Goal: Information Seeking & Learning: Learn about a topic

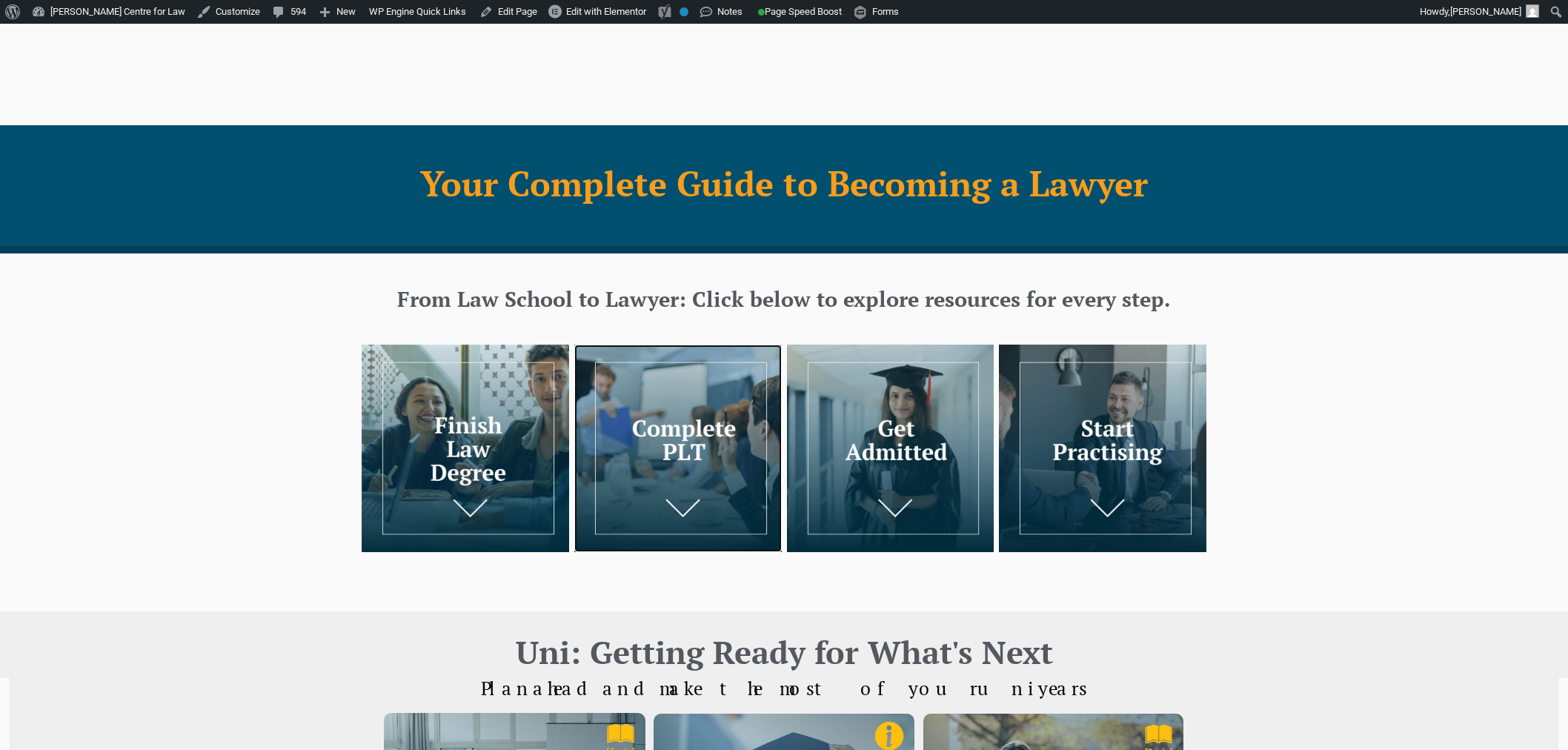
click at [645, 358] on img at bounding box center [677, 448] width 208 height 208
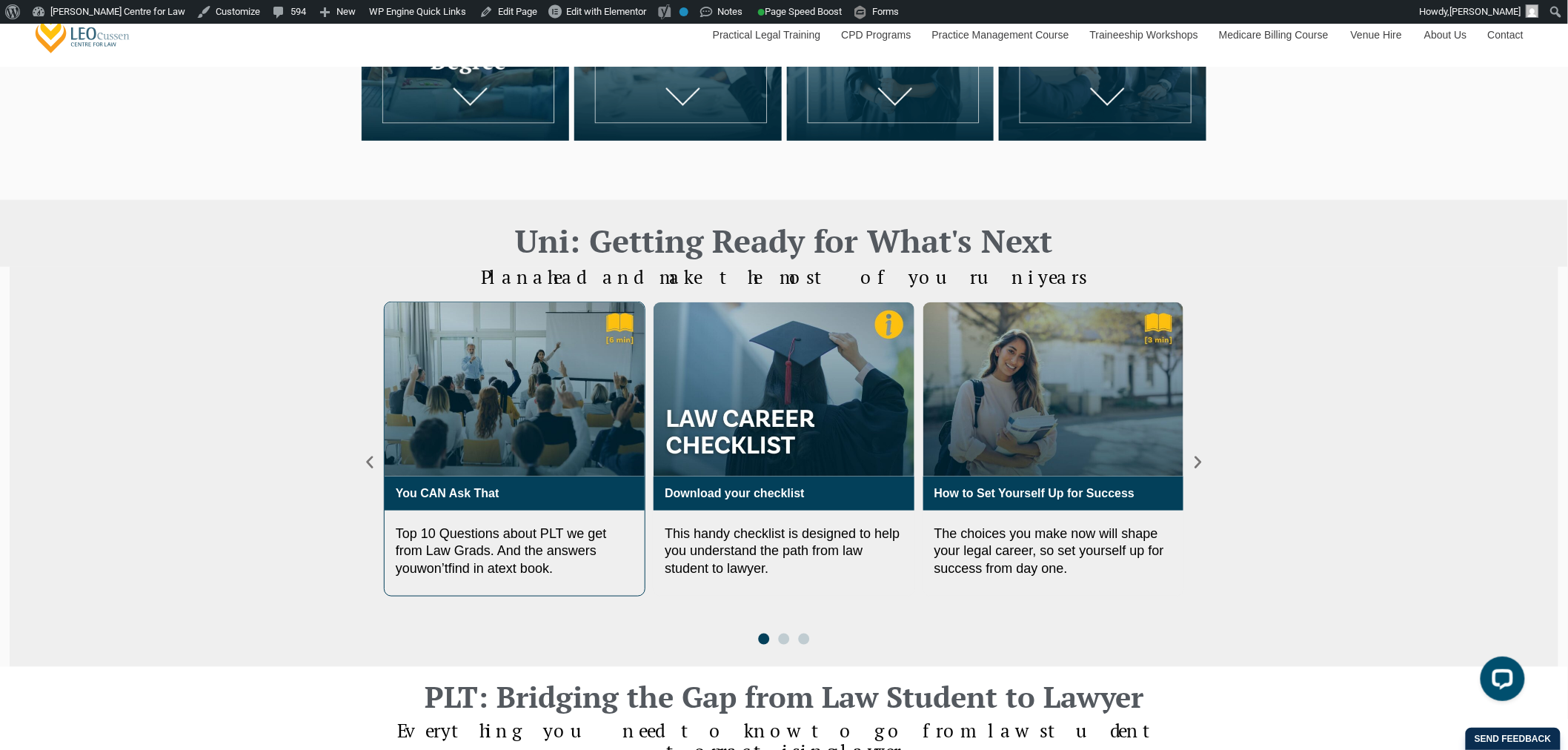
click at [510, 401] on img "1 / 3" at bounding box center [514, 389] width 260 height 173
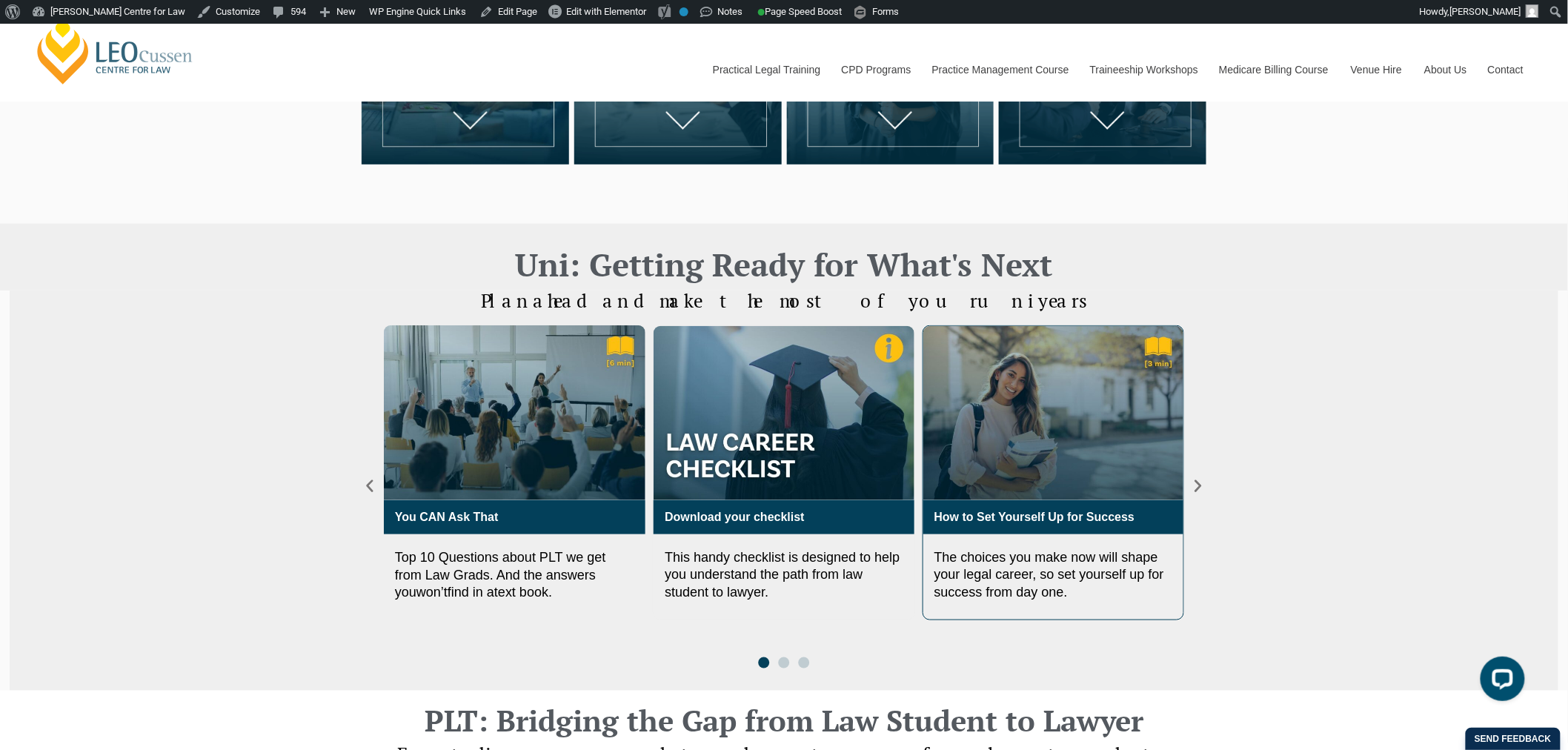
drag, startPoint x: 817, startPoint y: 493, endPoint x: 1137, endPoint y: 519, distance: 321.1
drag, startPoint x: 1137, startPoint y: 519, endPoint x: 1057, endPoint y: 517, distance: 80.0
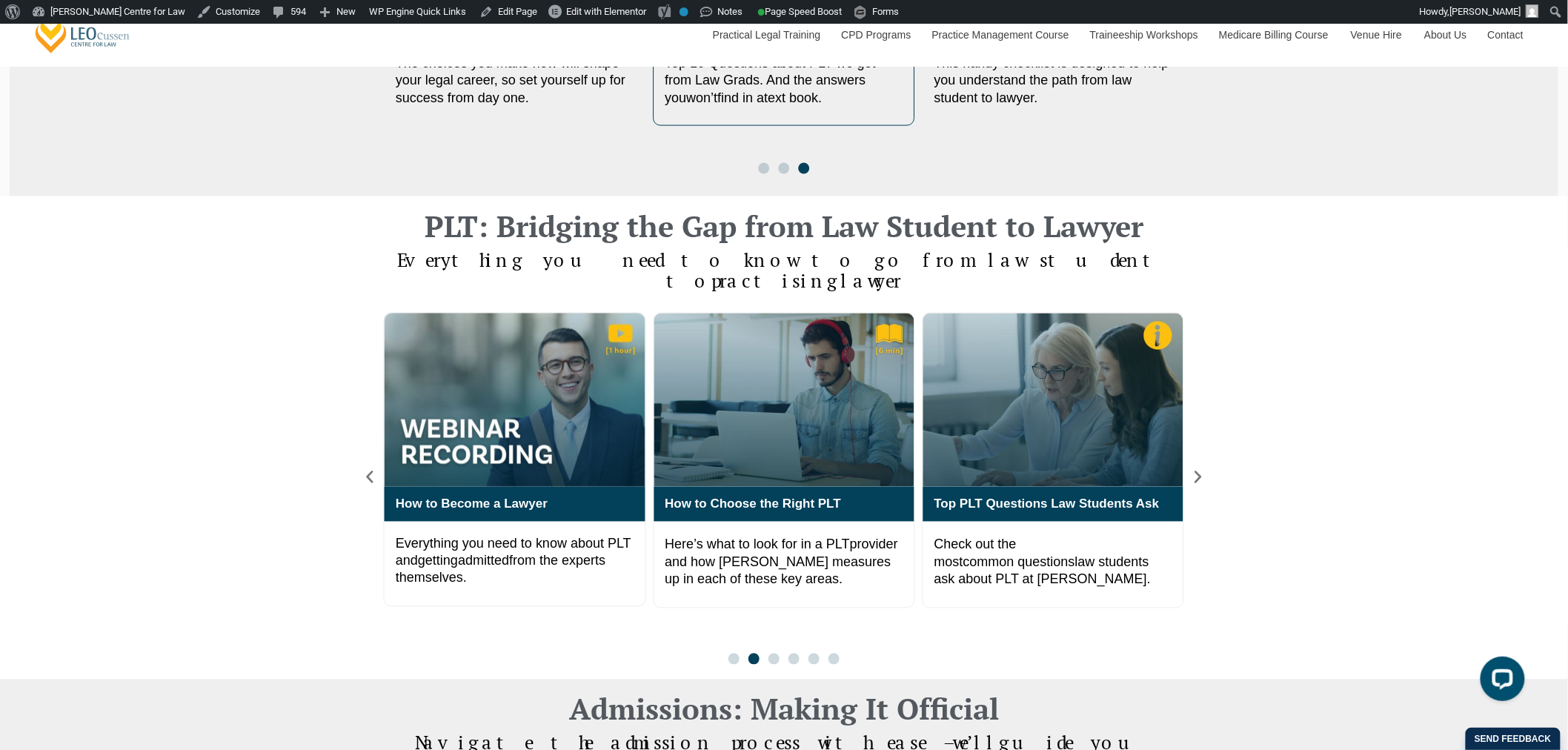
scroll to position [470, 0]
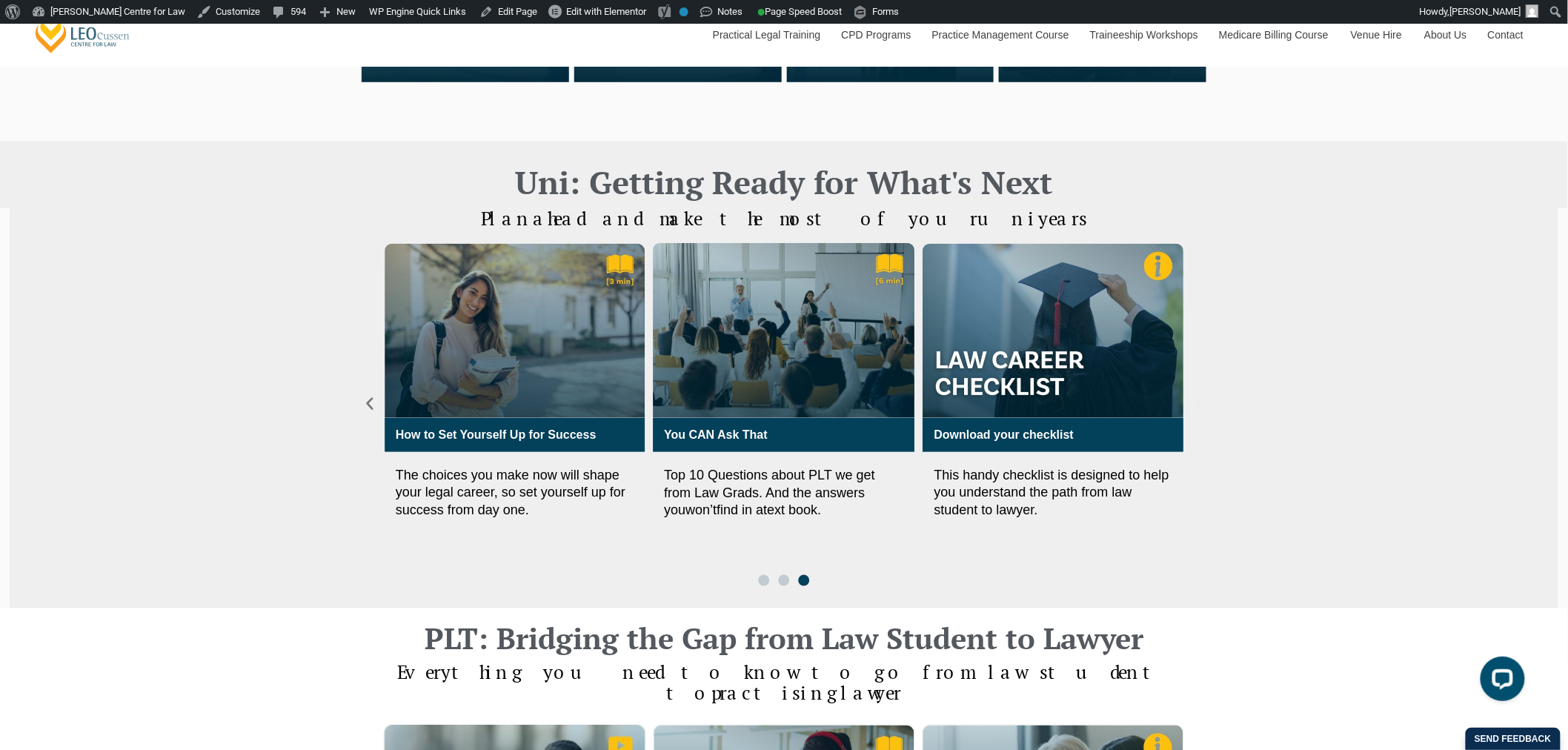
click at [1194, 398] on icon "Next slide" at bounding box center [1198, 404] width 17 height 17
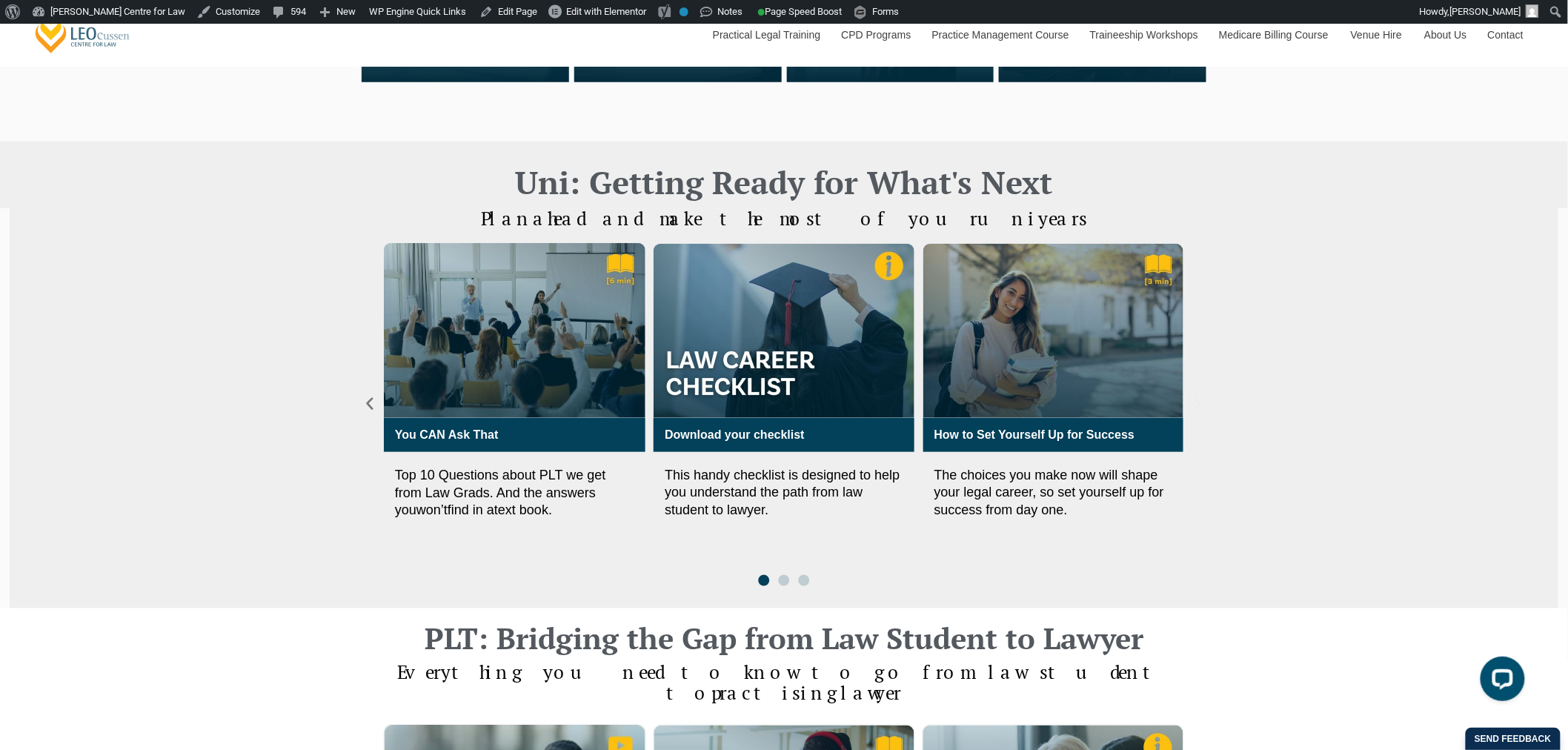
click at [1194, 398] on icon "Next slide" at bounding box center [1198, 404] width 17 height 17
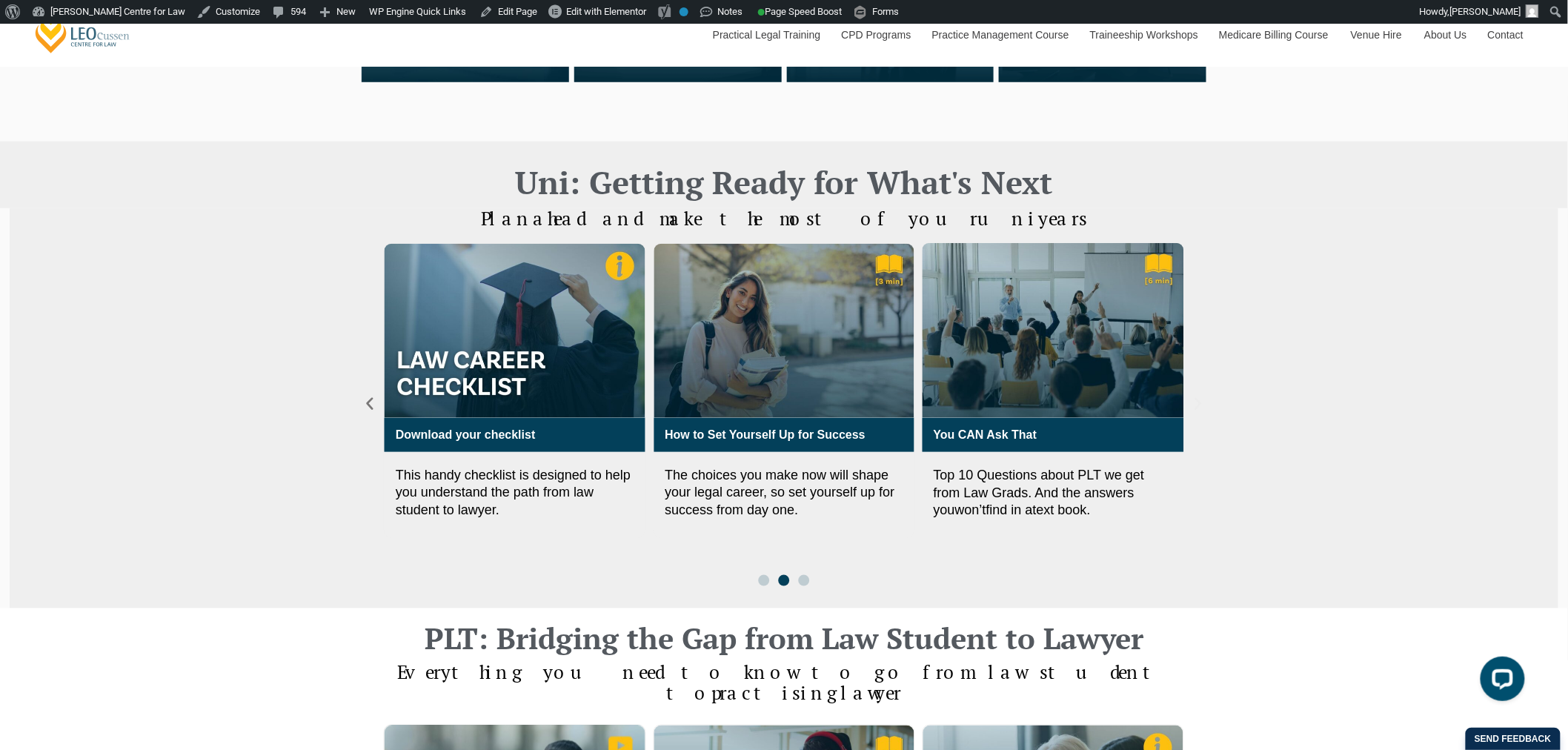
click at [1194, 398] on icon "Next slide" at bounding box center [1198, 404] width 17 height 17
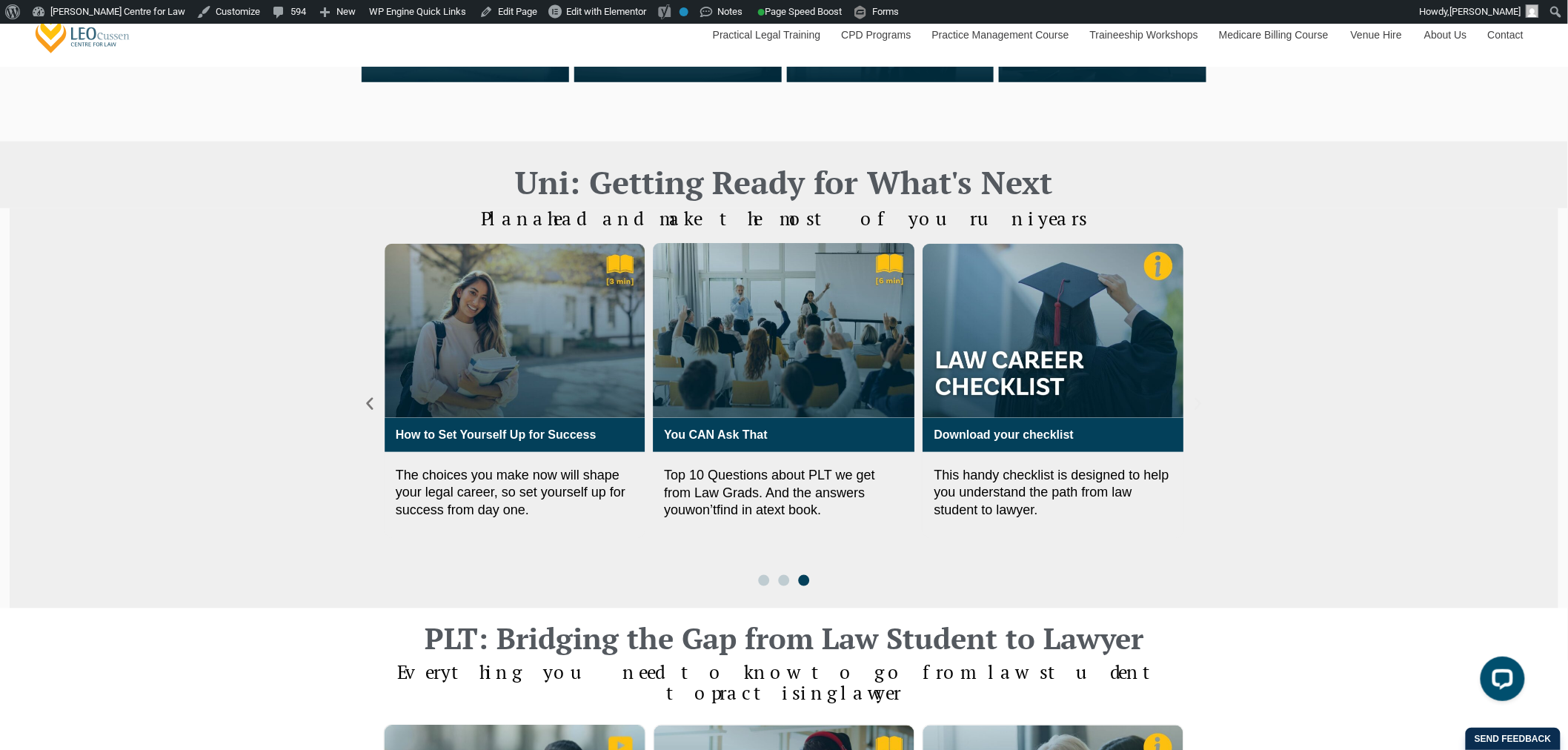
click at [1195, 398] on icon "Next slide" at bounding box center [1198, 404] width 7 height 12
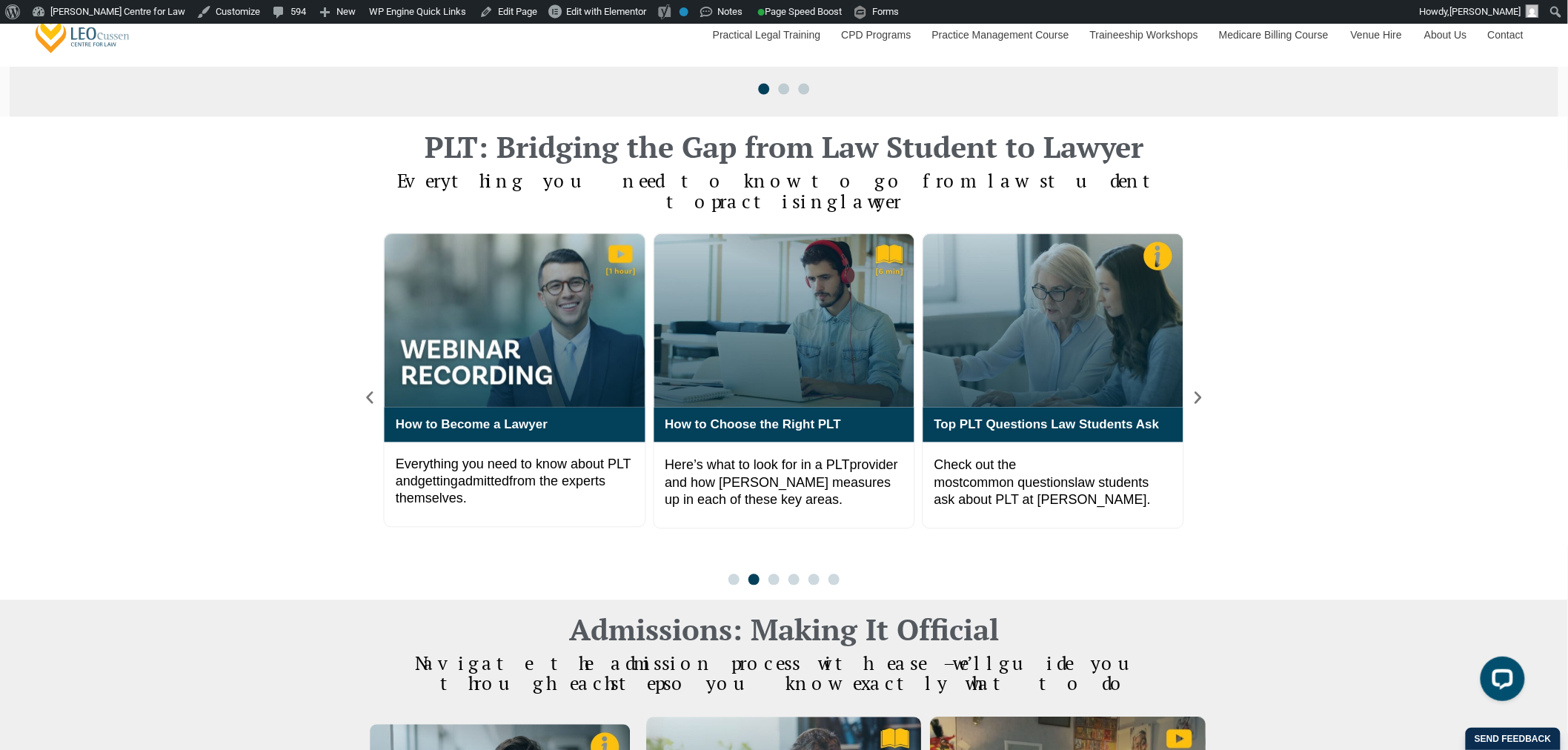
scroll to position [964, 0]
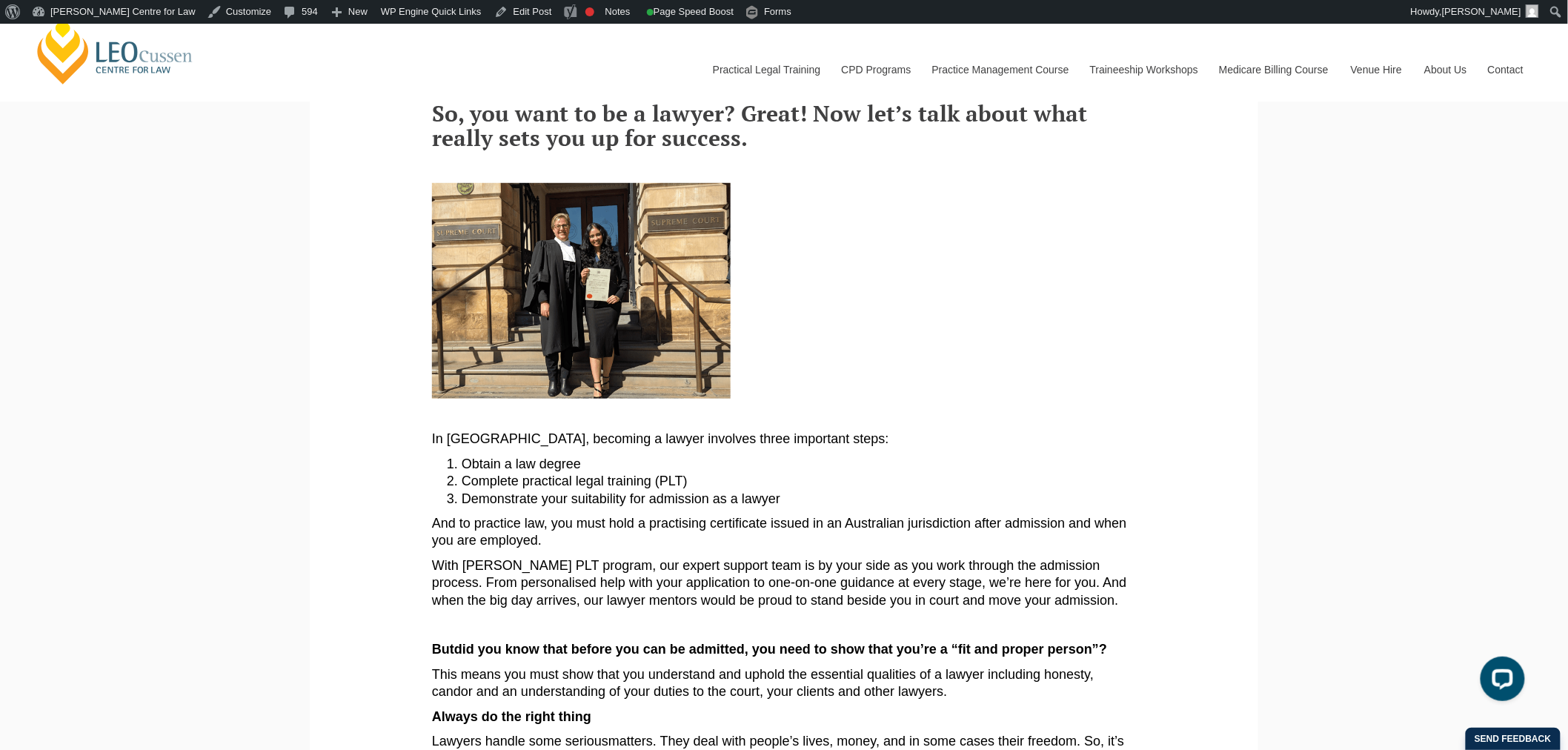
scroll to position [247, 0]
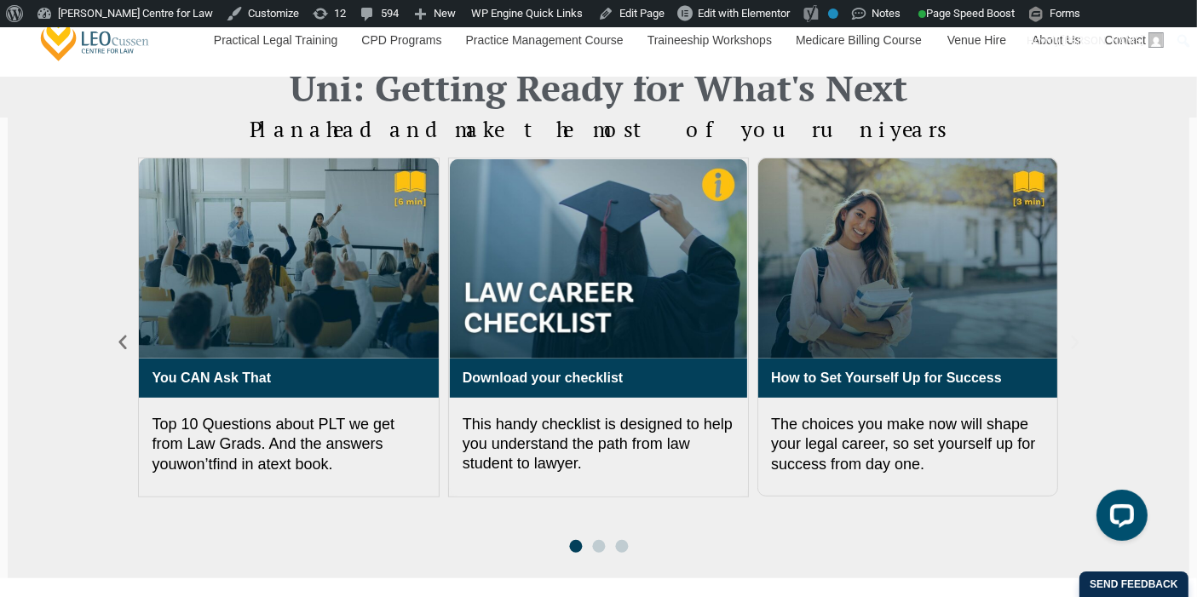
click at [1078, 347] on icon "Next slide" at bounding box center [1075, 342] width 19 height 19
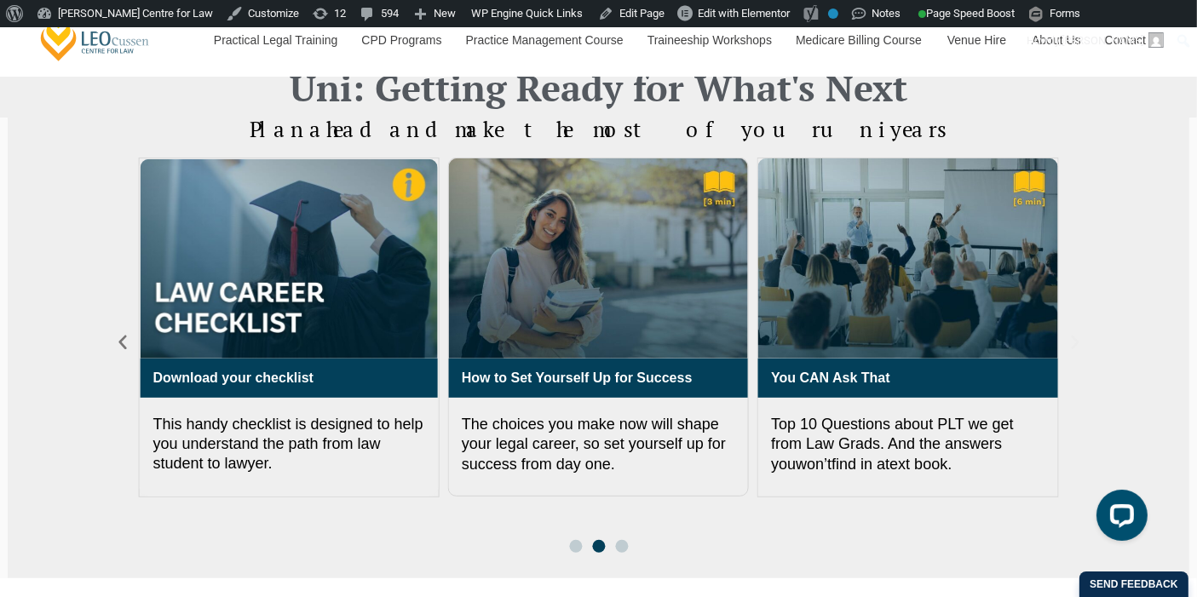
click at [1078, 346] on icon "Next slide" at bounding box center [1075, 342] width 19 height 19
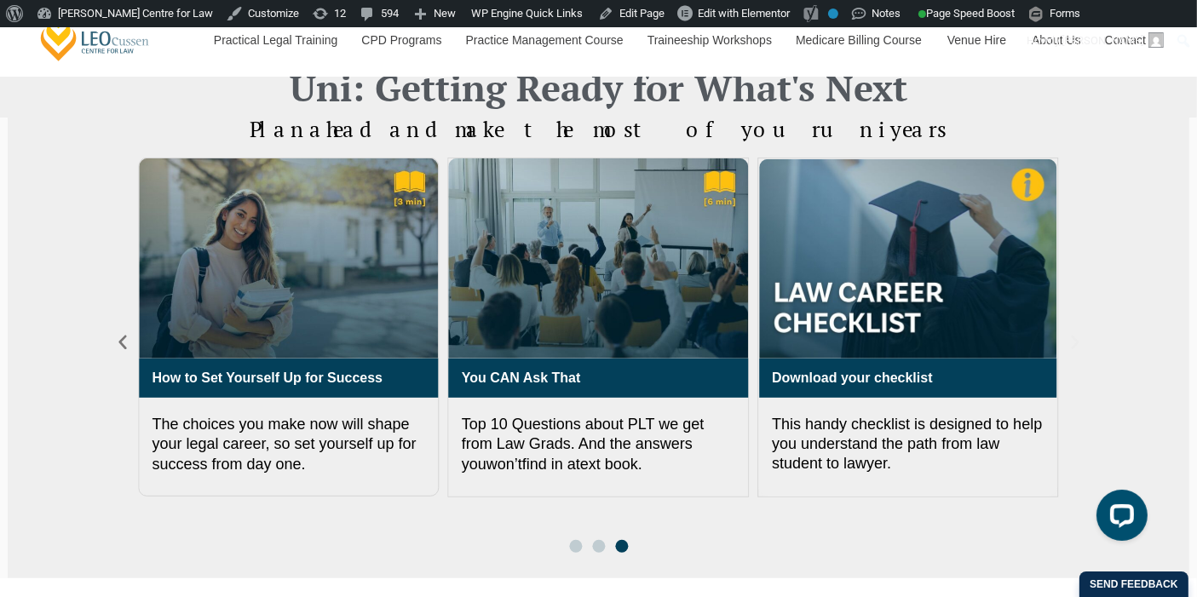
click at [1078, 346] on icon "Next slide" at bounding box center [1075, 342] width 19 height 19
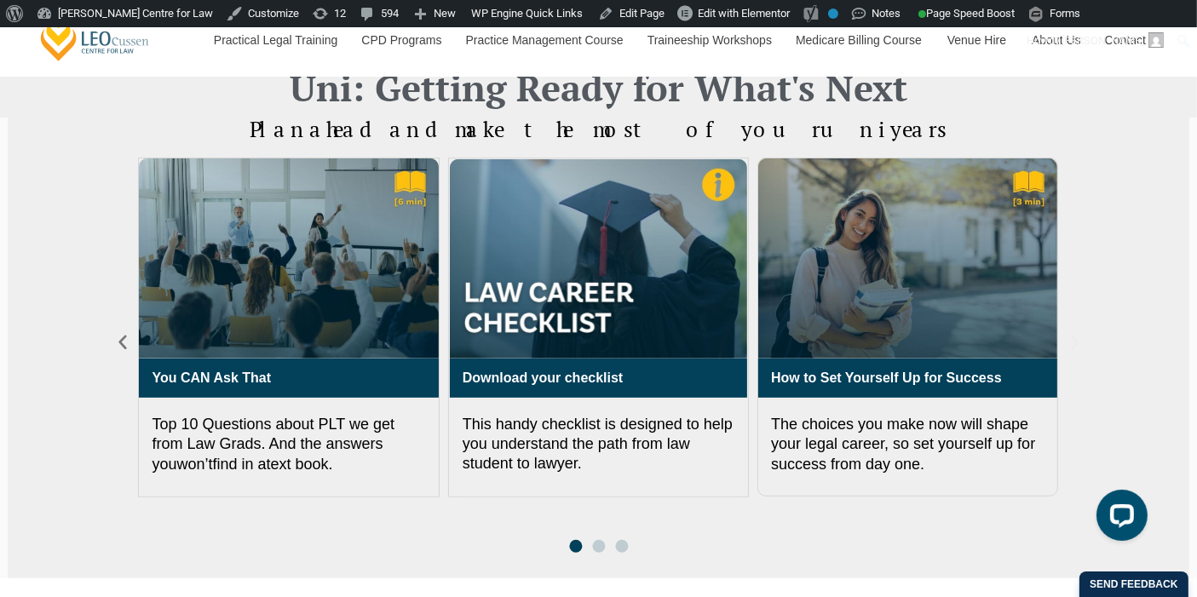
click at [1078, 346] on icon "Next slide" at bounding box center [1075, 342] width 19 height 19
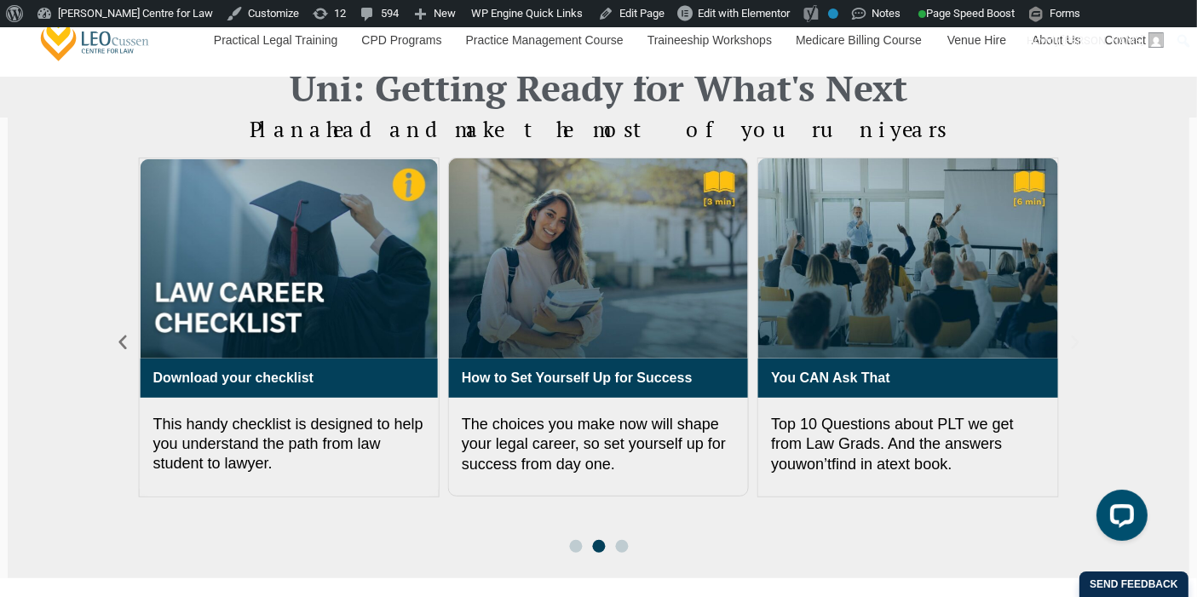
click at [1078, 346] on icon "Next slide" at bounding box center [1075, 342] width 19 height 19
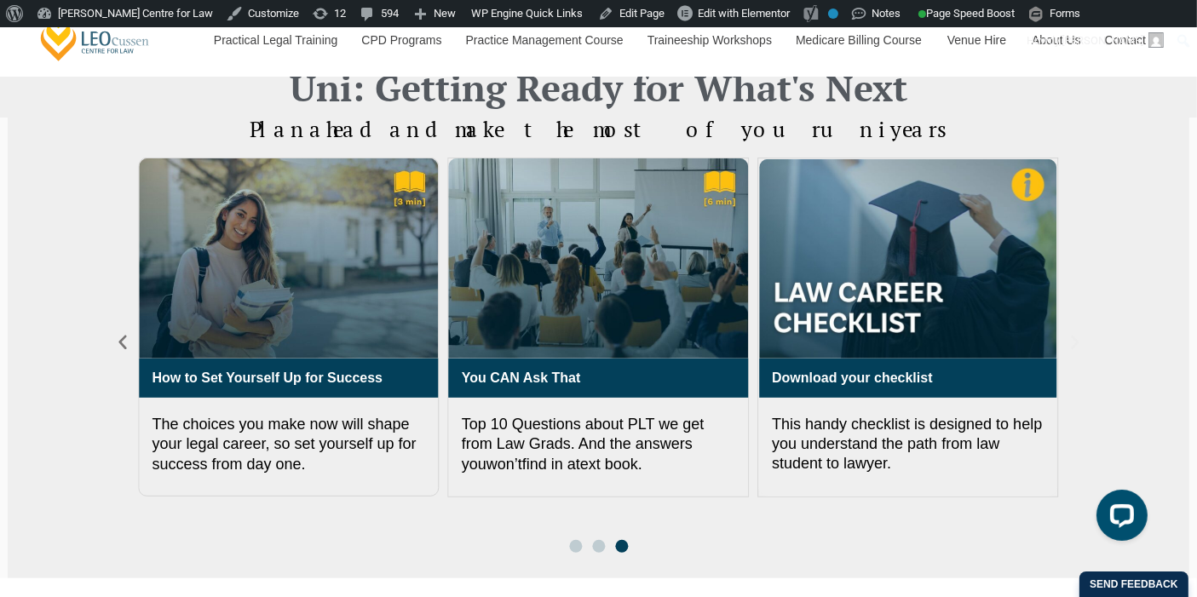
click at [1078, 346] on icon "Next slide" at bounding box center [1075, 342] width 19 height 19
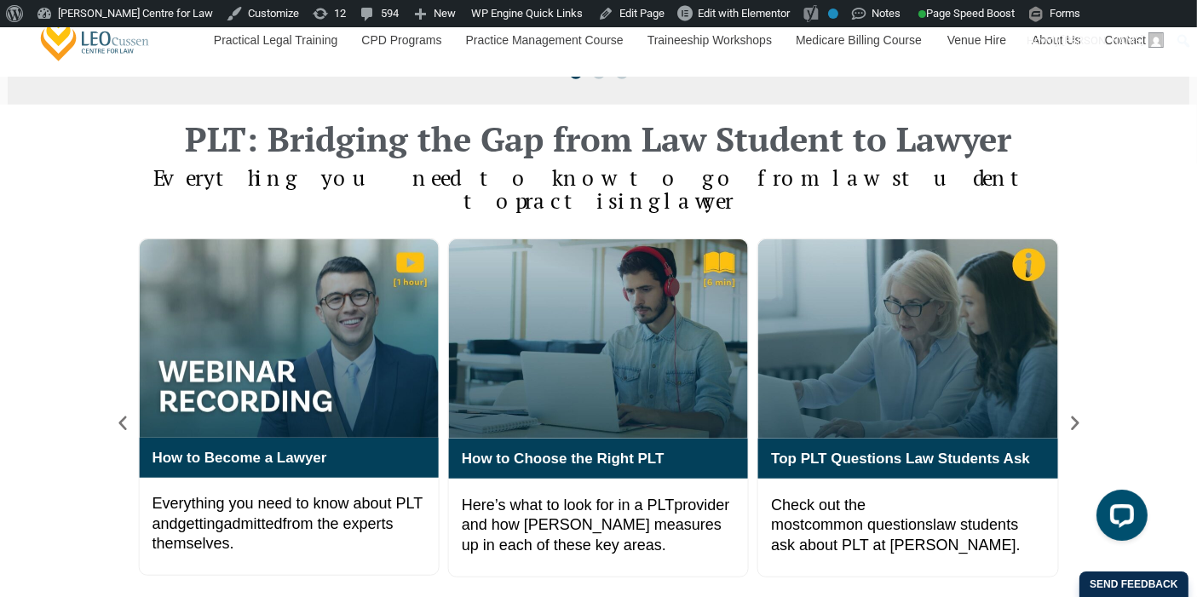
scroll to position [1230, 0]
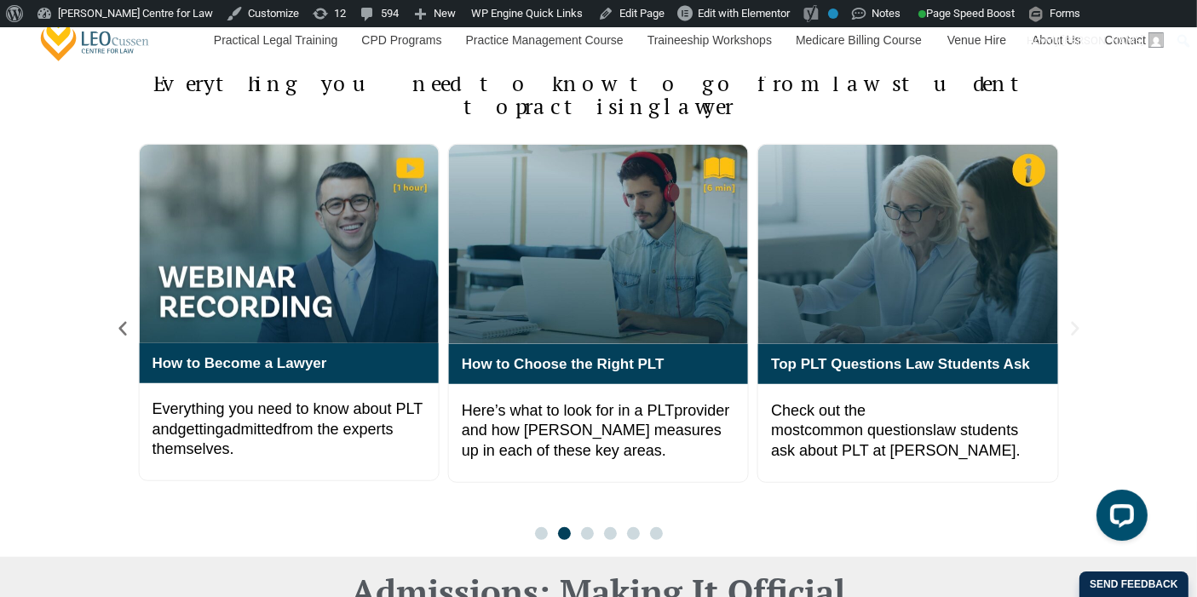
click at [1073, 322] on icon "Next slide" at bounding box center [1075, 329] width 8 height 14
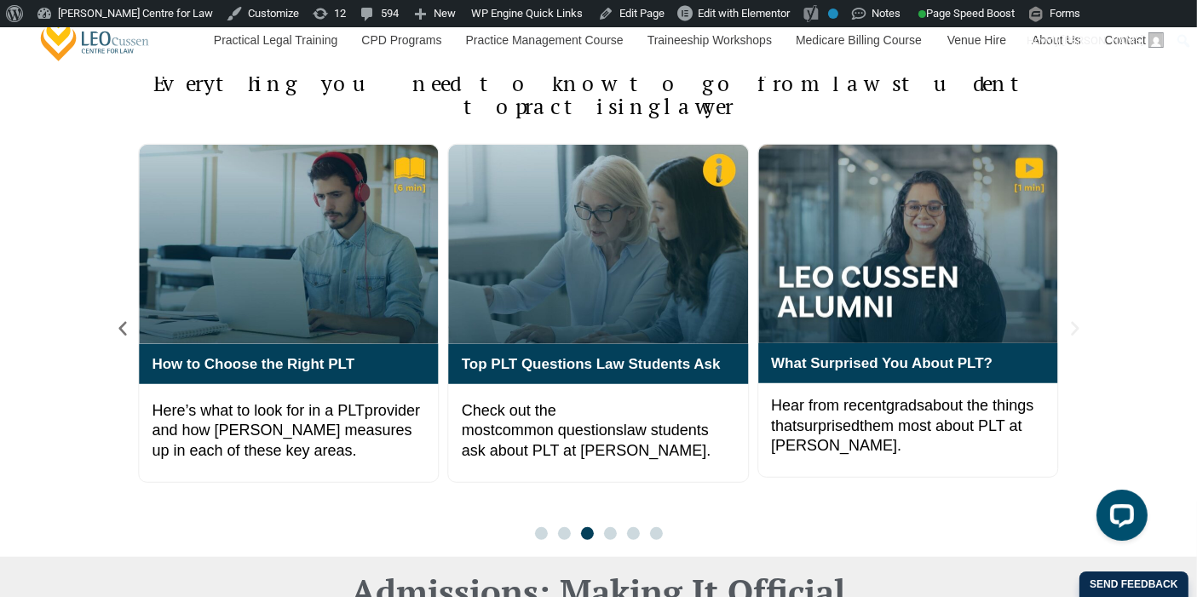
click at [1073, 322] on icon "Next slide" at bounding box center [1075, 329] width 8 height 14
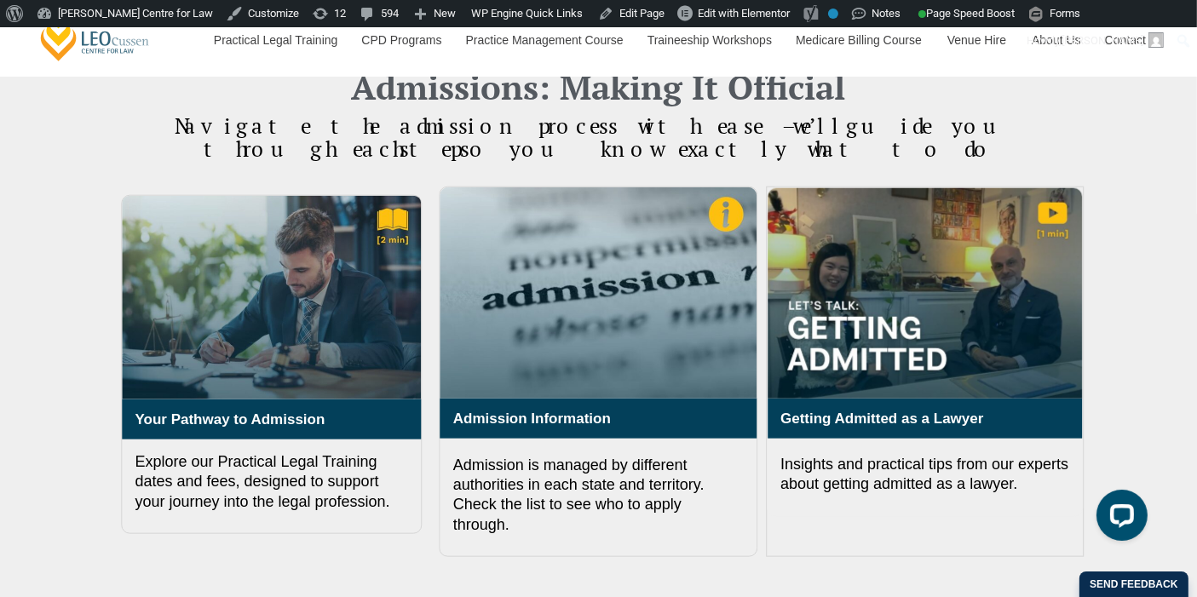
scroll to position [1608, 0]
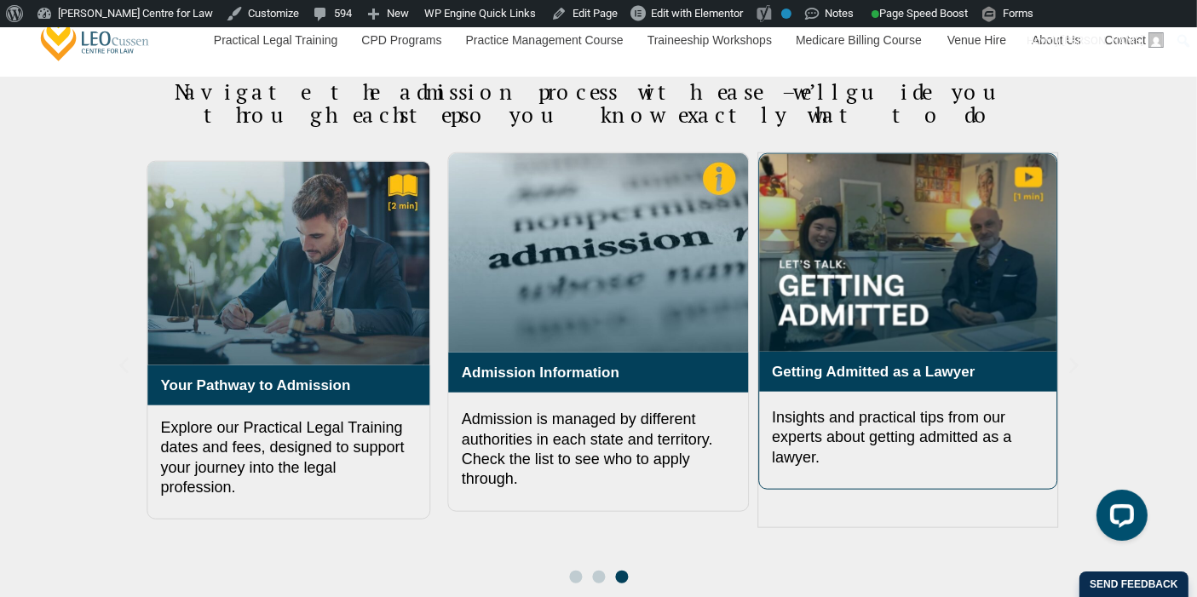
scroll to position [1798, 0]
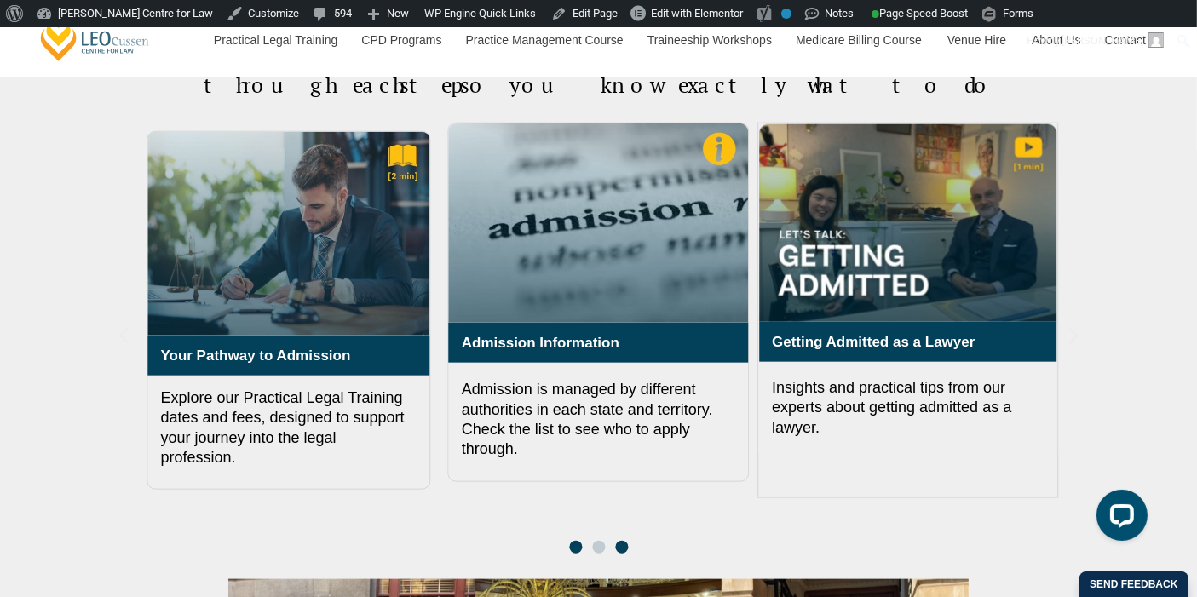
click at [575, 541] on span "Go to slide 1" at bounding box center [575, 547] width 13 height 13
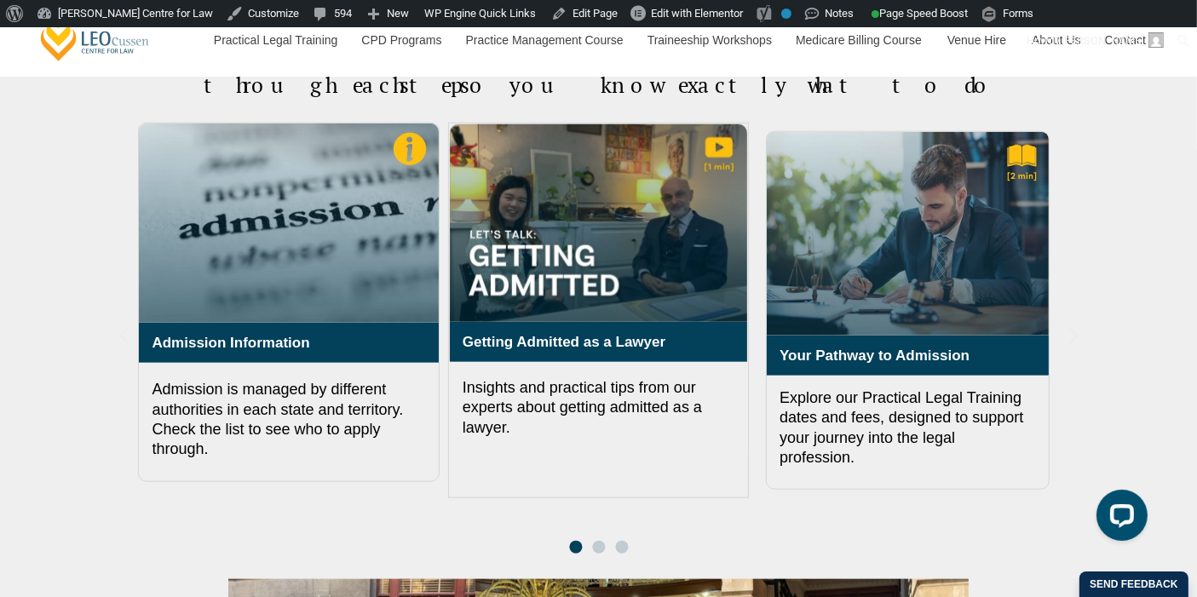
scroll to position [1704, 0]
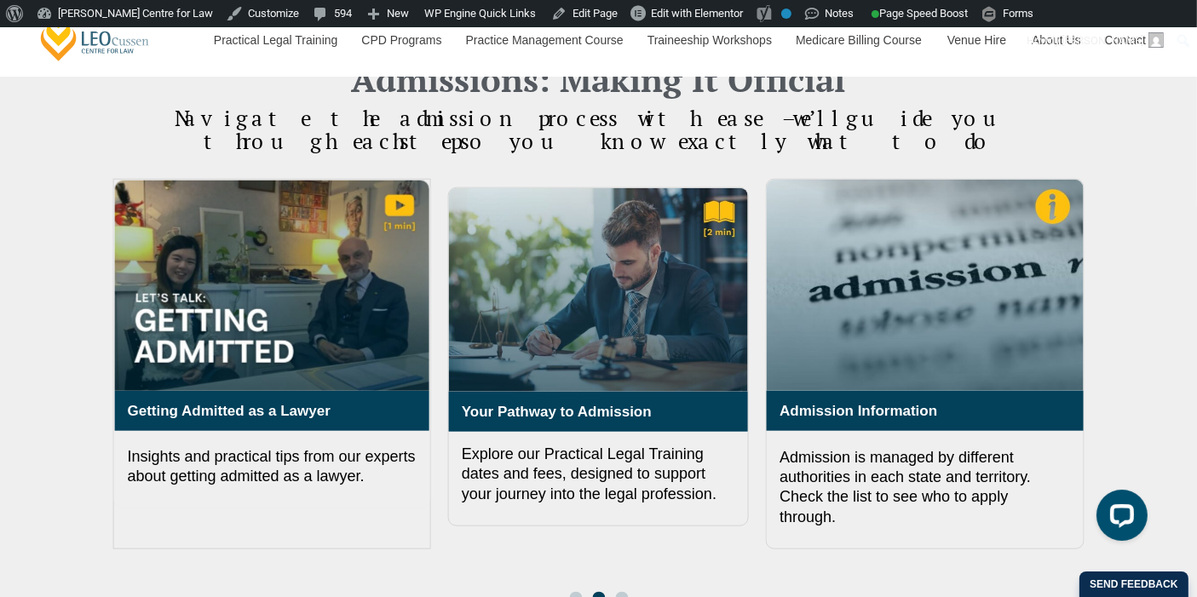
scroll to position [1704, 0]
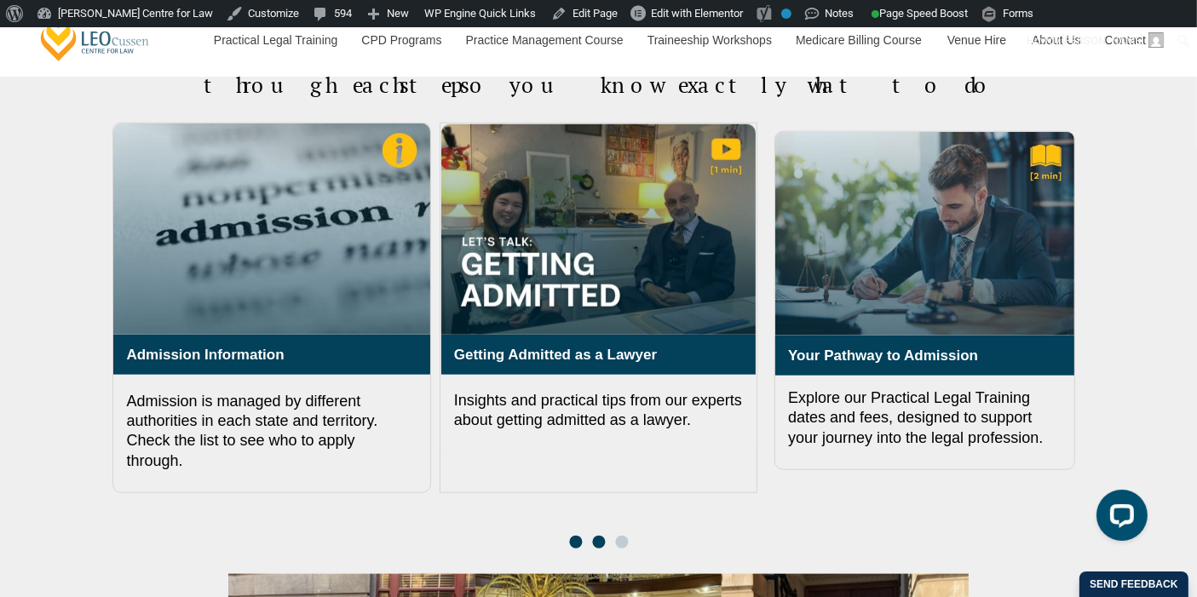
click at [601, 536] on span "Go to slide 2" at bounding box center [598, 542] width 13 height 13
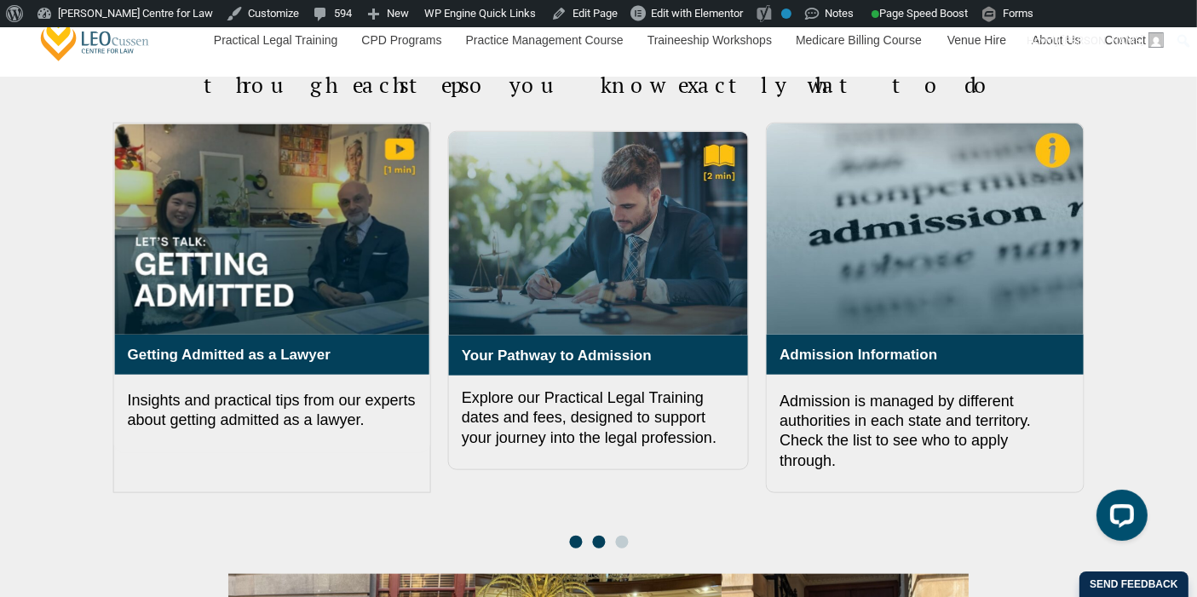
click at [572, 536] on span "Go to slide 1" at bounding box center [575, 542] width 13 height 13
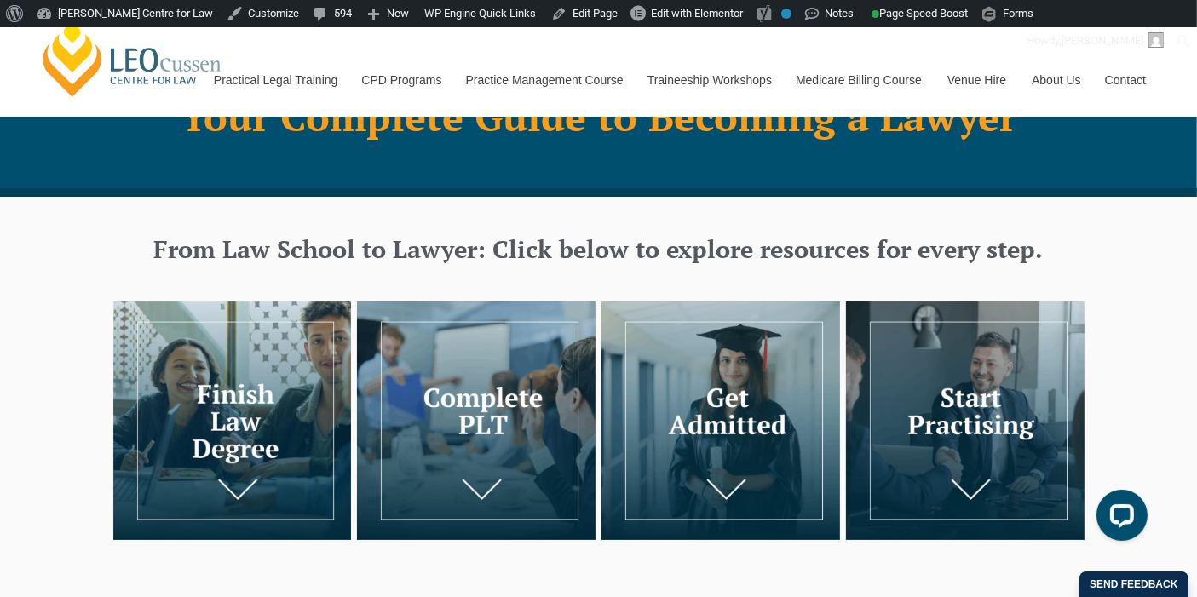
scroll to position [56, 0]
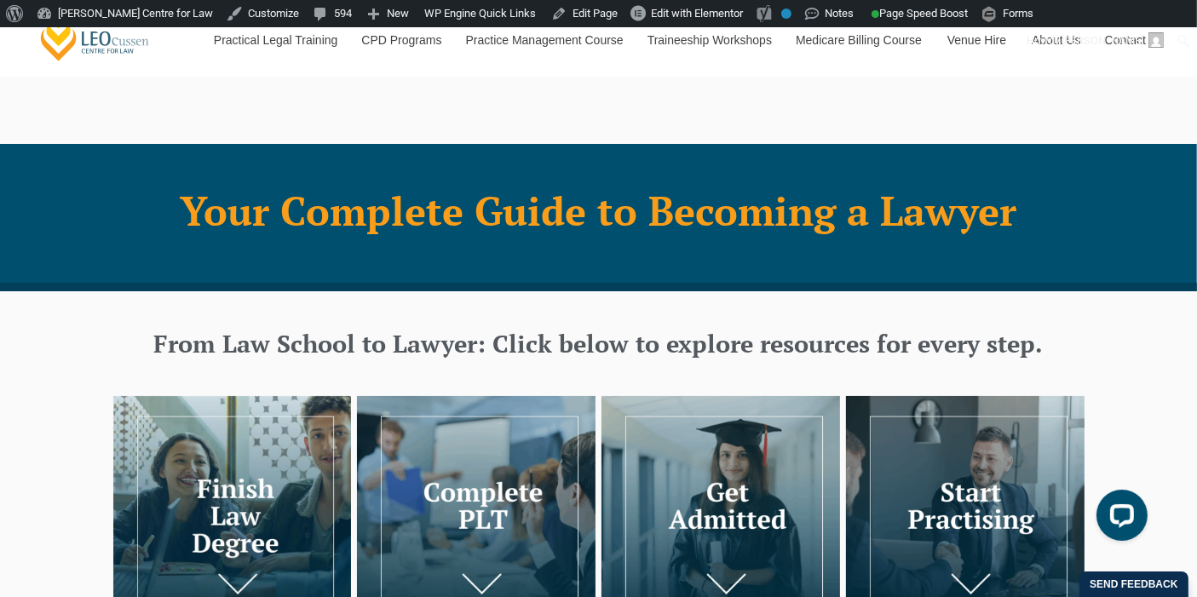
scroll to position [95, 0]
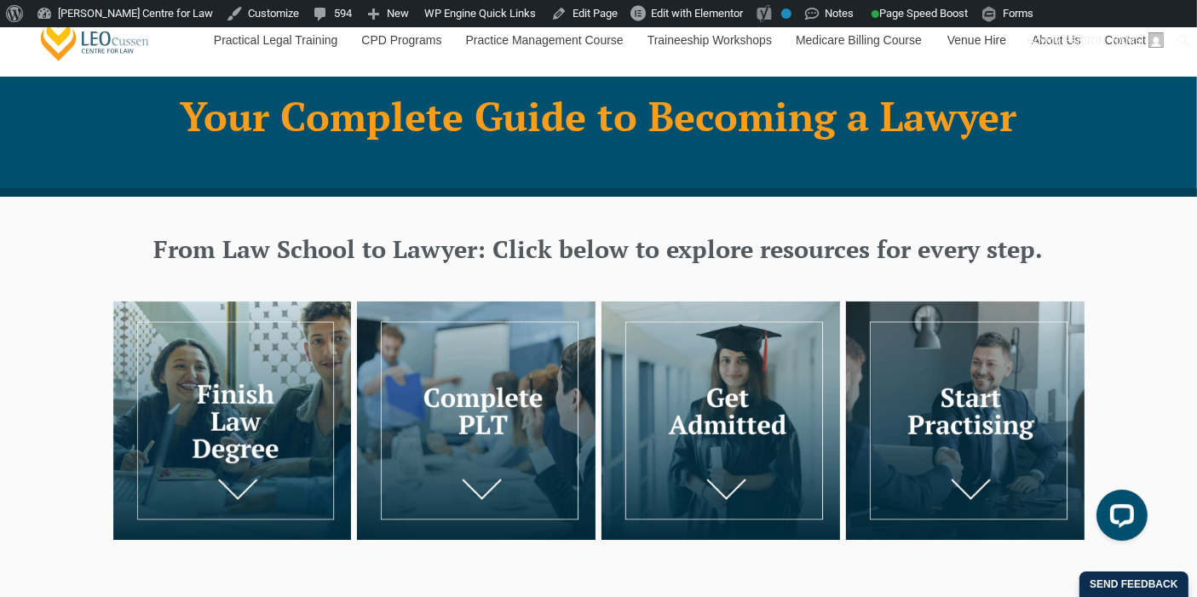
click at [935, 401] on img at bounding box center [965, 421] width 239 height 239
click at [429, 372] on img at bounding box center [476, 421] width 239 height 239
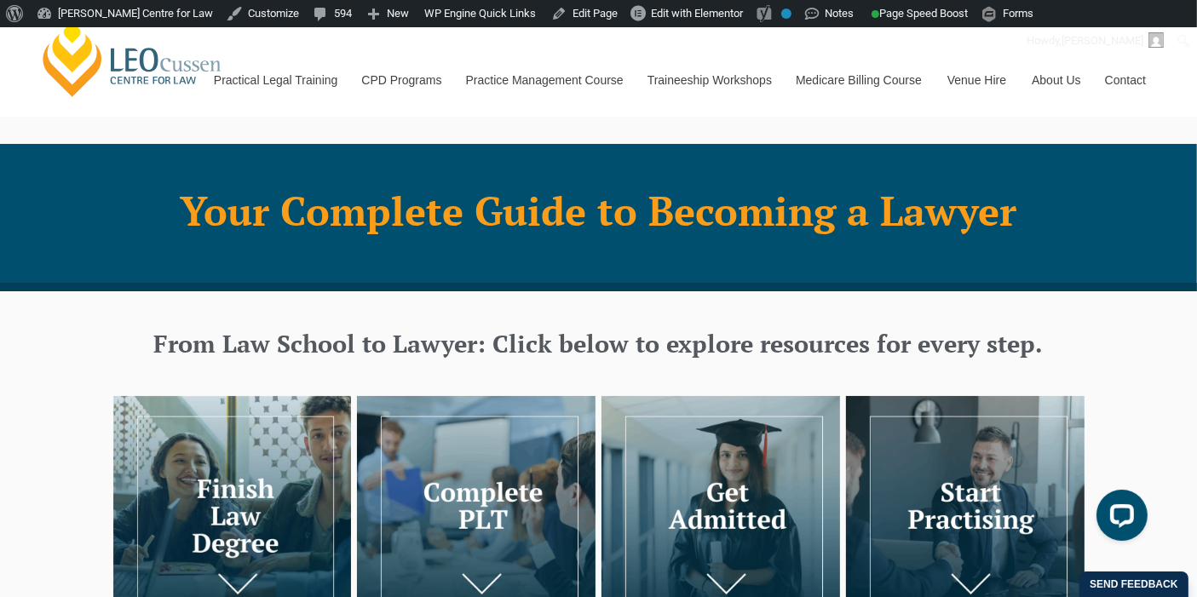
click at [710, 479] on img at bounding box center [720, 515] width 239 height 239
click at [287, 473] on img at bounding box center [232, 515] width 239 height 239
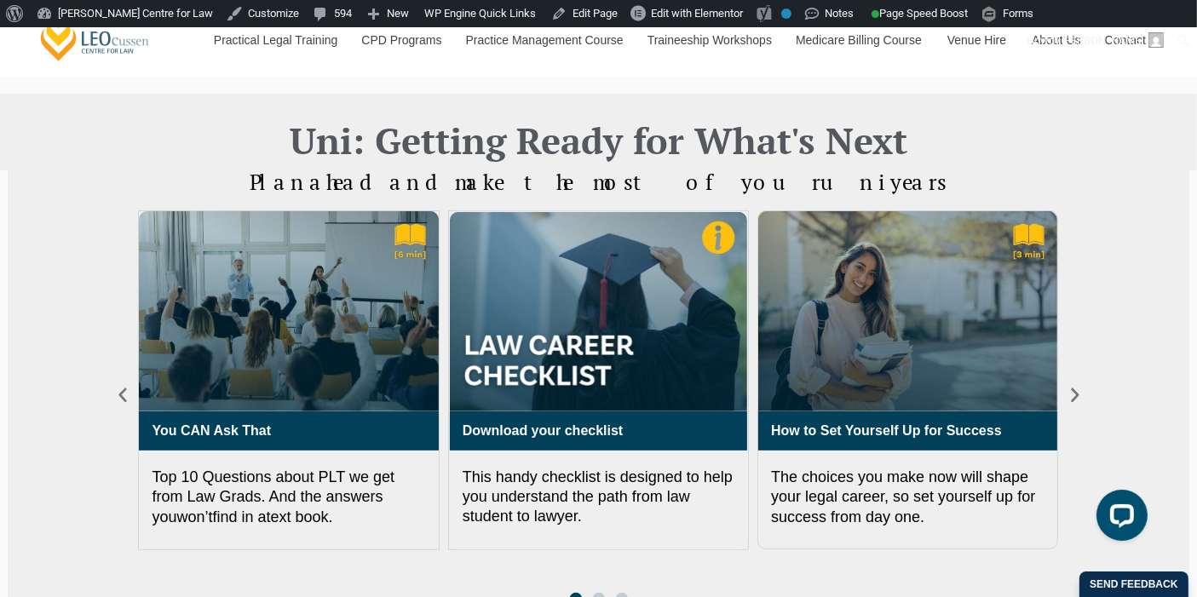
scroll to position [579, 0]
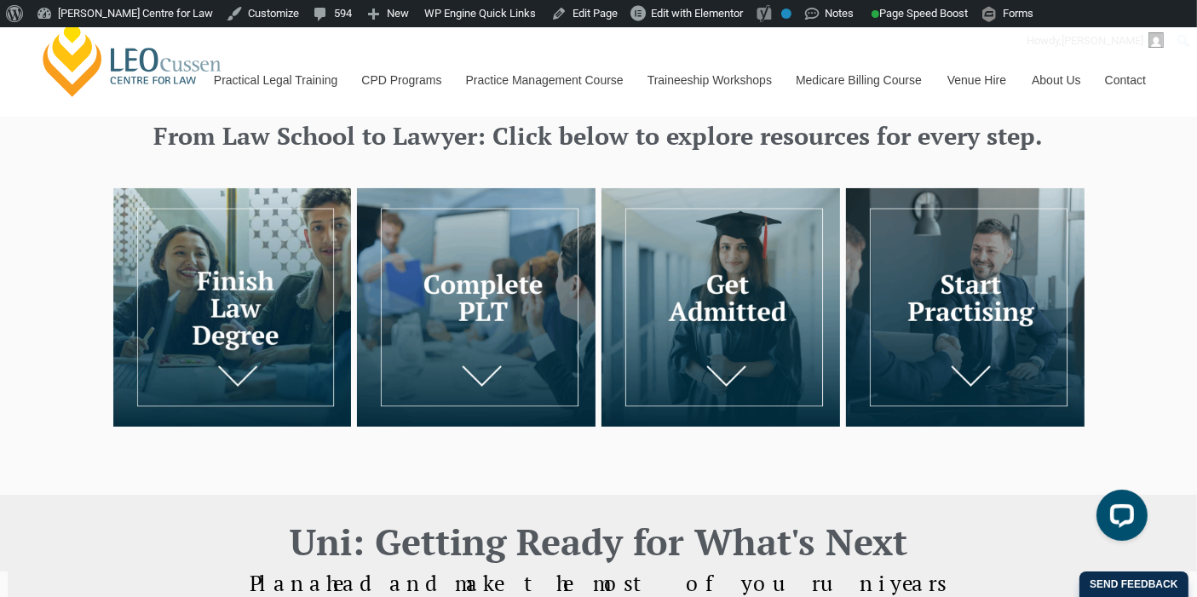
click at [733, 276] on img at bounding box center [720, 307] width 239 height 239
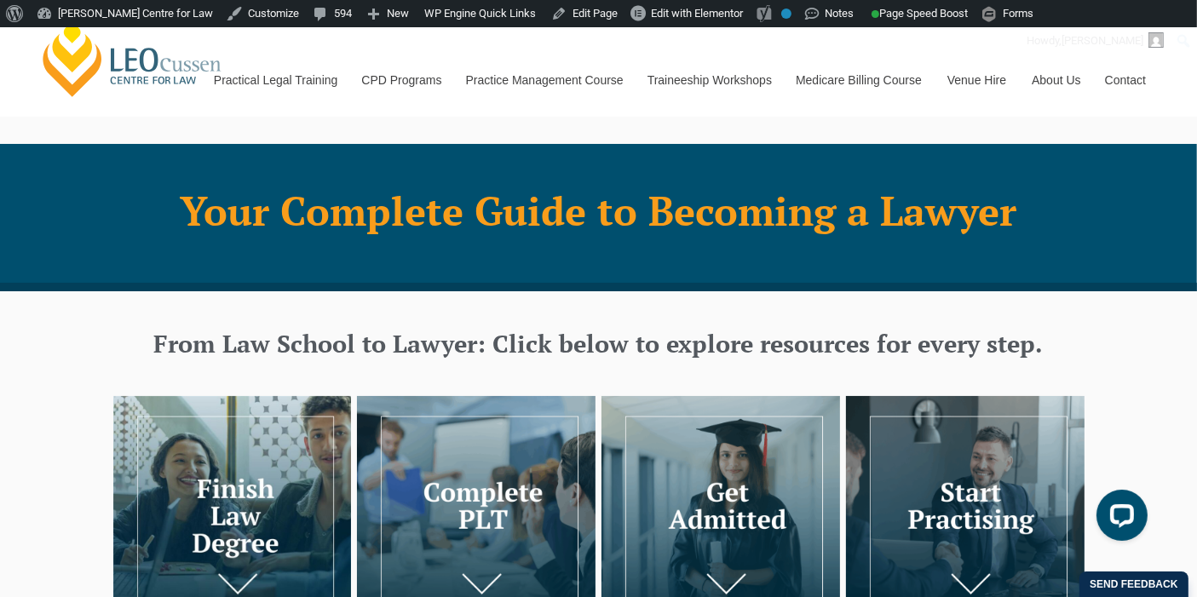
click at [523, 429] on img at bounding box center [476, 515] width 239 height 239
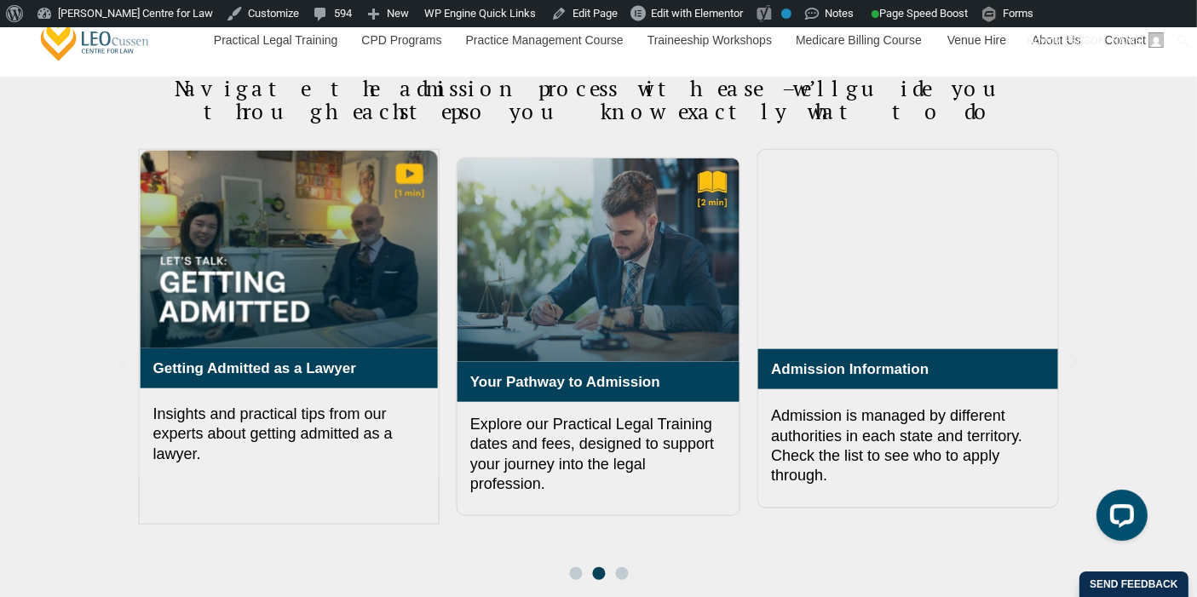
scroll to position [1798, 0]
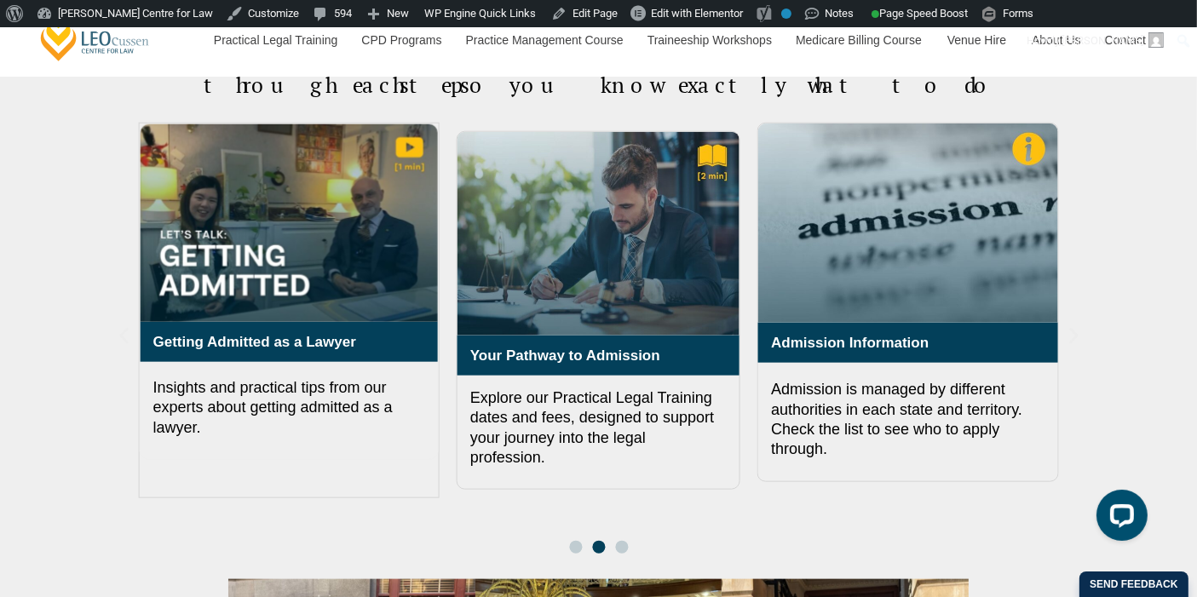
click at [1065, 325] on icon "Next slide" at bounding box center [1073, 335] width 21 height 21
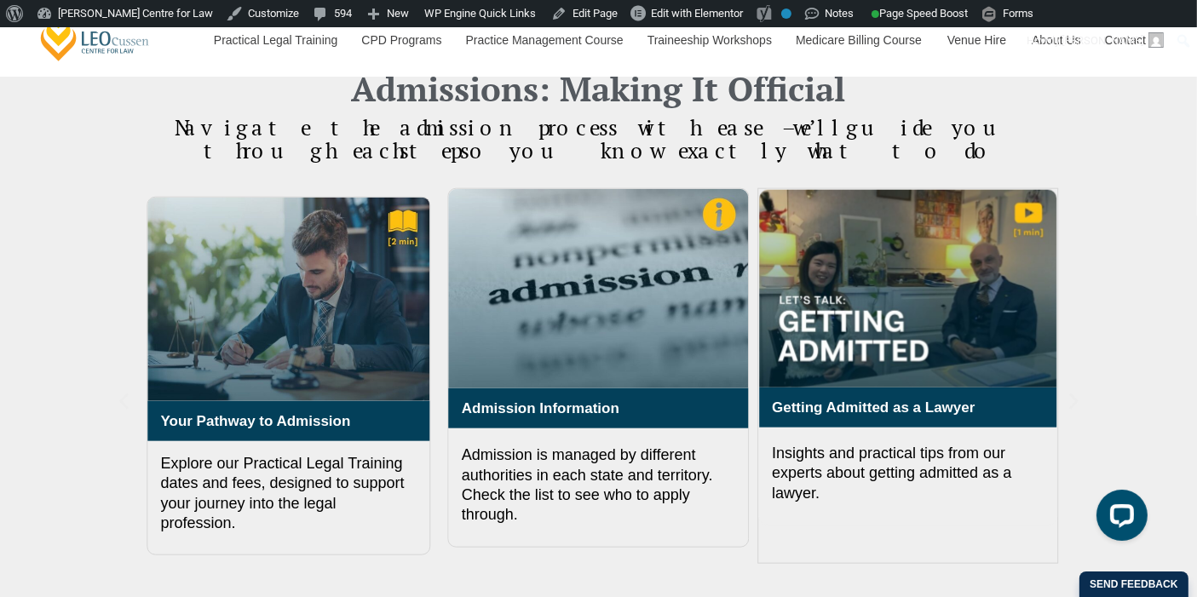
scroll to position [1704, 0]
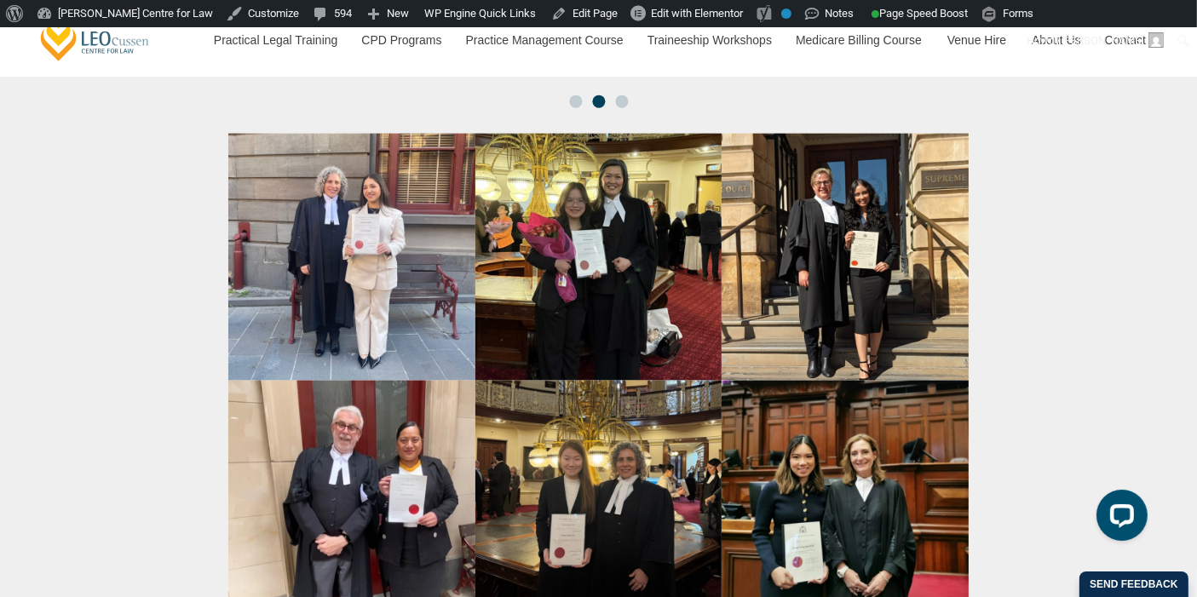
scroll to position [2338, 0]
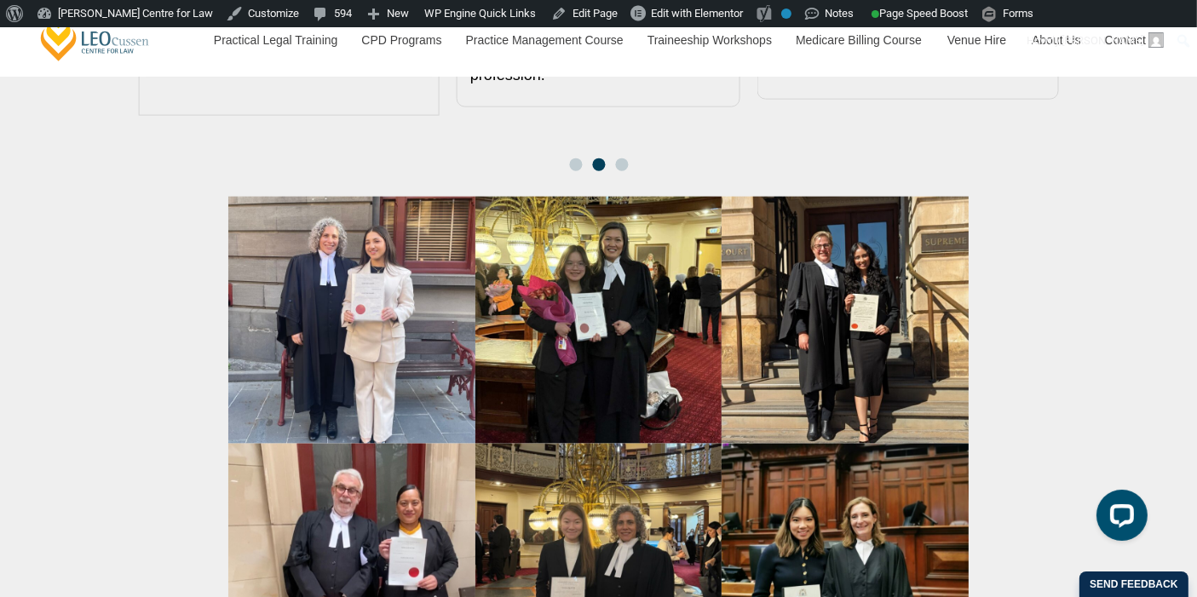
scroll to position [2223, 0]
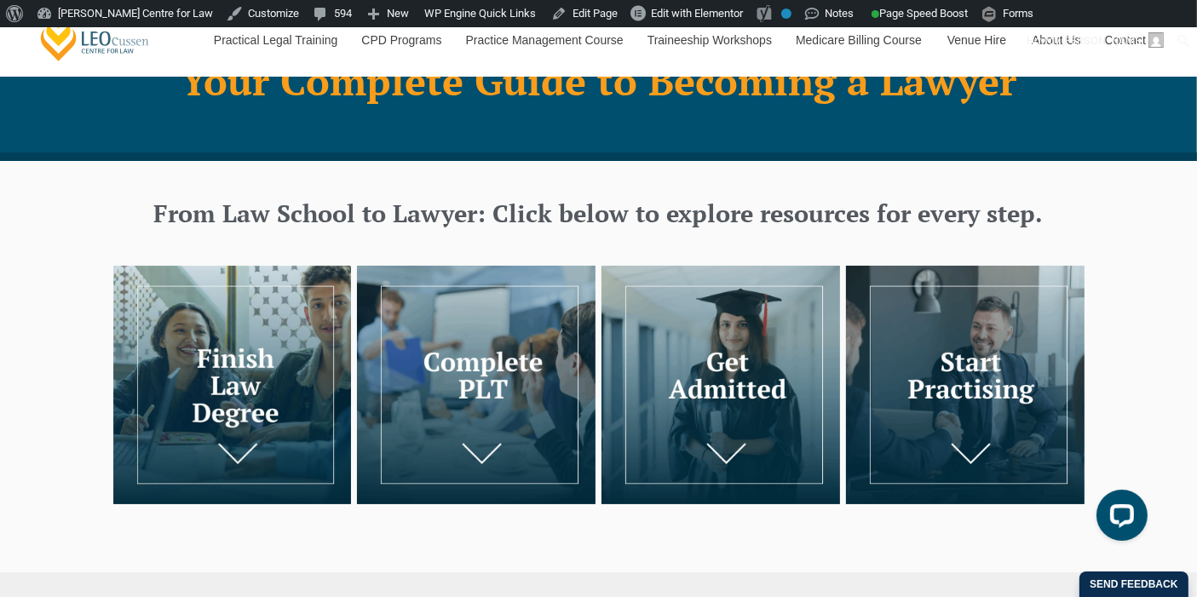
scroll to position [159, 0]
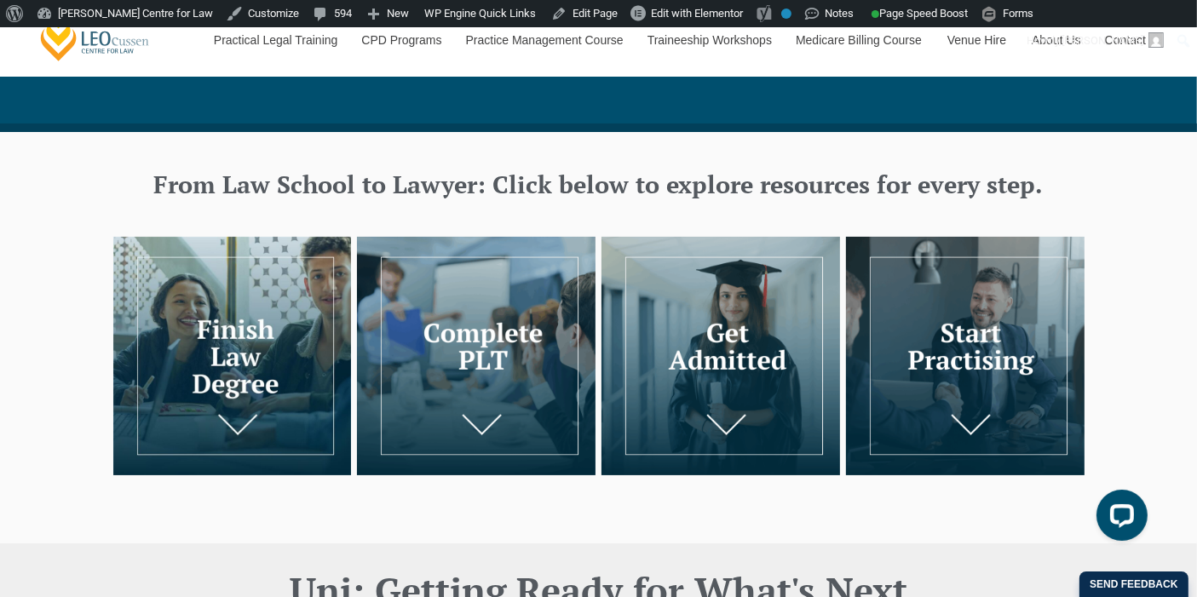
click at [440, 296] on img at bounding box center [476, 356] width 239 height 239
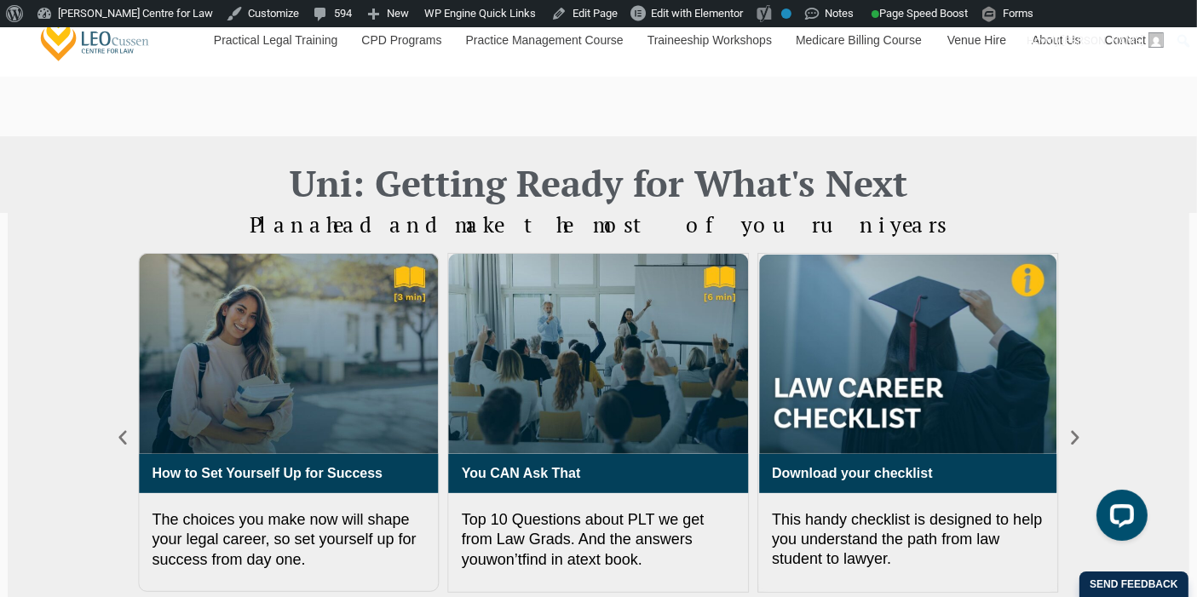
scroll to position [661, 0]
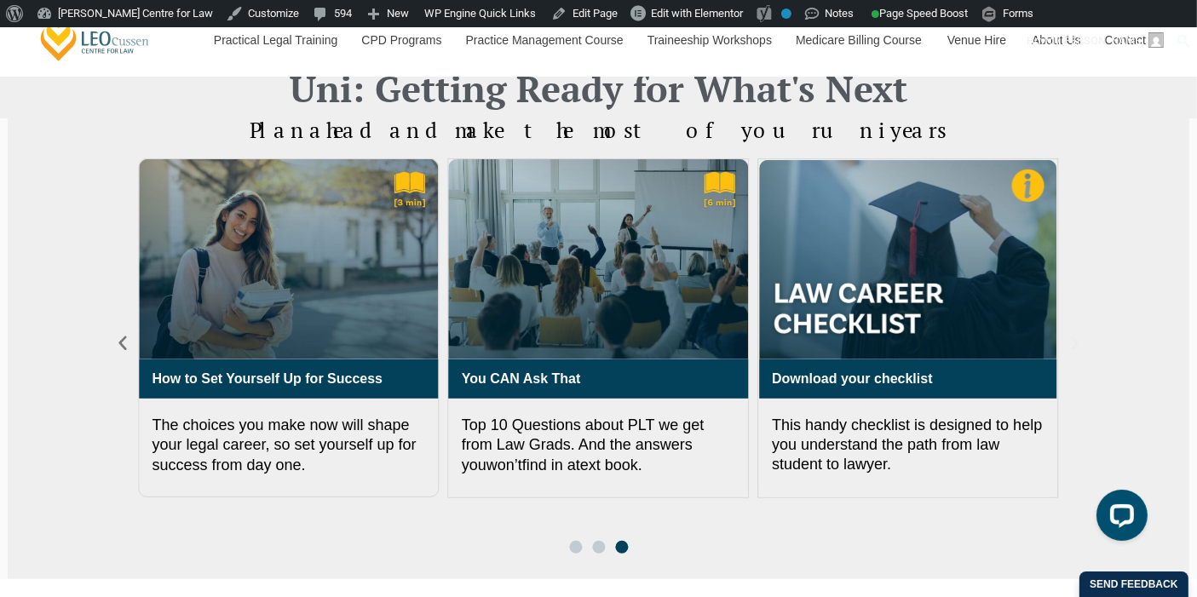
click at [1070, 335] on icon "Next slide" at bounding box center [1075, 343] width 19 height 19
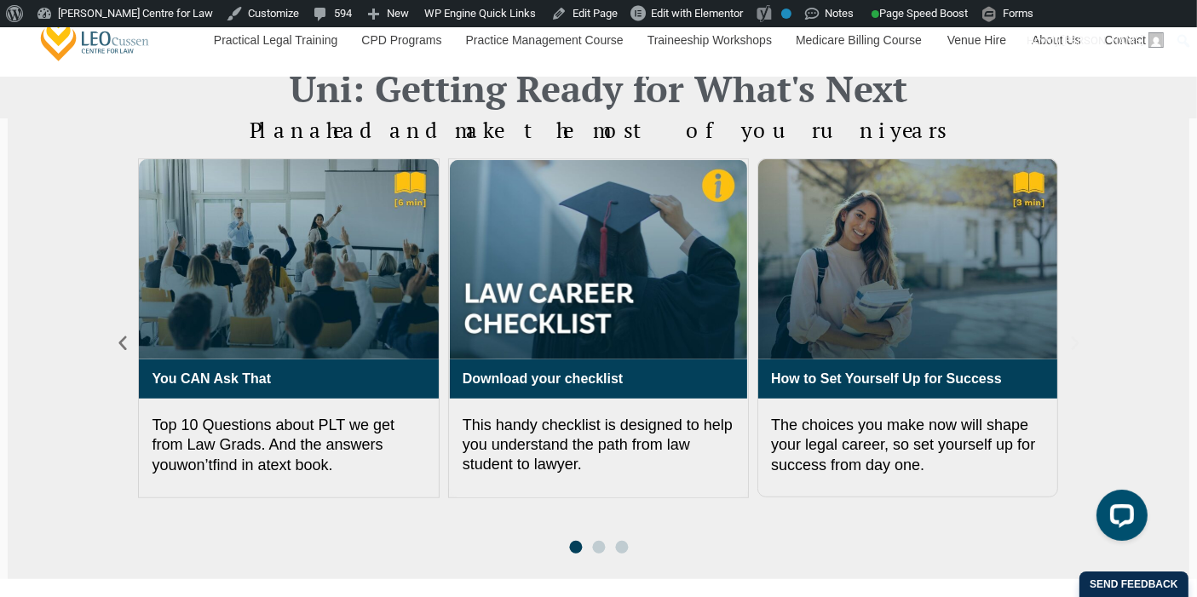
click at [1080, 342] on icon "Next slide" at bounding box center [1075, 343] width 19 height 19
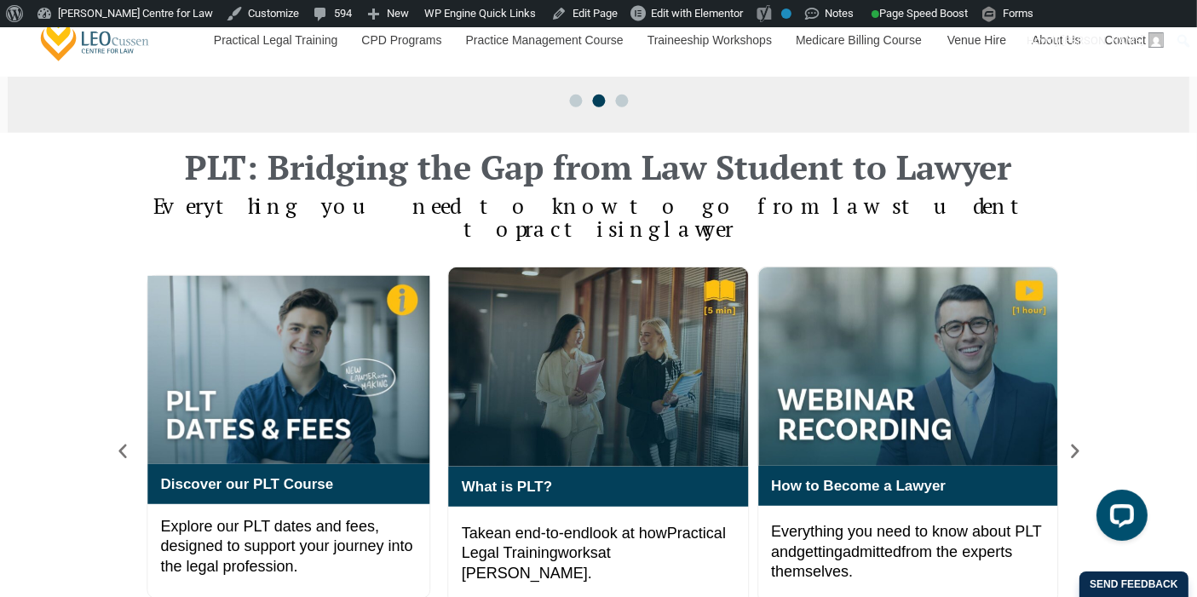
scroll to position [1134, 0]
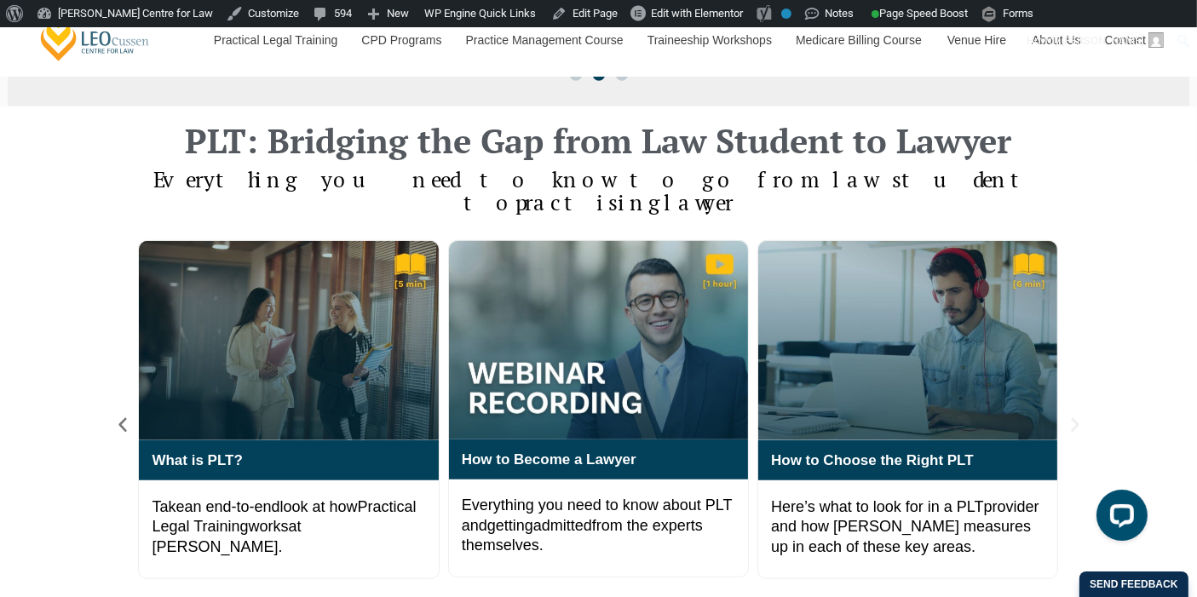
click at [1081, 416] on icon "Next slide" at bounding box center [1075, 425] width 19 height 19
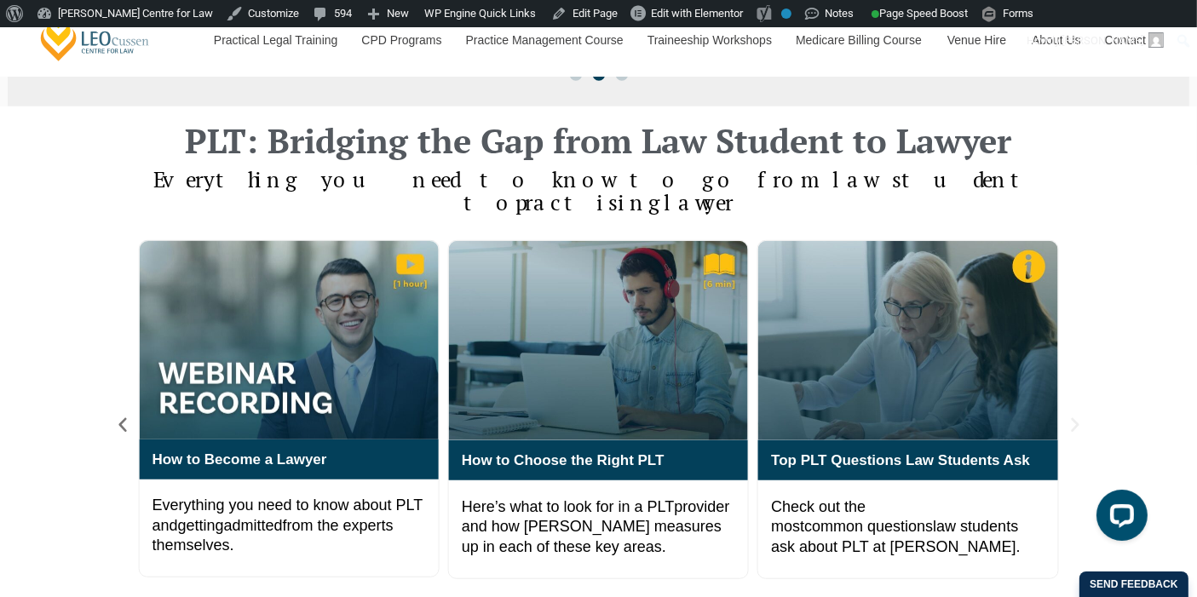
click at [1078, 416] on icon "Next slide" at bounding box center [1075, 425] width 19 height 19
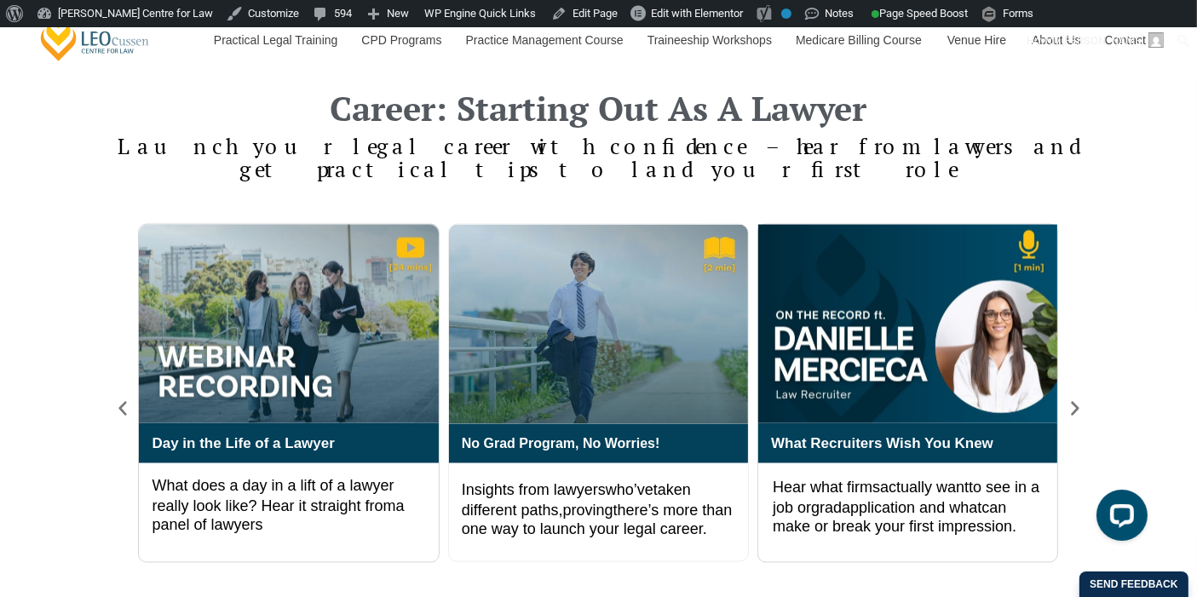
scroll to position [2743, 0]
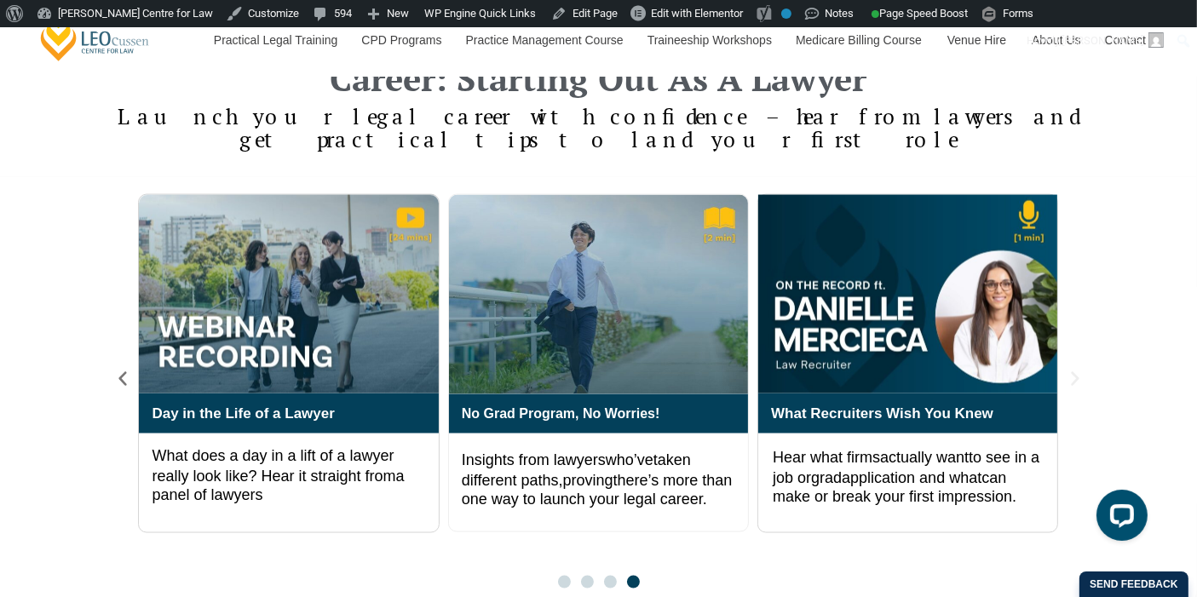
click at [1075, 371] on icon "Next slide" at bounding box center [1075, 378] width 8 height 14
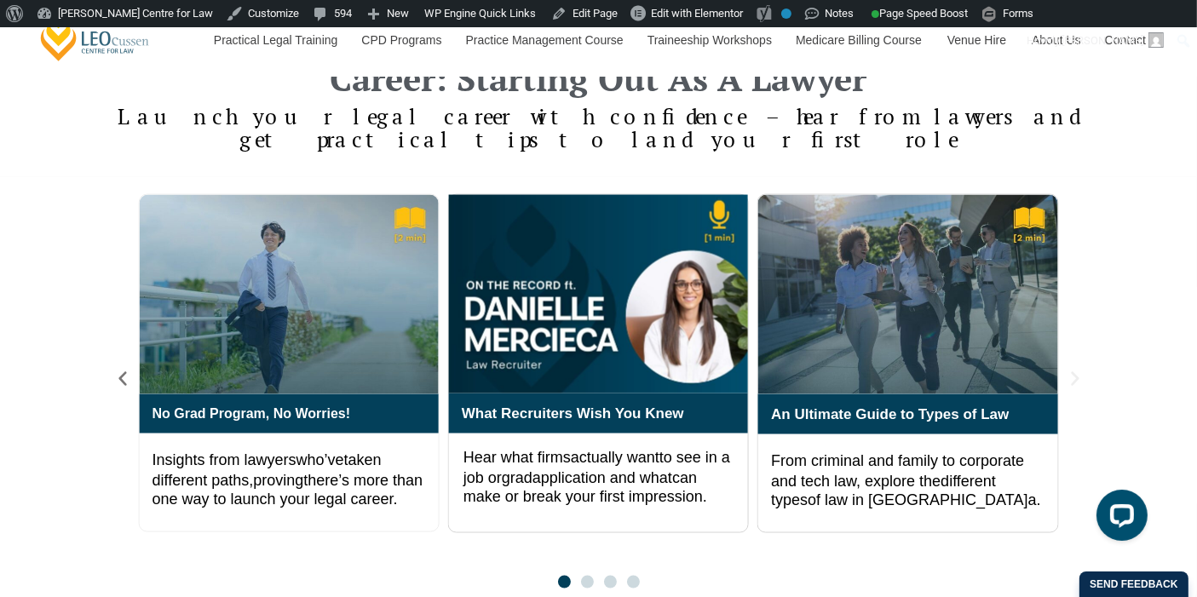
click at [1080, 370] on icon "Next slide" at bounding box center [1075, 379] width 19 height 19
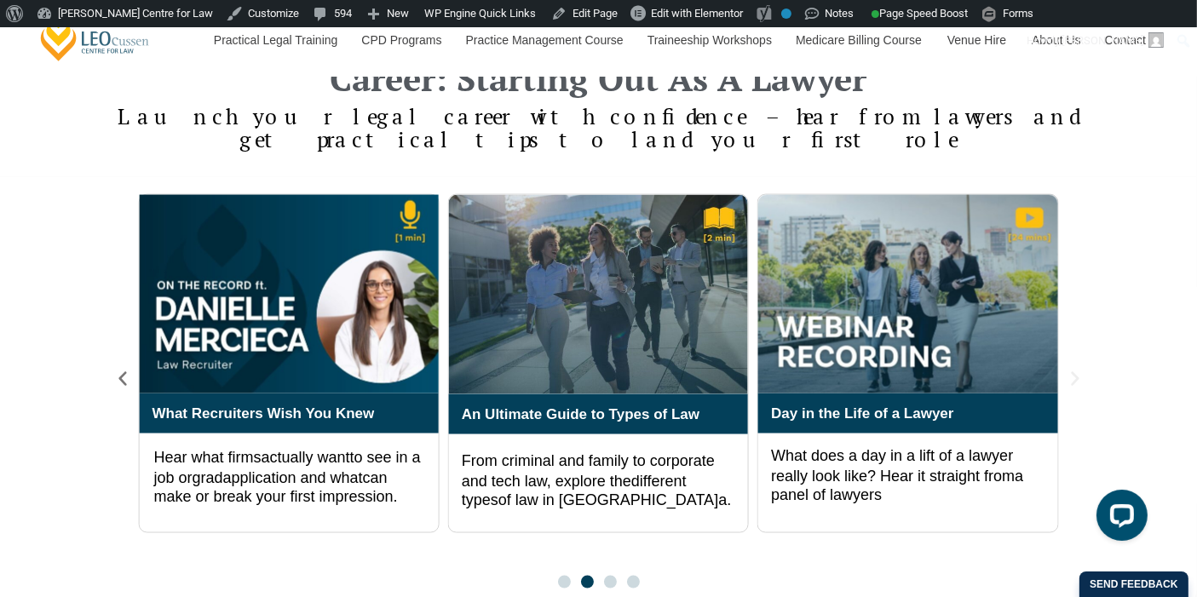
click at [1080, 370] on icon "Next slide" at bounding box center [1075, 379] width 19 height 19
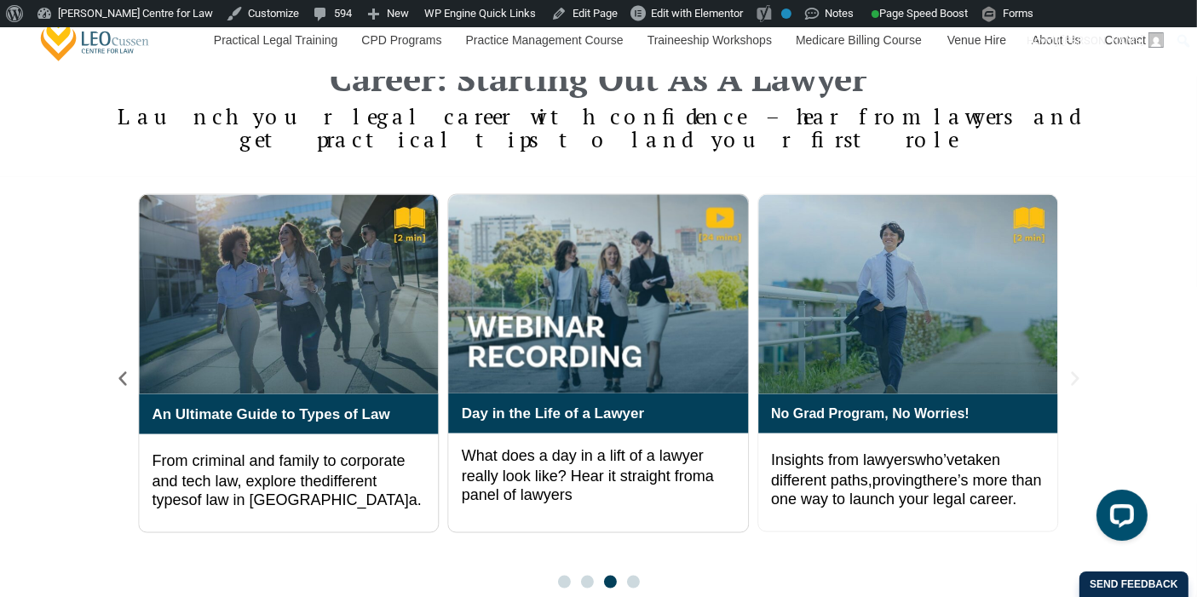
click at [1080, 370] on icon "Next slide" at bounding box center [1075, 379] width 19 height 19
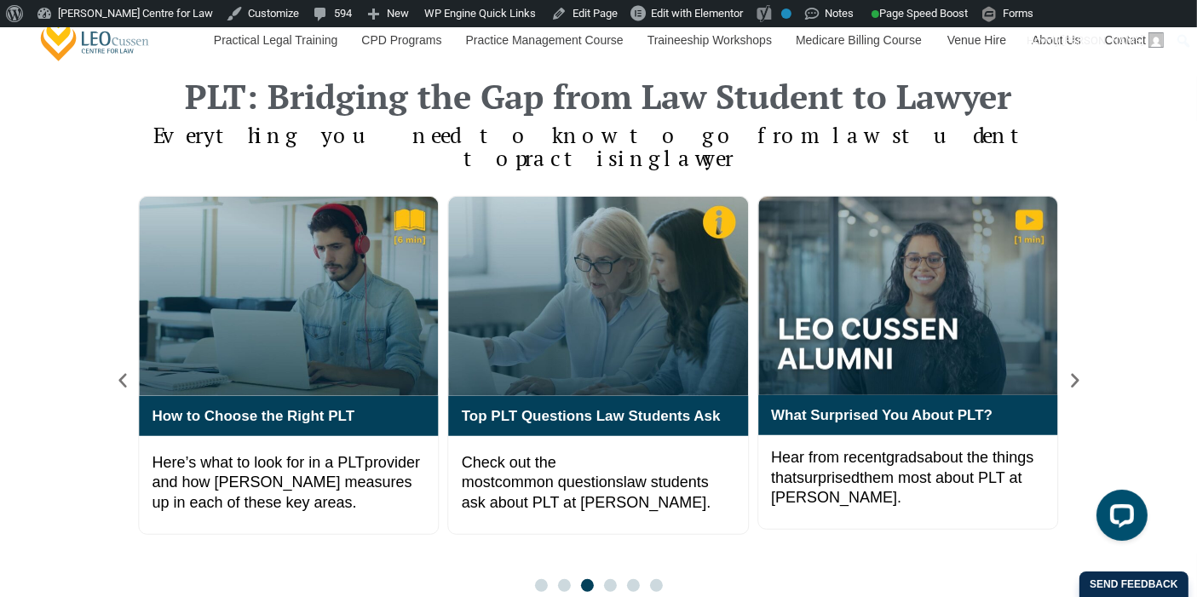
scroll to position [1173, 0]
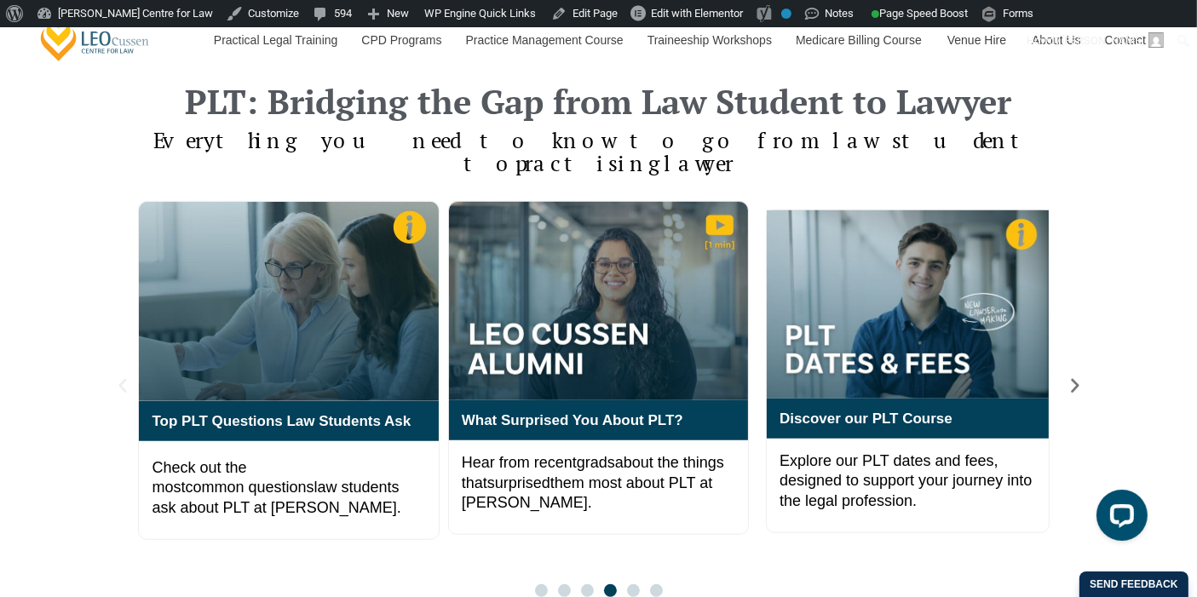
click at [125, 377] on icon "Previous slide" at bounding box center [122, 386] width 19 height 19
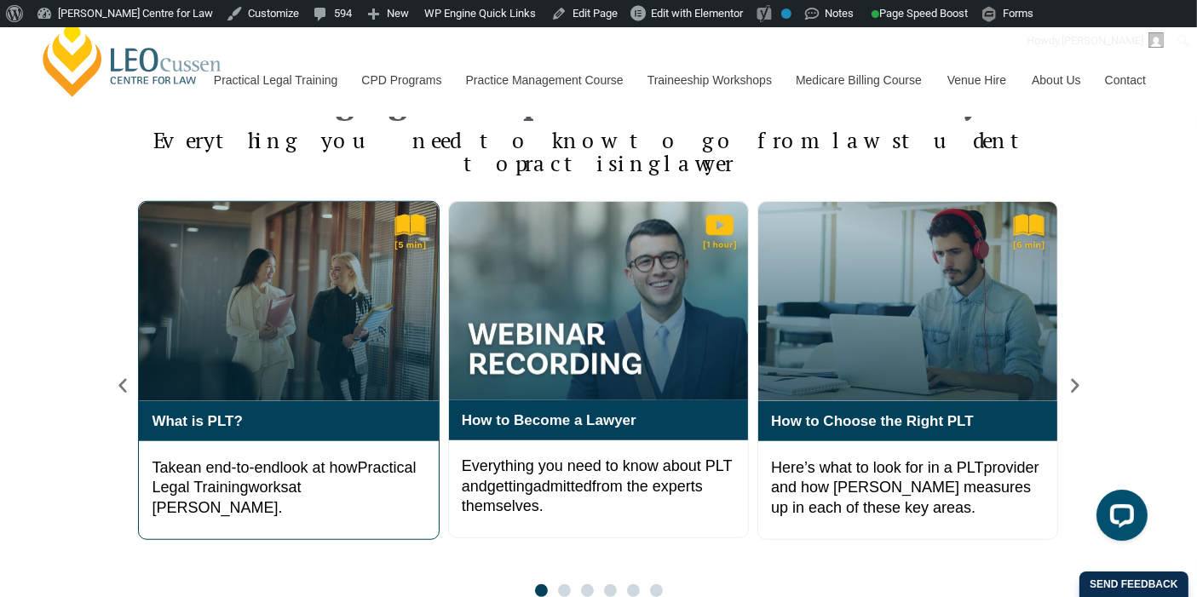
click at [199, 459] on span "Practical Legal Training" at bounding box center [284, 477] width 264 height 37
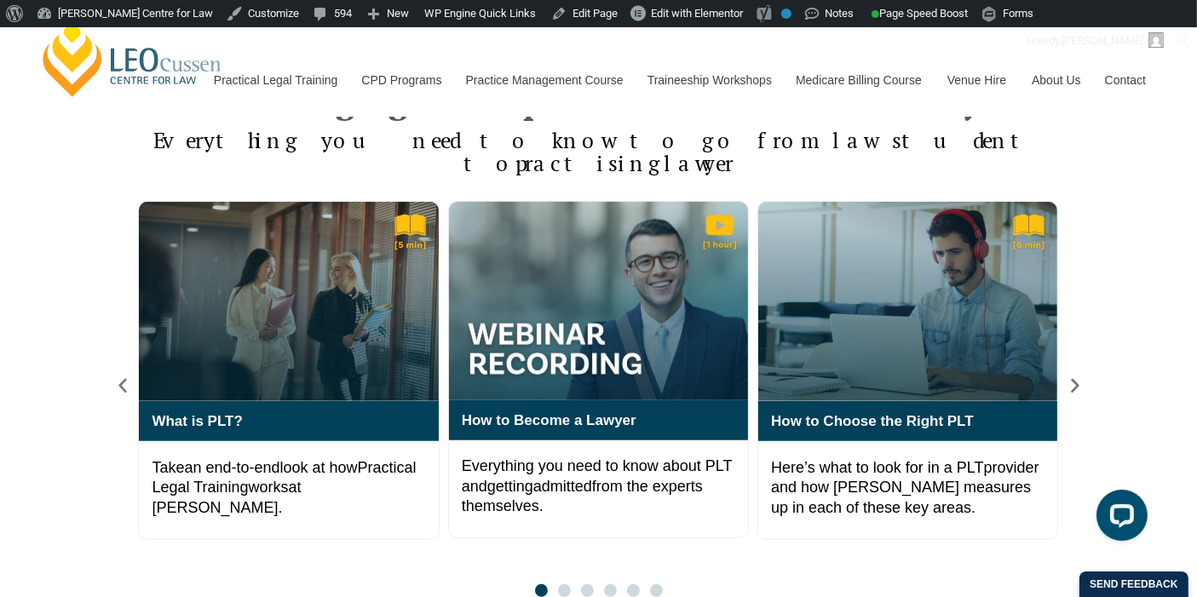
drag, startPoint x: 314, startPoint y: 473, endPoint x: 100, endPoint y: 457, distance: 215.2
click at [100, 457] on div "PLT: Bridging the Gap from Law Student to Lawyer Everything you need to know to…" at bounding box center [598, 340] width 1197 height 547
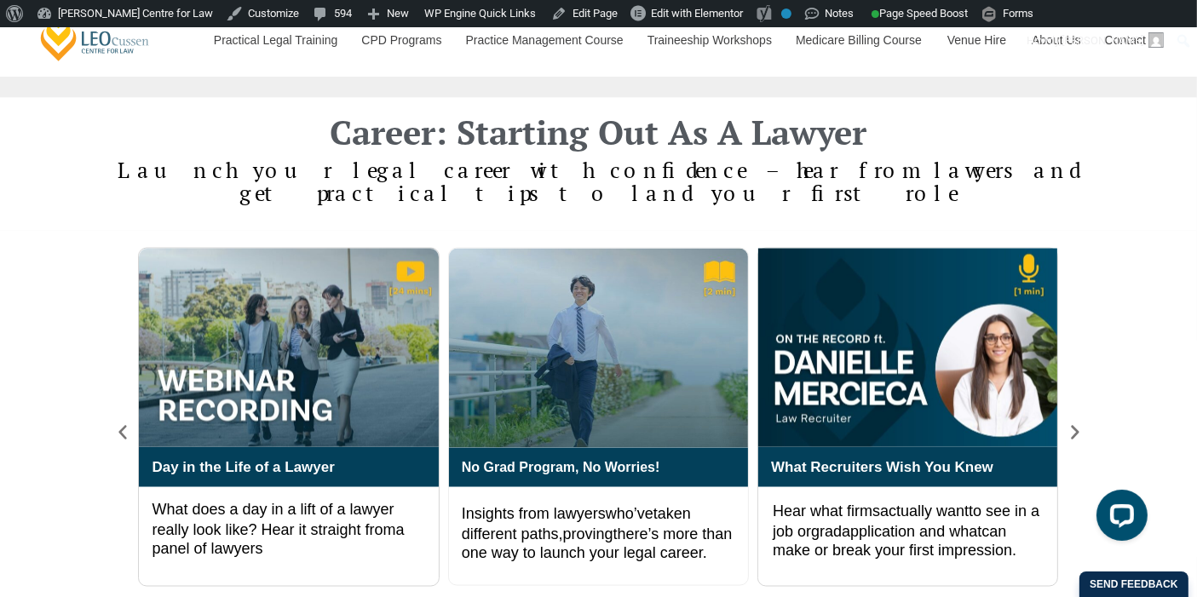
scroll to position [2782, 0]
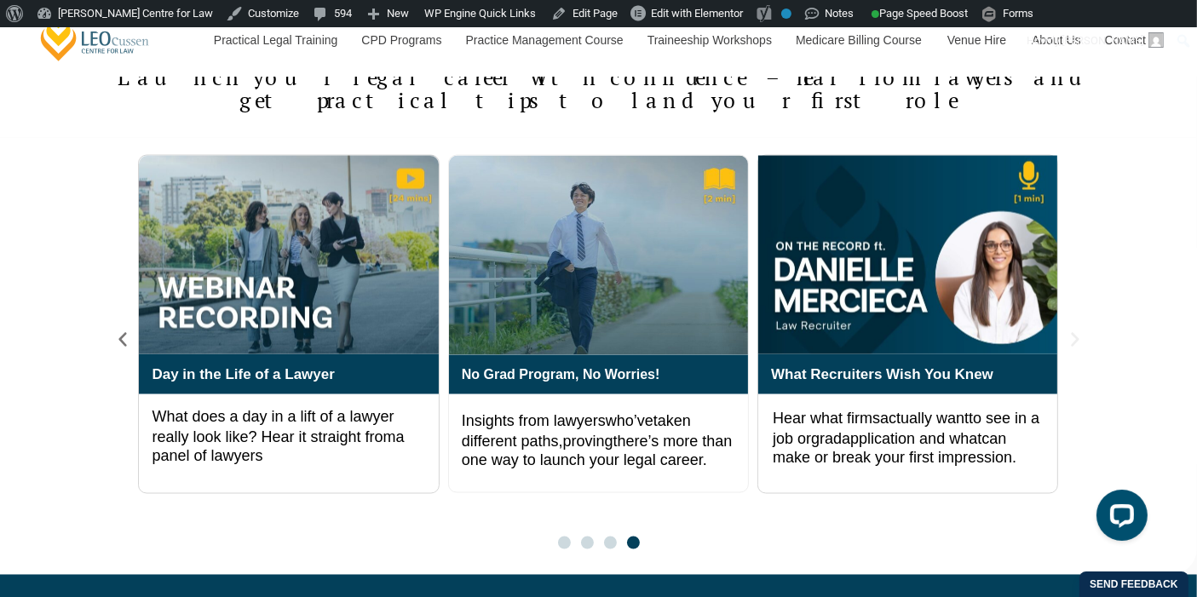
click at [1076, 332] on icon "Next slide" at bounding box center [1075, 339] width 8 height 14
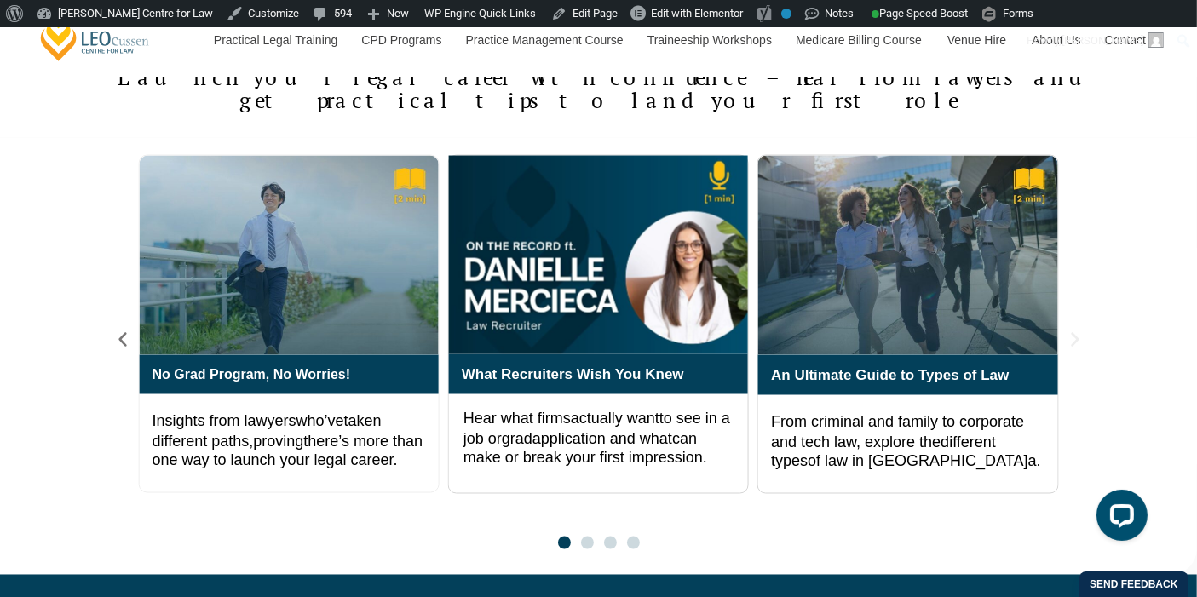
click at [1078, 331] on icon "Next slide" at bounding box center [1075, 340] width 19 height 19
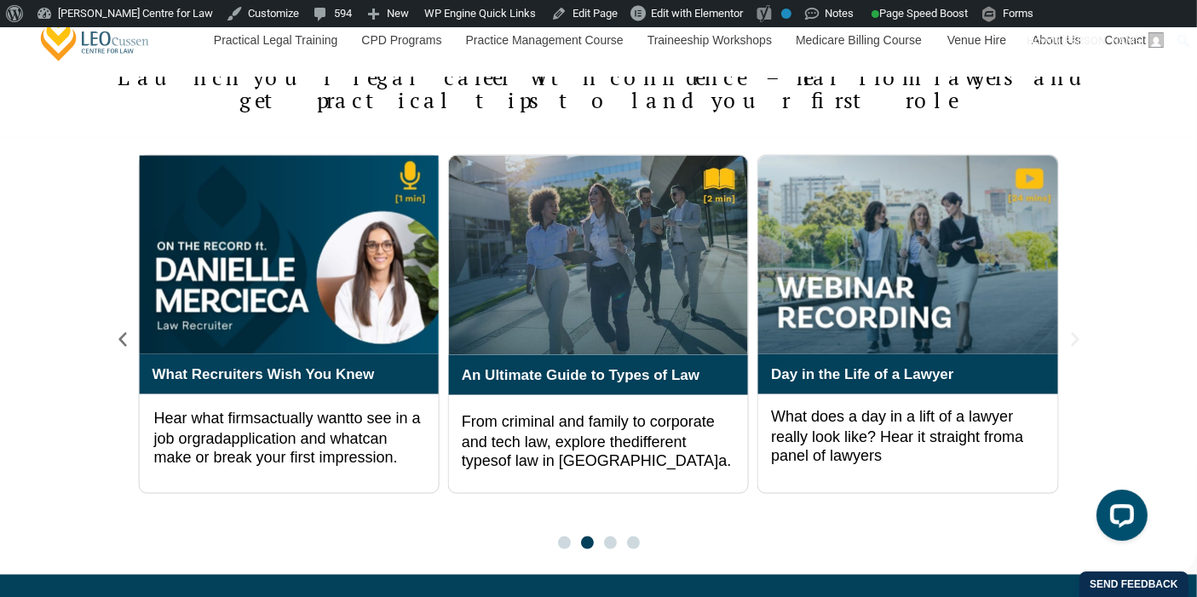
click at [1078, 331] on icon "Next slide" at bounding box center [1075, 340] width 19 height 19
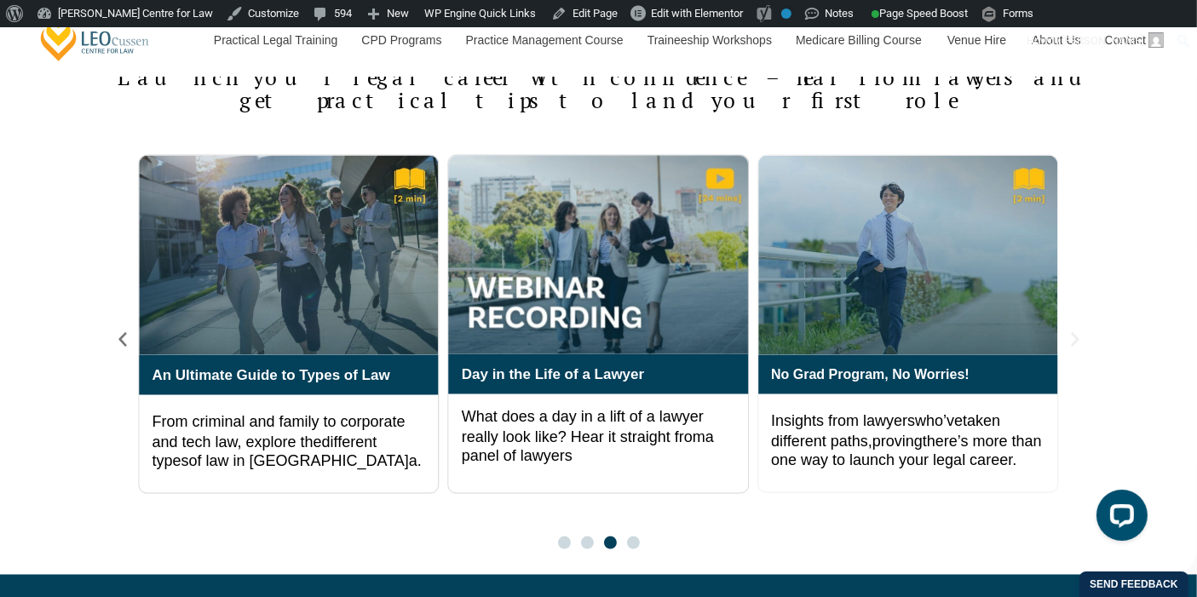
click at [1078, 331] on icon "Next slide" at bounding box center [1075, 340] width 19 height 19
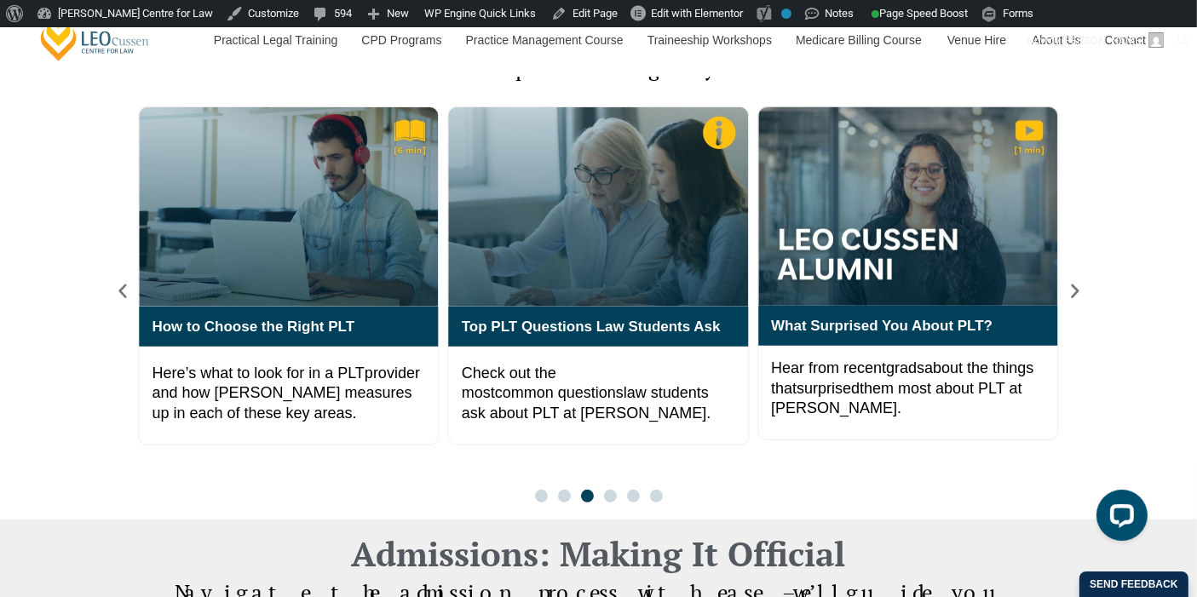
scroll to position [1173, 0]
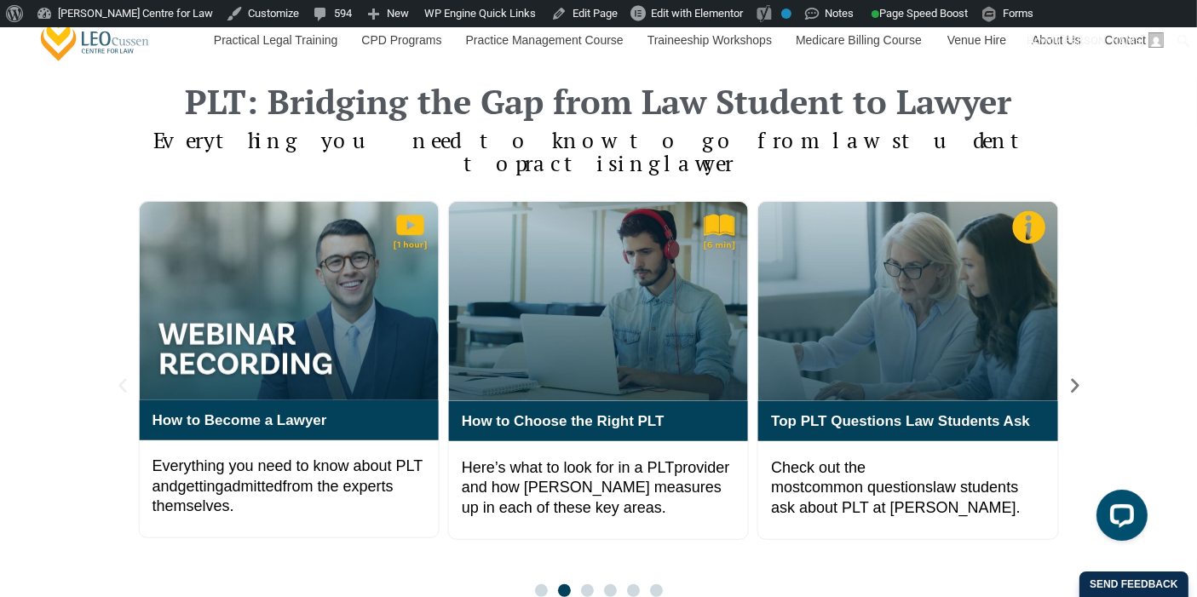
click at [126, 377] on icon "Previous slide" at bounding box center [122, 386] width 19 height 19
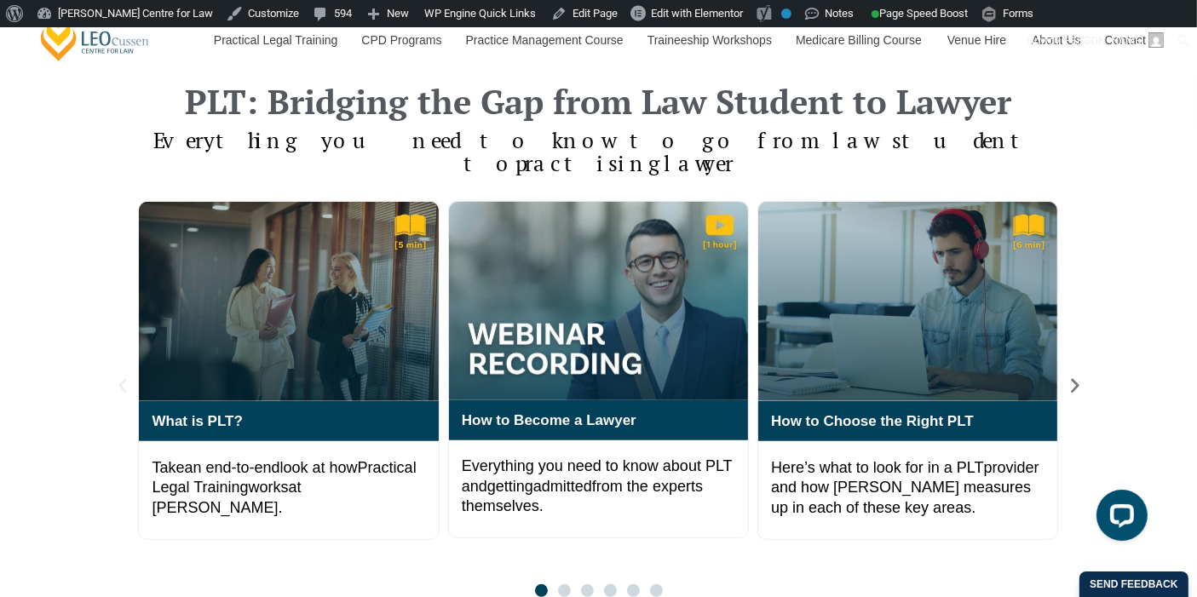
click at [126, 377] on icon "Previous slide" at bounding box center [122, 386] width 19 height 19
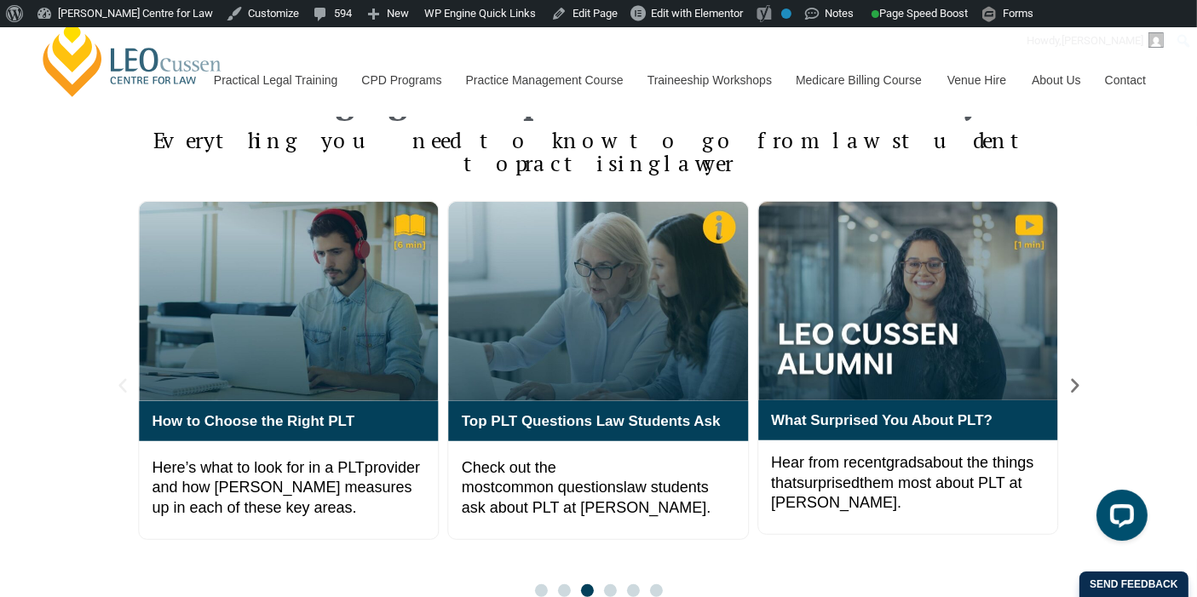
click at [122, 379] on icon "Previous slide" at bounding box center [122, 386] width 8 height 14
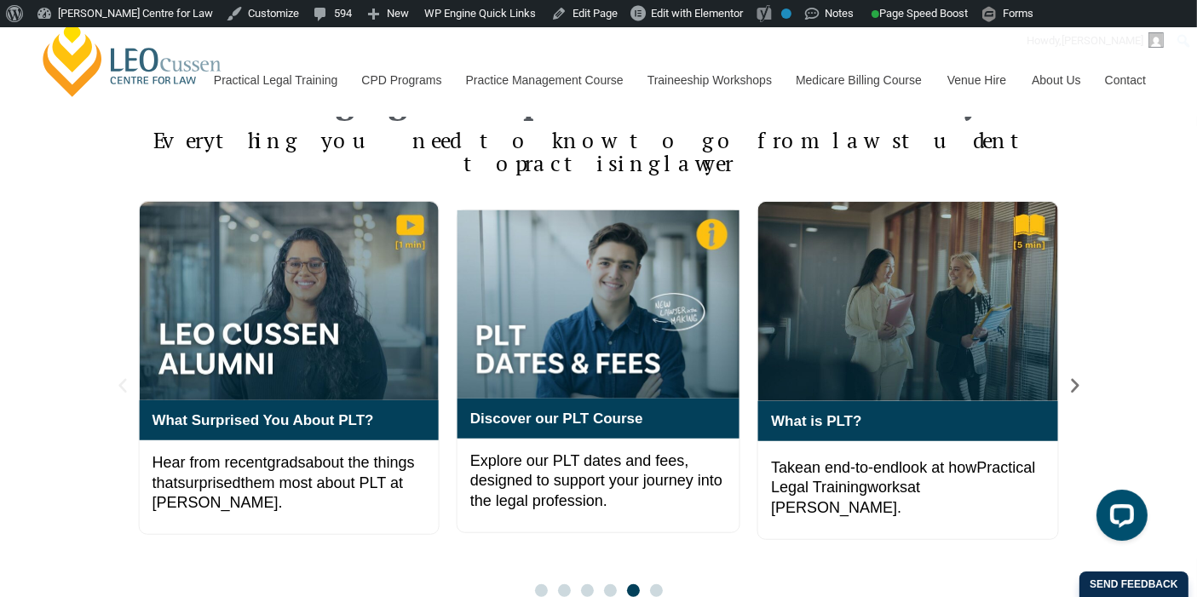
click at [124, 377] on icon "Previous slide" at bounding box center [122, 386] width 19 height 19
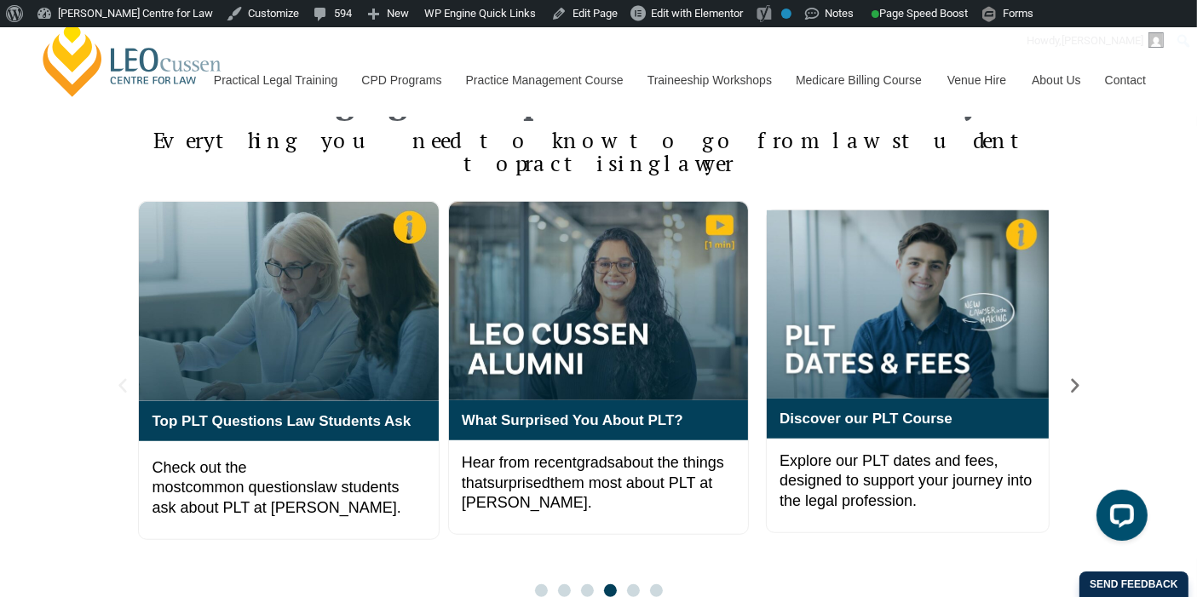
click at [124, 377] on icon "Previous slide" at bounding box center [122, 386] width 19 height 19
click at [1074, 379] on icon "Next slide" at bounding box center [1075, 386] width 8 height 14
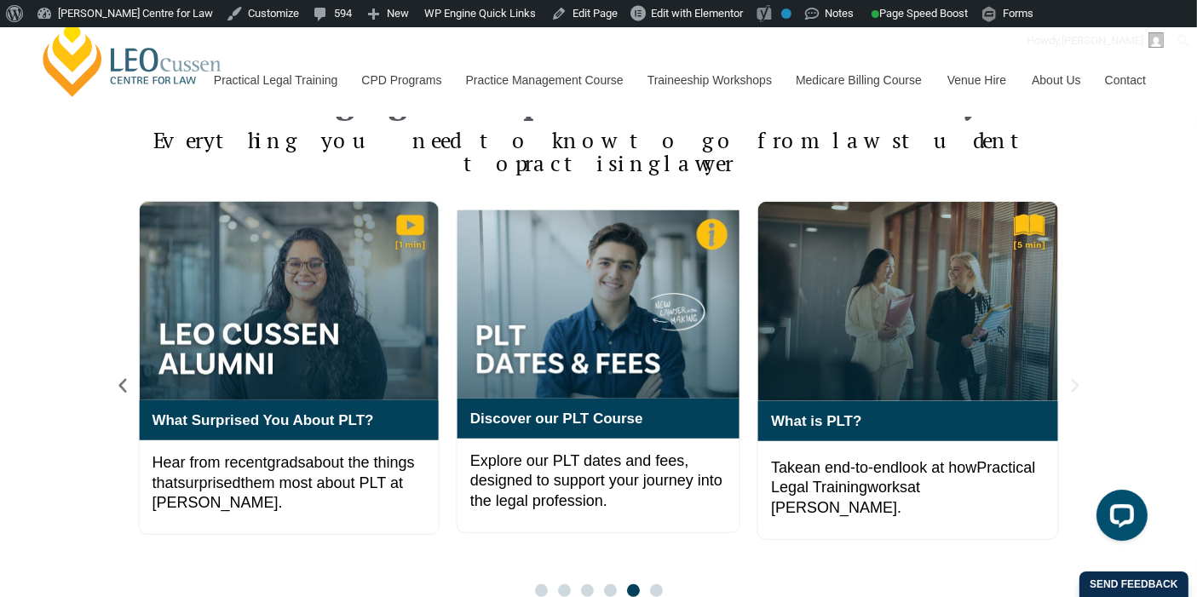
click at [1074, 377] on icon "Next slide" at bounding box center [1075, 386] width 19 height 19
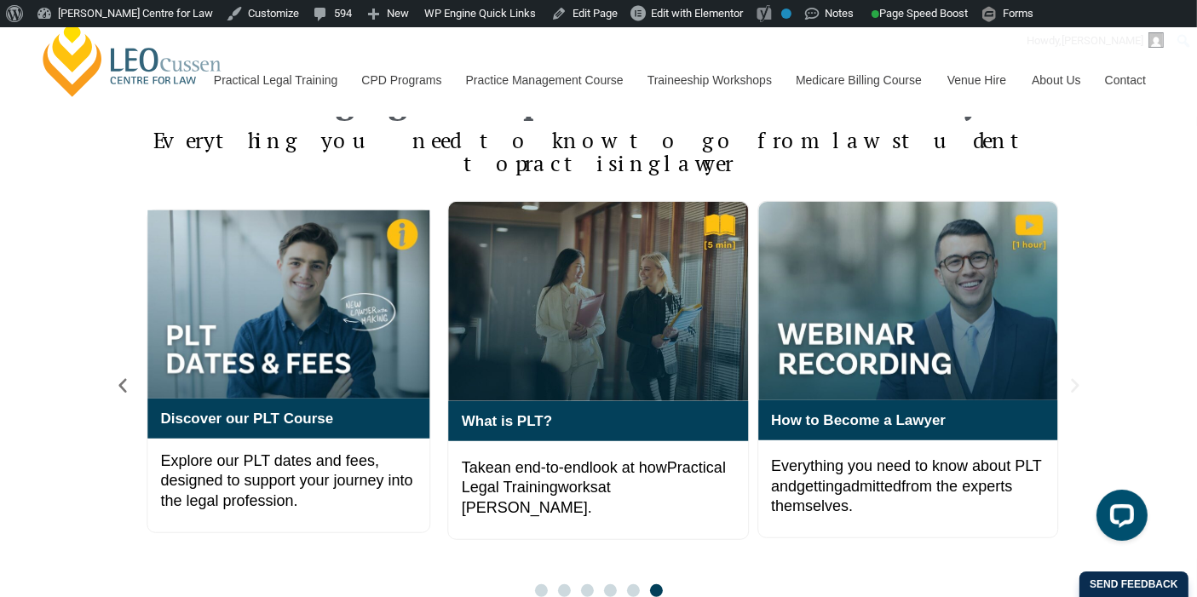
click at [1074, 377] on icon "Next slide" at bounding box center [1075, 386] width 19 height 19
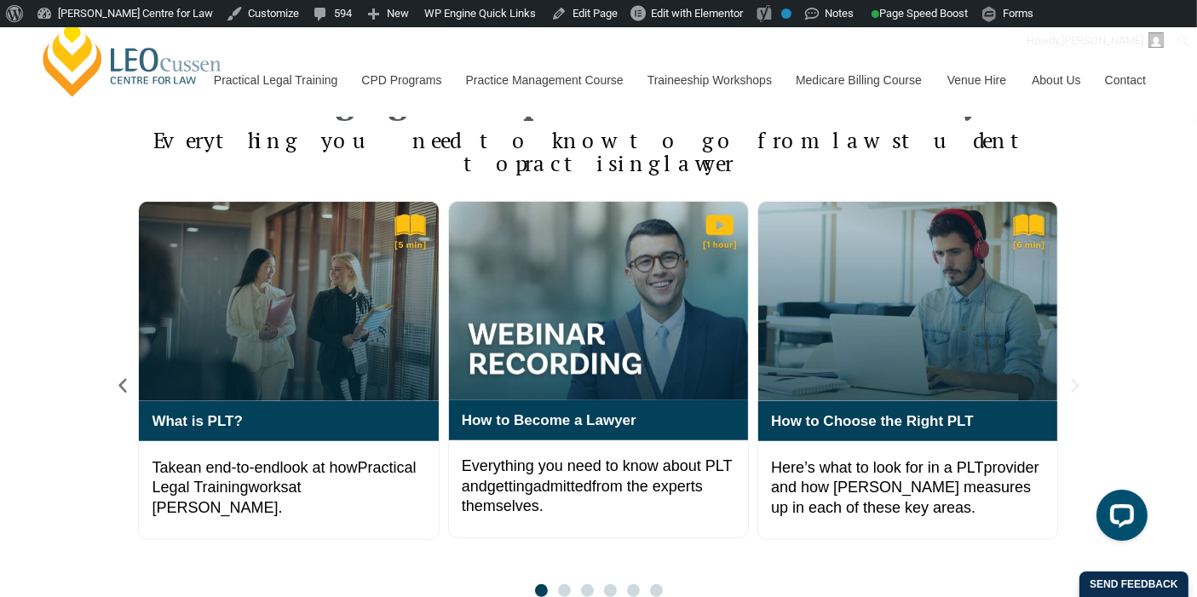
click at [1074, 377] on icon "Next slide" at bounding box center [1075, 386] width 19 height 19
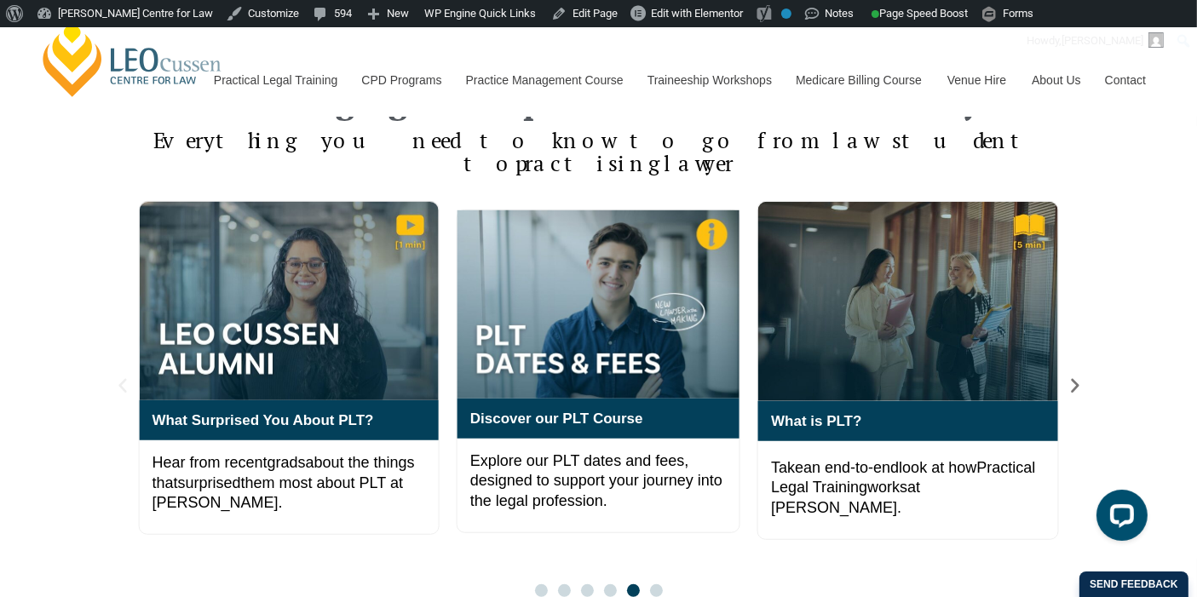
click at [117, 377] on icon "Previous slide" at bounding box center [122, 386] width 19 height 19
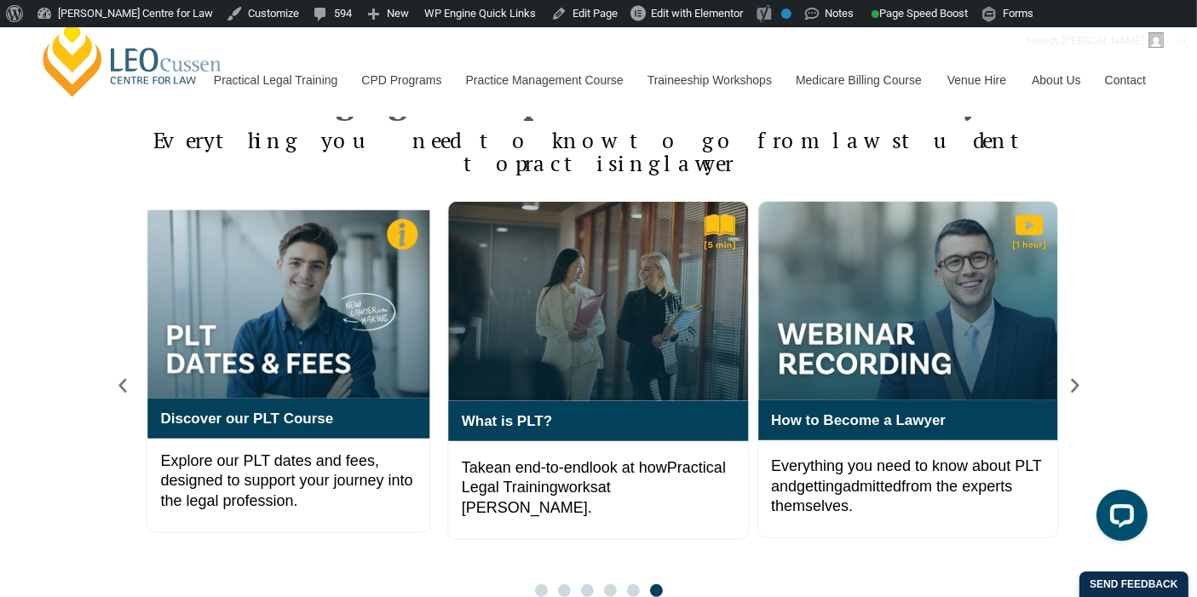
click at [111, 354] on div "PLT: Bridging the Gap from Law Student to Lawyer Everything you need to know to…" at bounding box center [598, 340] width 1197 height 547
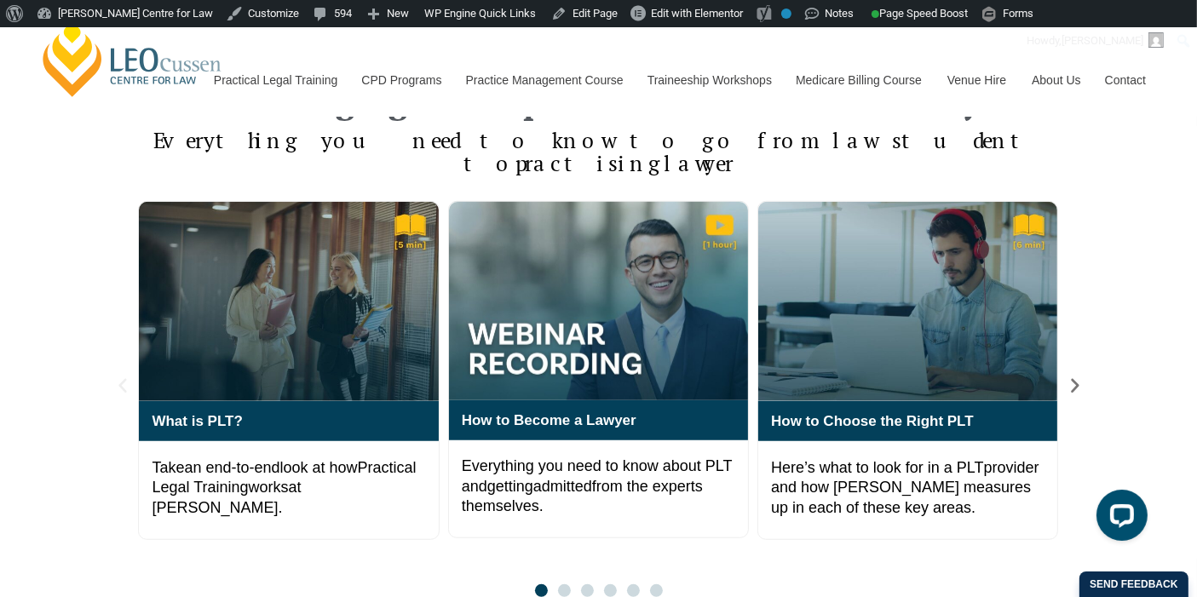
click at [114, 377] on icon "Previous slide" at bounding box center [122, 386] width 19 height 19
click at [115, 377] on icon "Previous slide" at bounding box center [122, 386] width 19 height 19
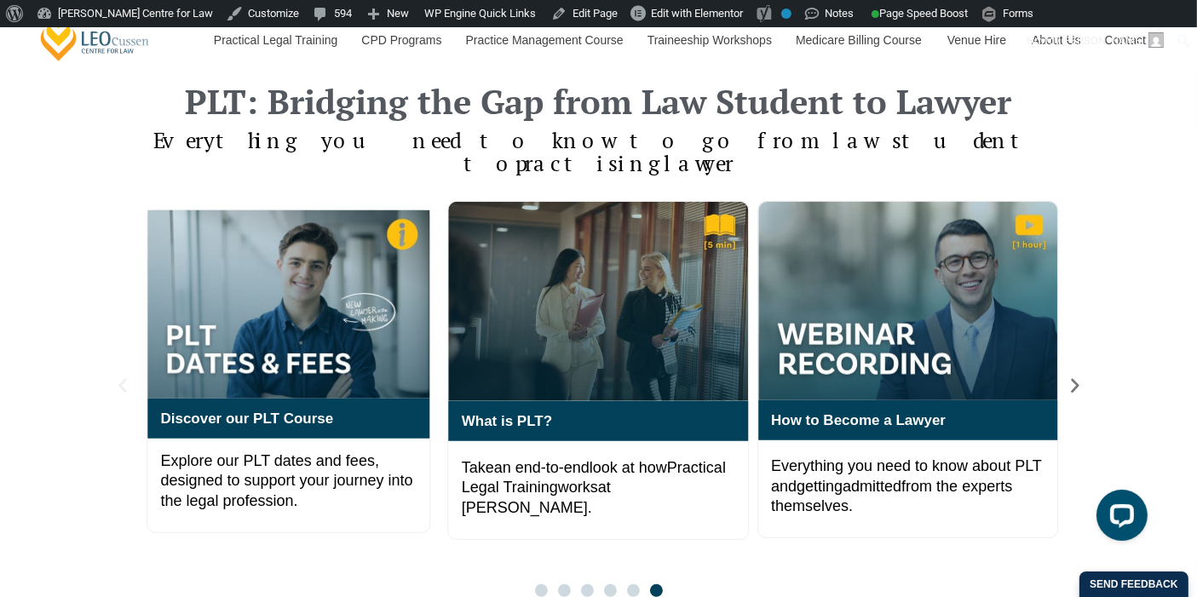
click at [129, 377] on icon "Previous slide" at bounding box center [122, 386] width 19 height 19
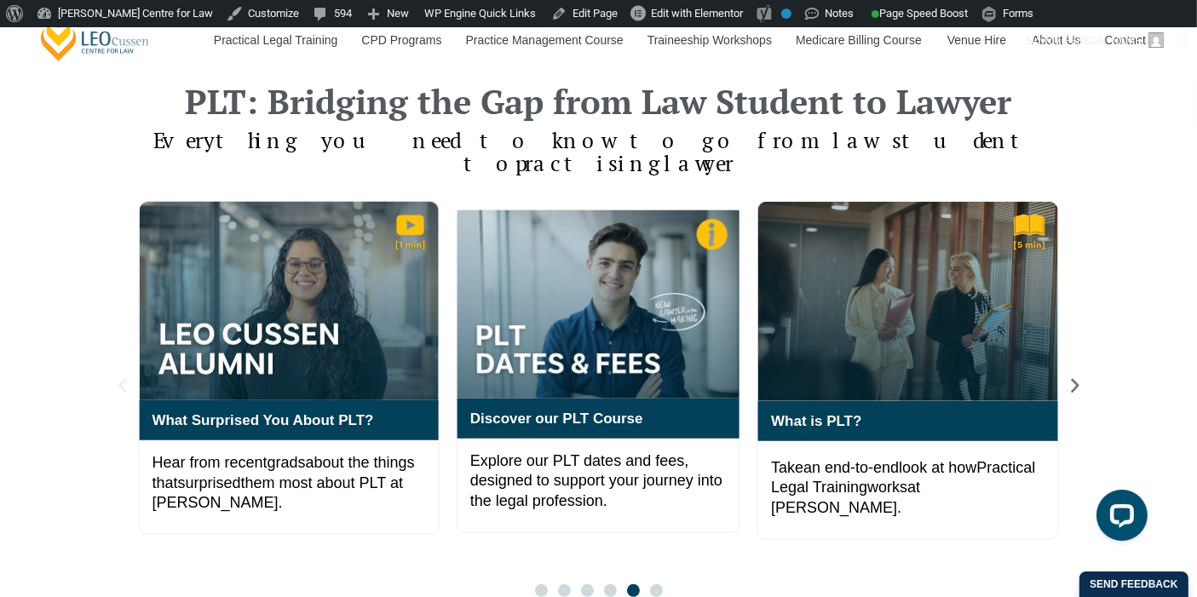
click at [129, 377] on icon "Previous slide" at bounding box center [122, 386] width 19 height 19
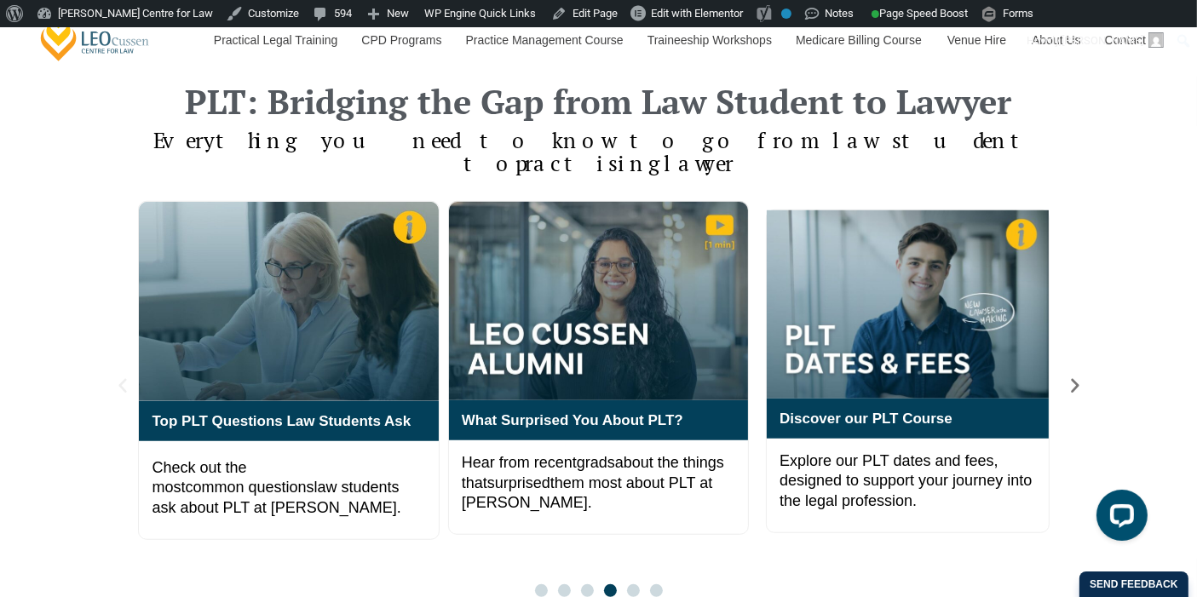
click at [129, 377] on icon "Previous slide" at bounding box center [122, 386] width 19 height 19
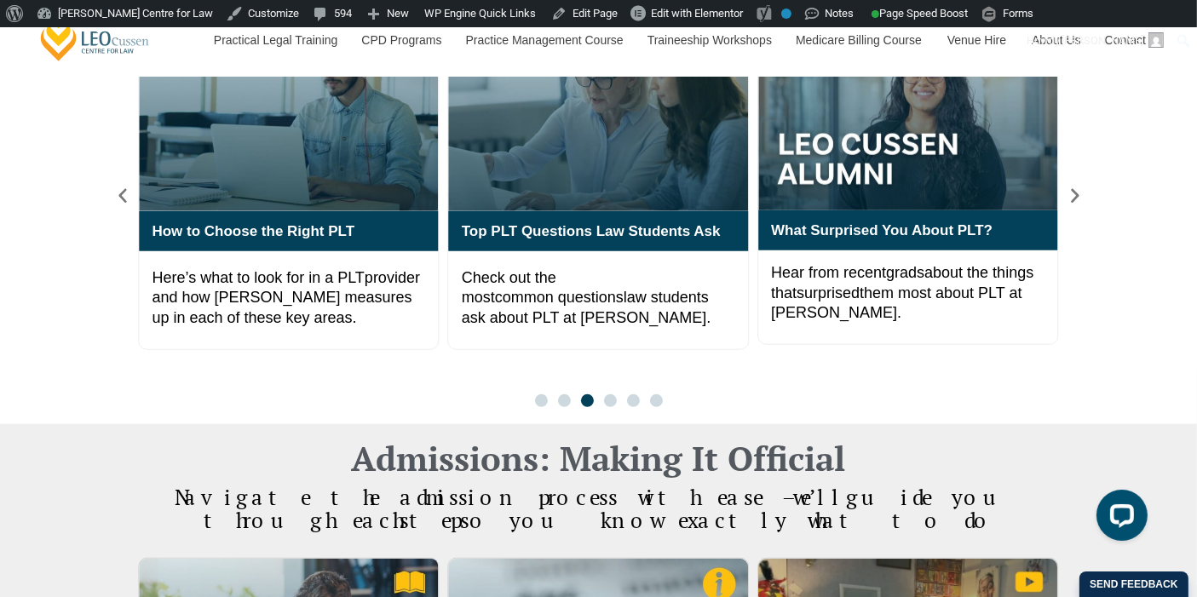
scroll to position [1268, 0]
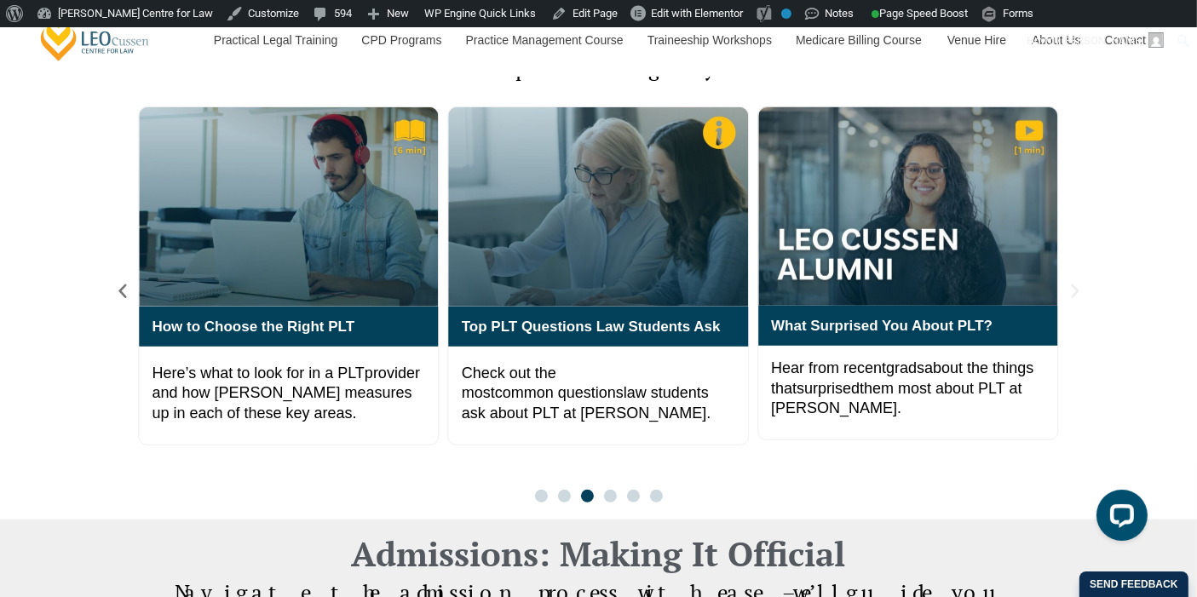
click at [1075, 282] on icon "Next slide" at bounding box center [1075, 291] width 19 height 19
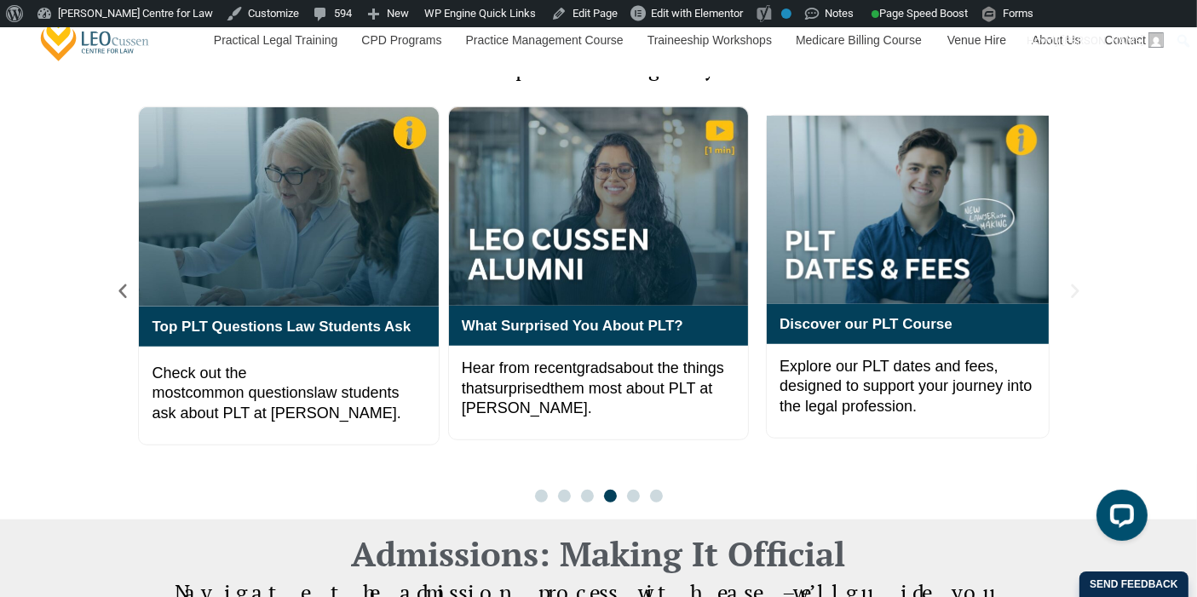
click at [1075, 282] on icon "Next slide" at bounding box center [1075, 291] width 19 height 19
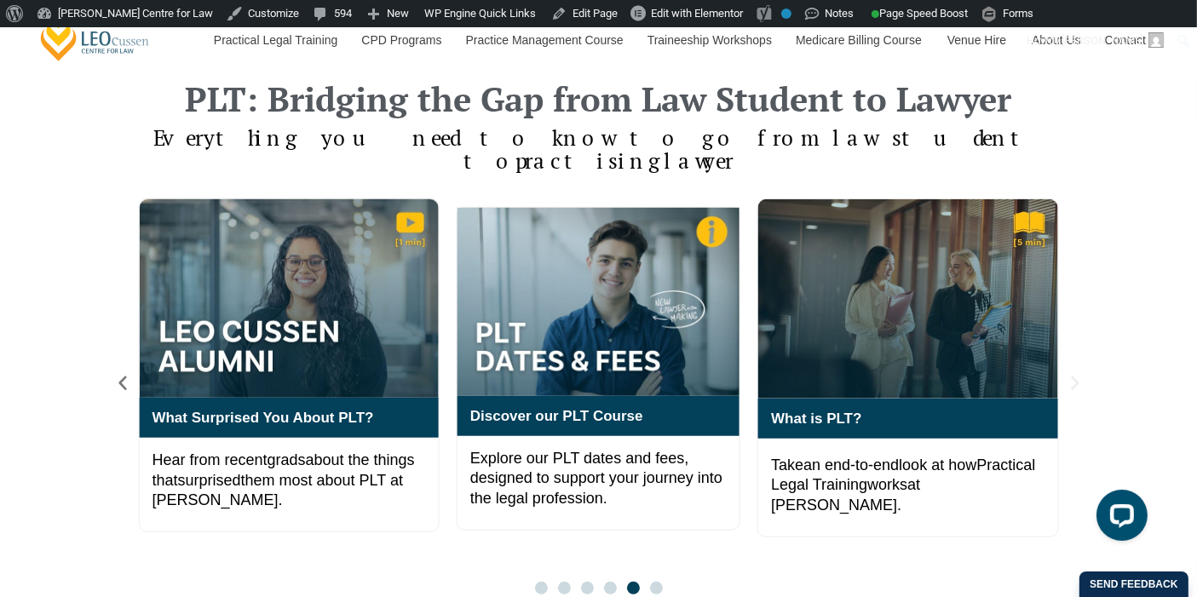
scroll to position [1173, 0]
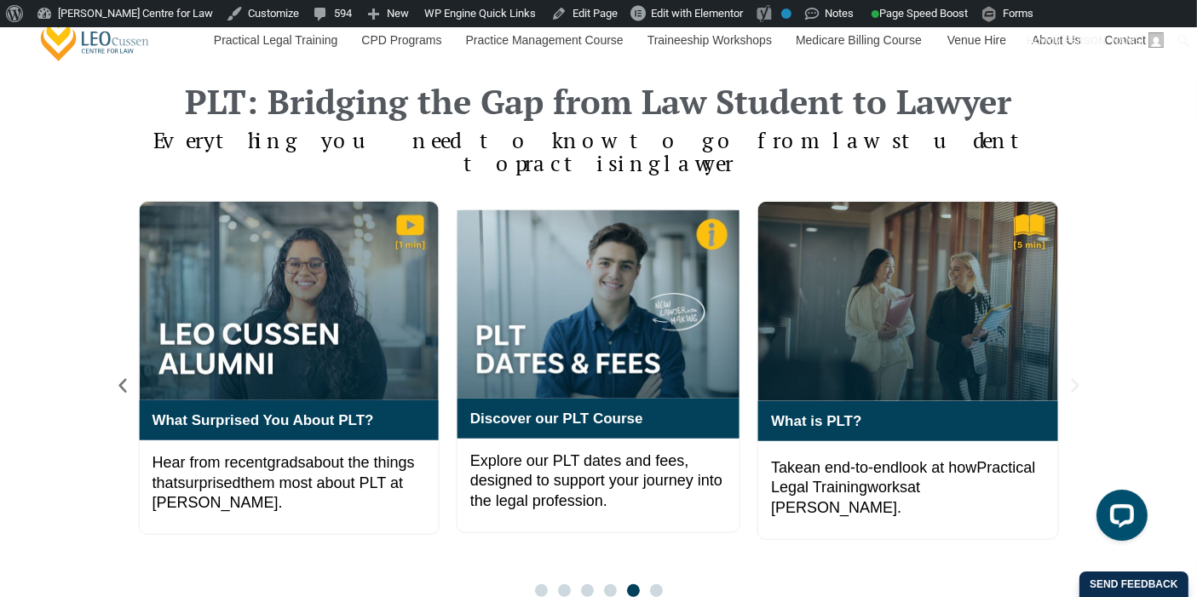
click at [1079, 377] on icon "Next slide" at bounding box center [1075, 386] width 19 height 19
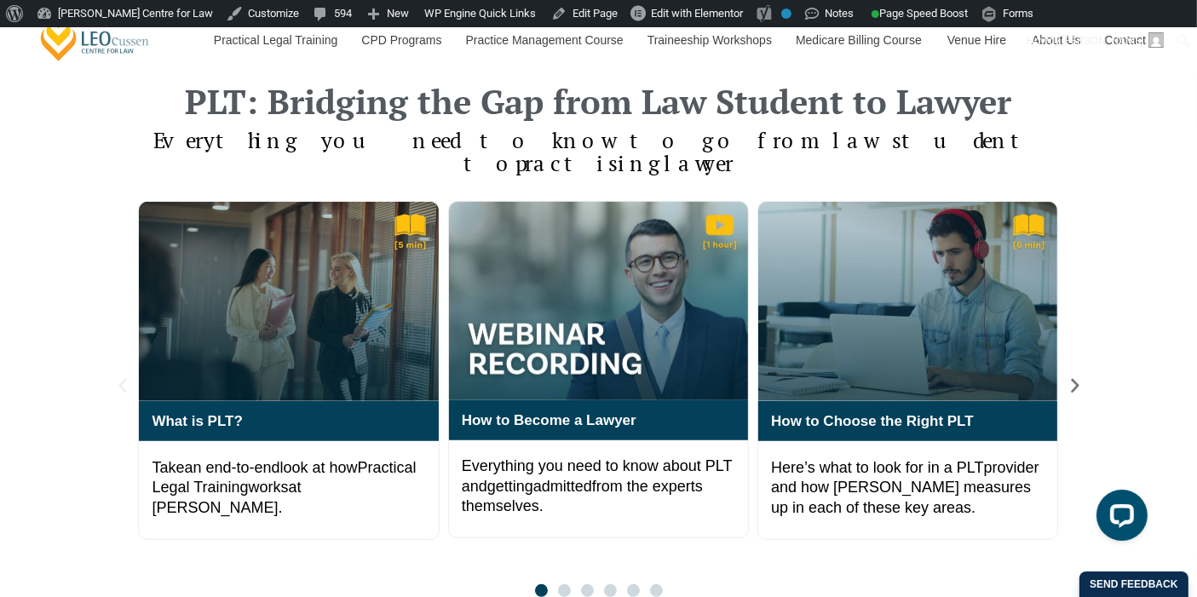
click at [124, 377] on icon "Previous slide" at bounding box center [122, 386] width 19 height 19
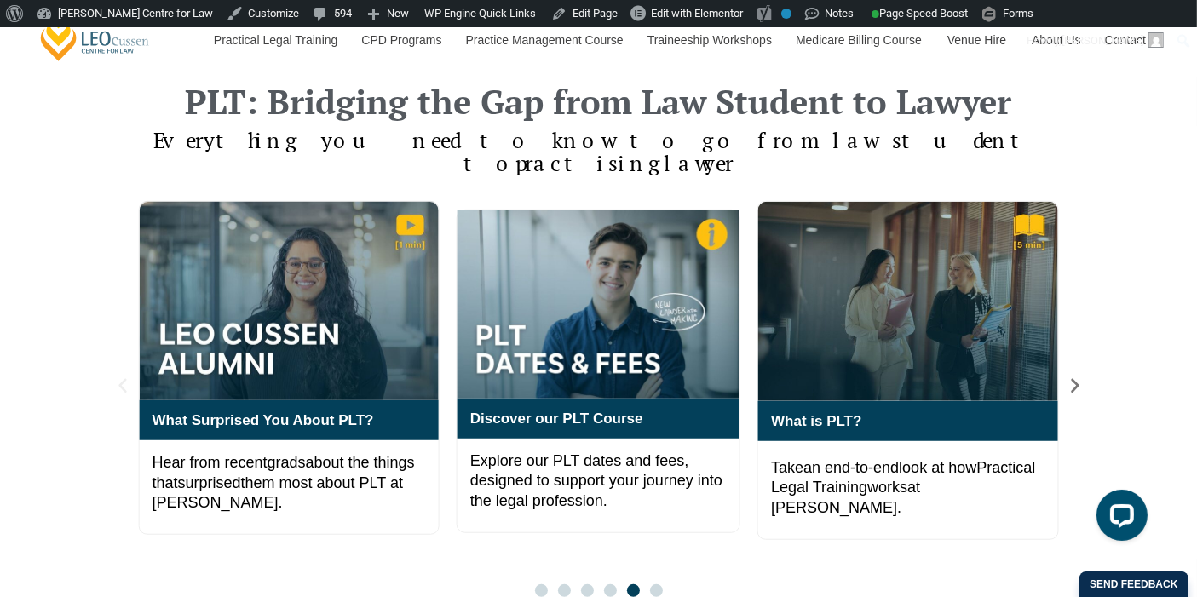
click at [131, 361] on div "Top PLT Questions Law Students Ask Check out the most common questions law stud…" at bounding box center [598, 399] width 971 height 396
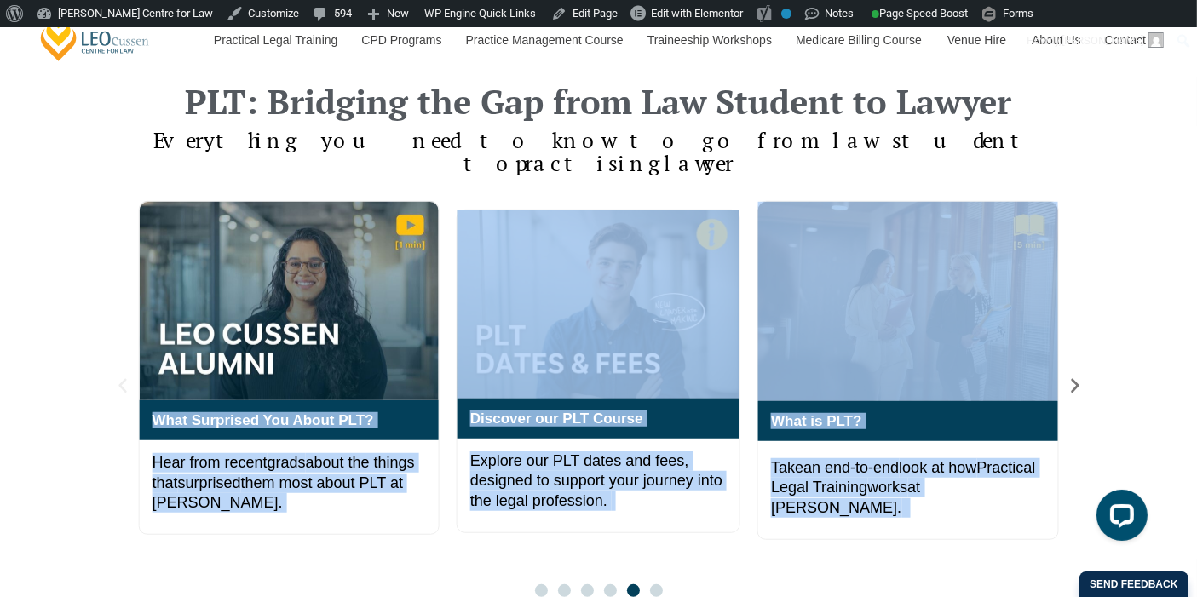
click at [124, 379] on icon "Previous slide" at bounding box center [122, 386] width 8 height 14
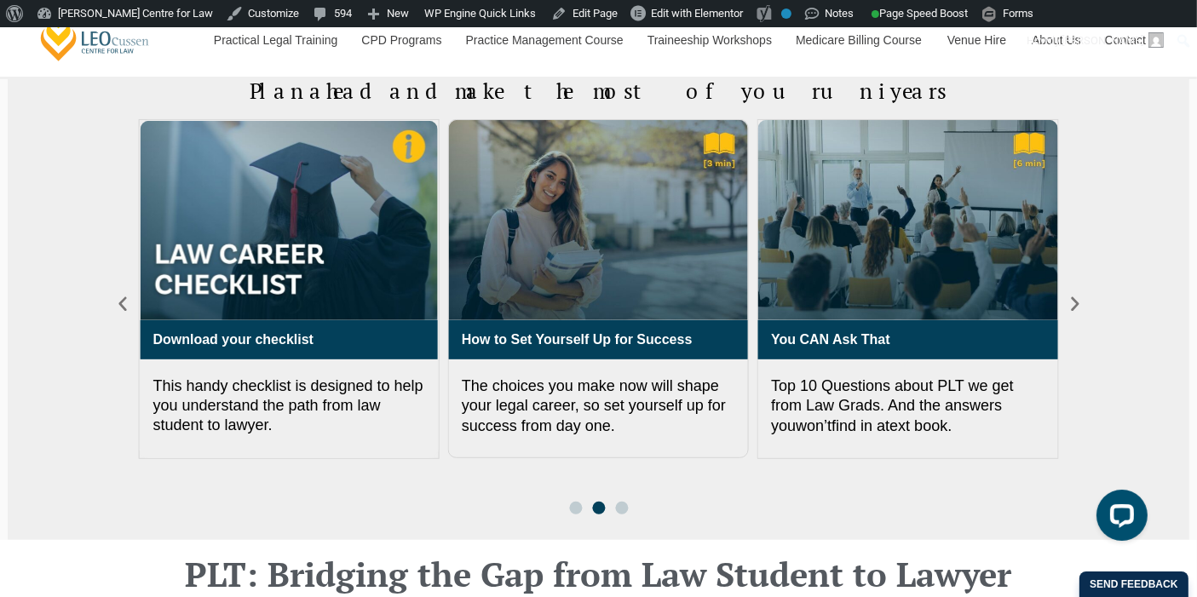
scroll to position [606, 0]
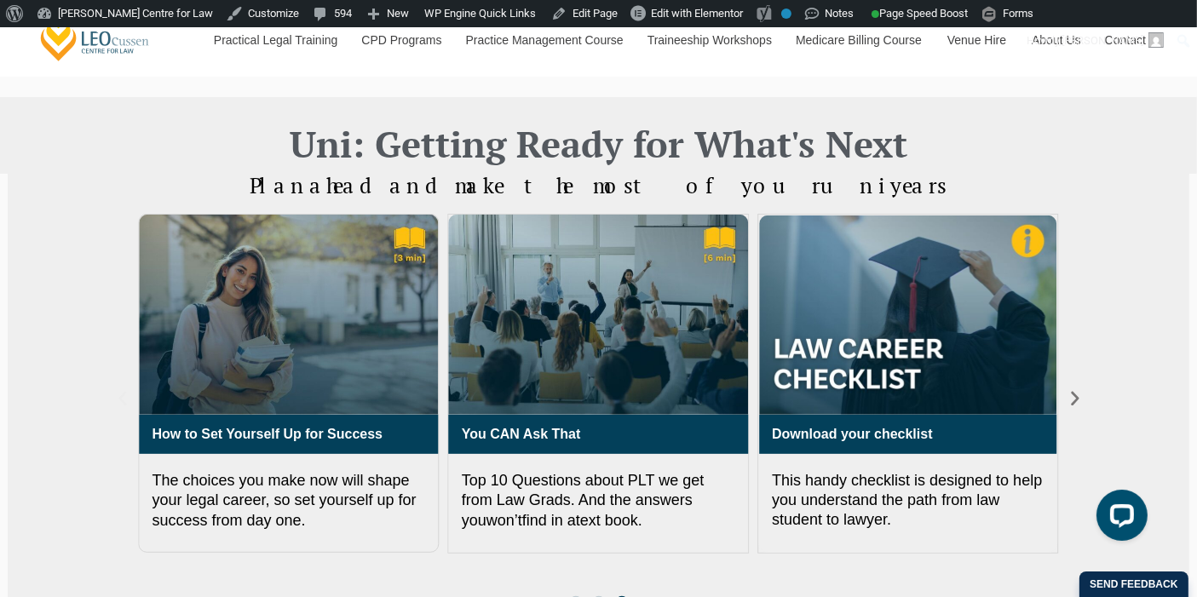
click at [115, 403] on icon "Previous slide" at bounding box center [122, 398] width 19 height 19
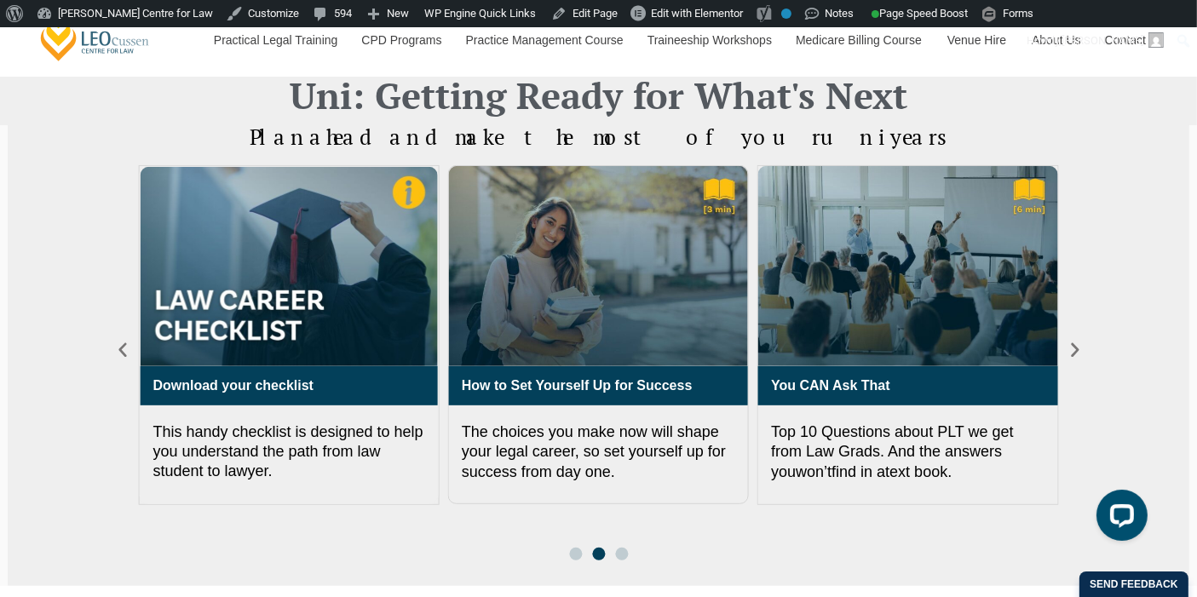
scroll to position [660, 0]
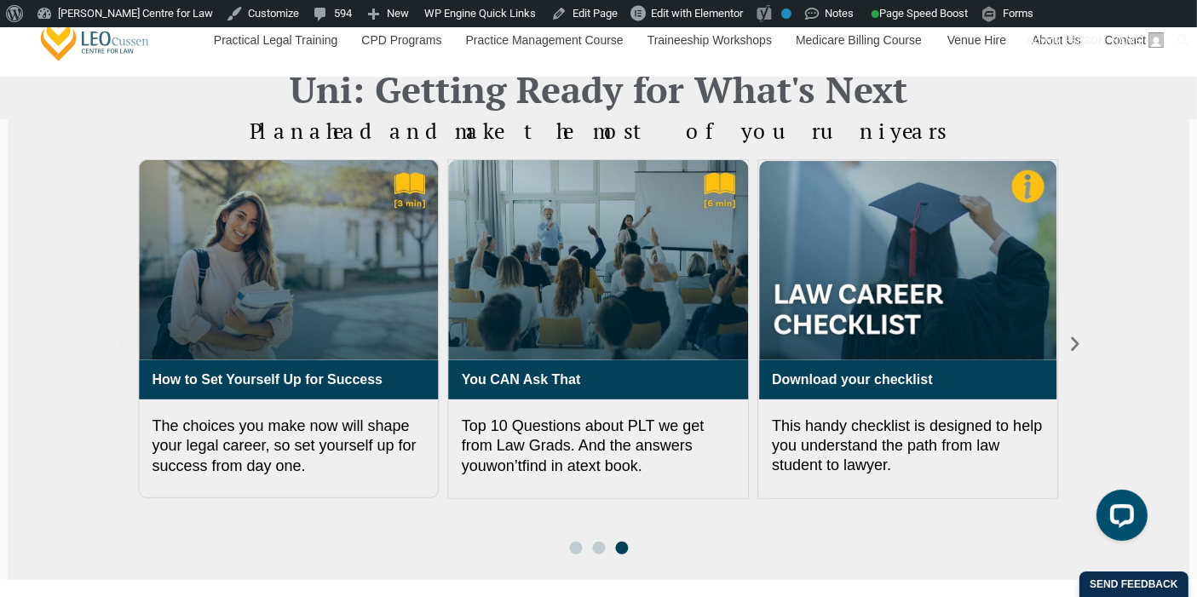
click at [129, 347] on icon "Previous slide" at bounding box center [122, 344] width 19 height 19
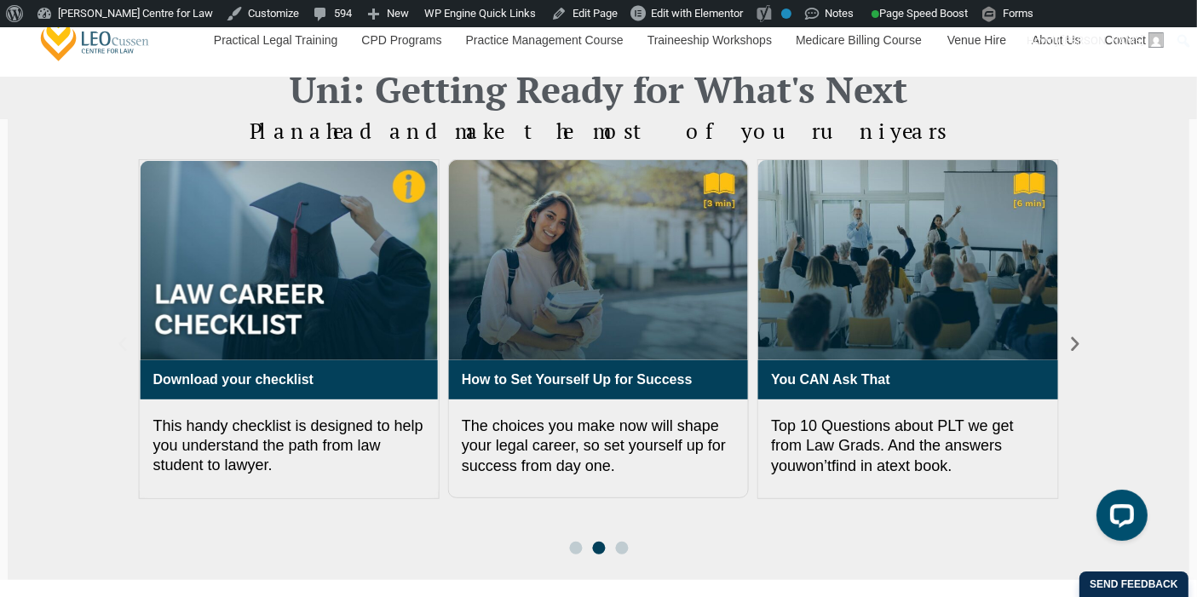
click at [123, 347] on icon "Previous slide" at bounding box center [122, 344] width 8 height 14
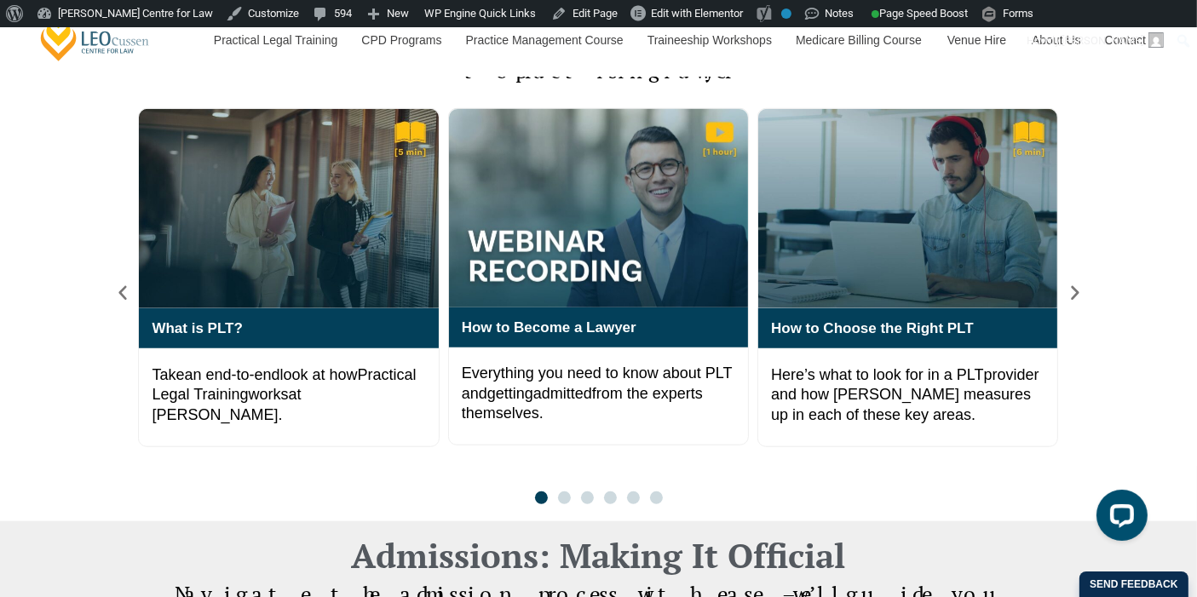
scroll to position [1228, 0]
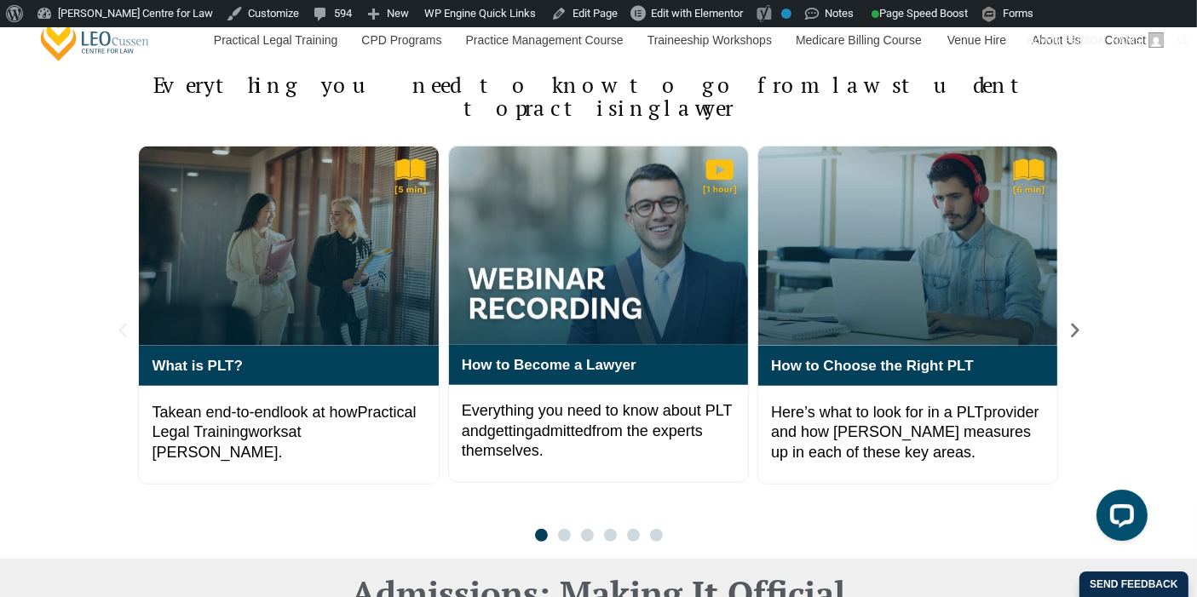
click at [129, 321] on icon "Previous slide" at bounding box center [122, 330] width 19 height 19
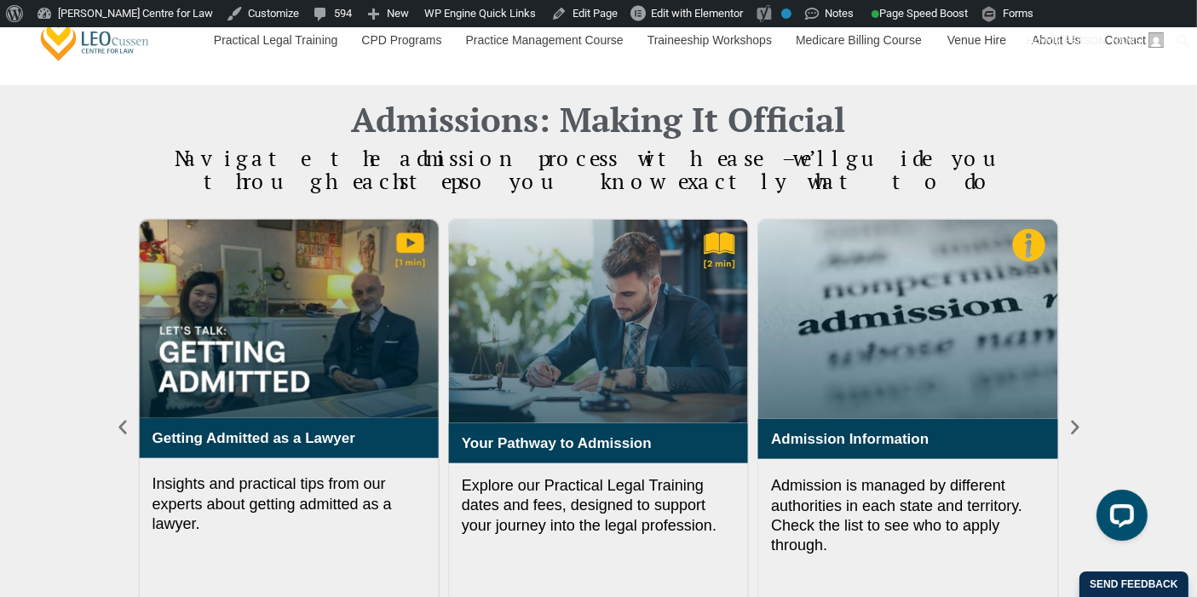
scroll to position [1701, 0]
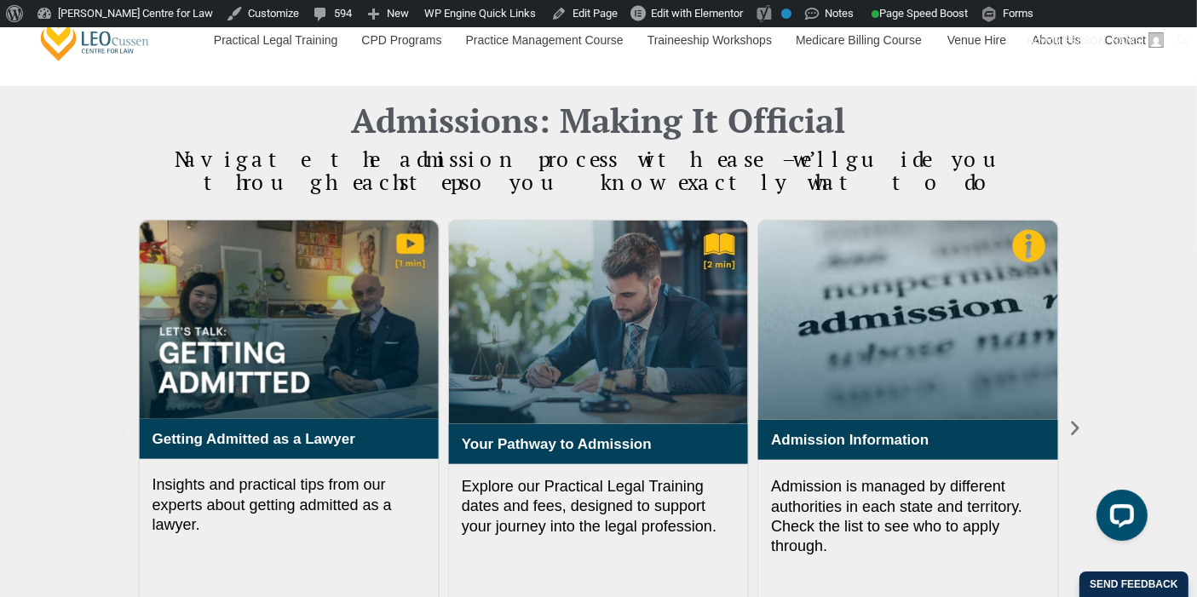
click at [114, 419] on icon "Previous slide" at bounding box center [122, 428] width 19 height 19
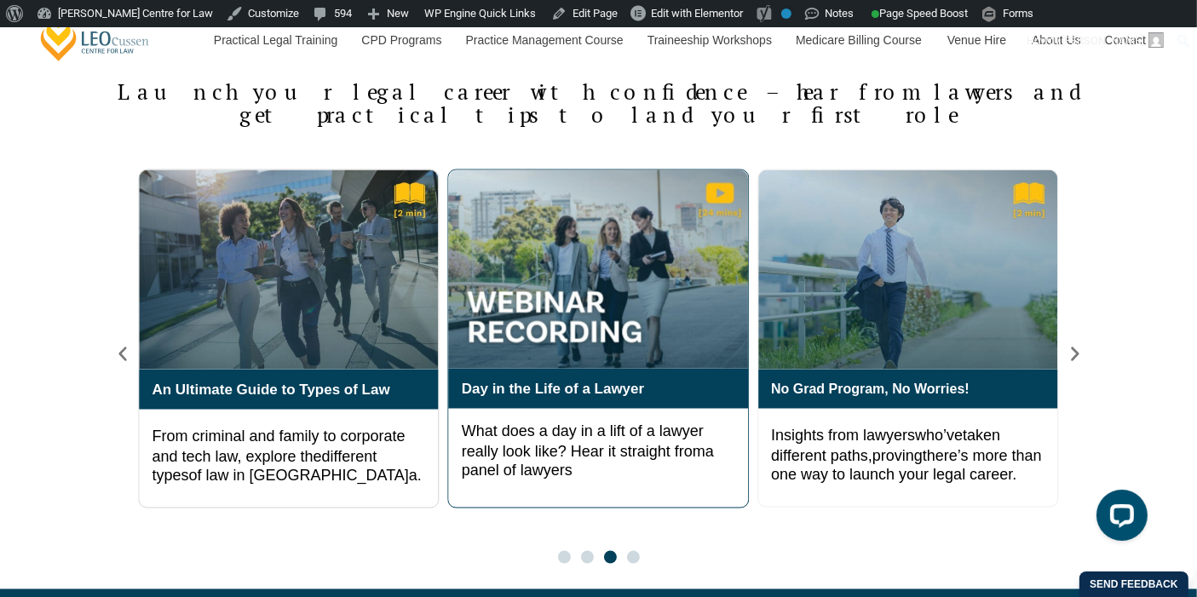
scroll to position [2797, 0]
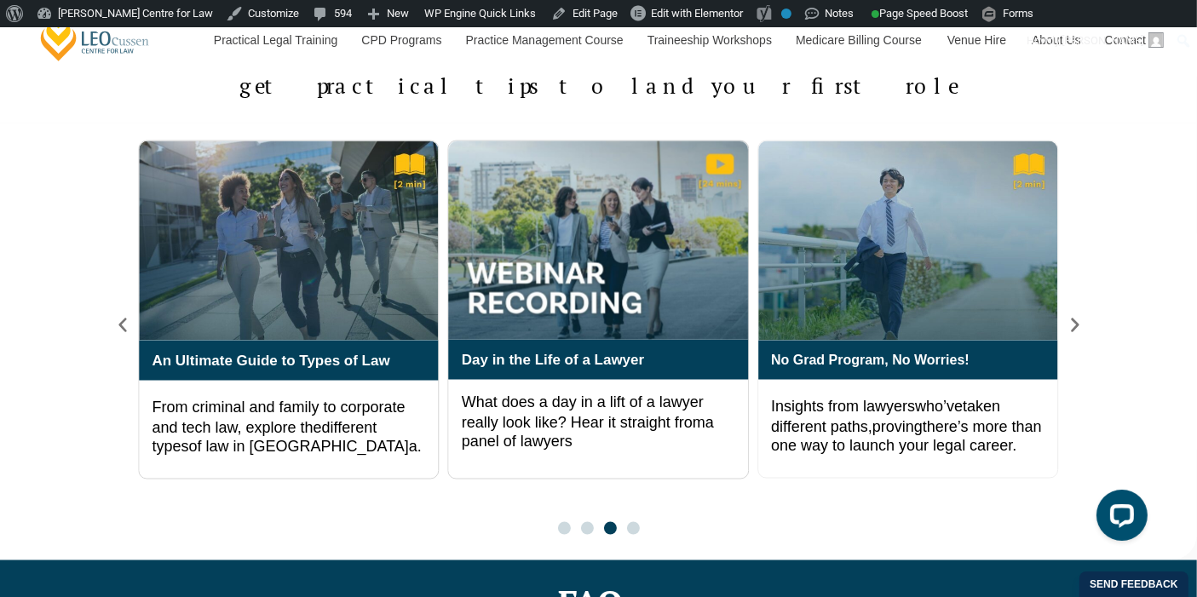
click at [555, 524] on div at bounding box center [599, 528] width 92 height 13
click at [557, 526] on div at bounding box center [599, 528] width 92 height 13
click at [558, 526] on span "Go to slide 1" at bounding box center [564, 528] width 13 height 13
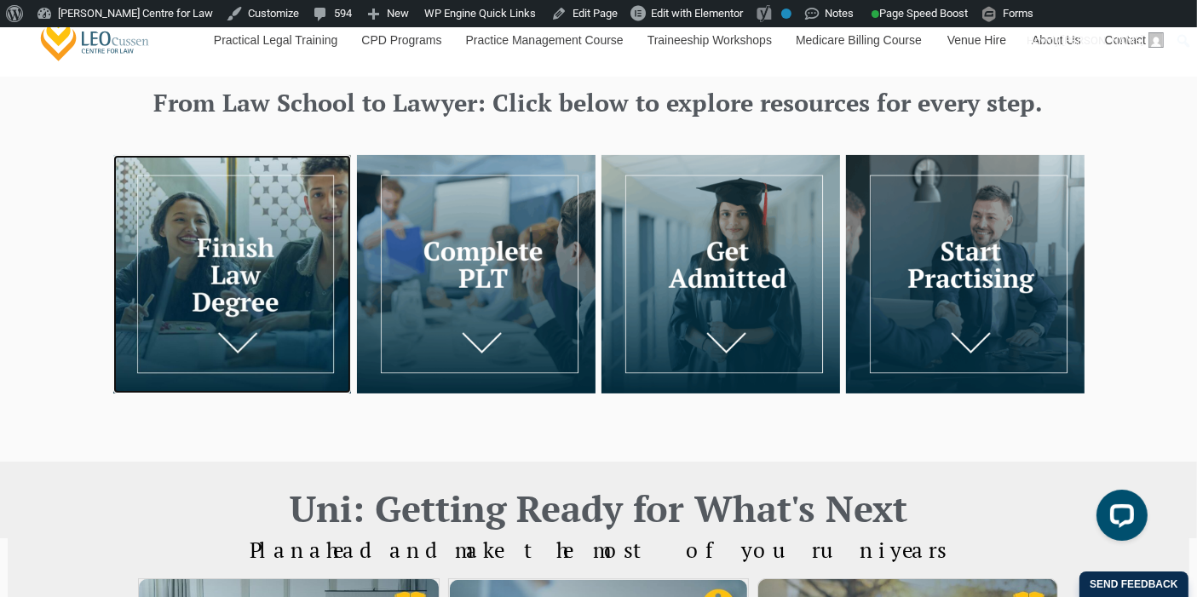
scroll to position [213, 0]
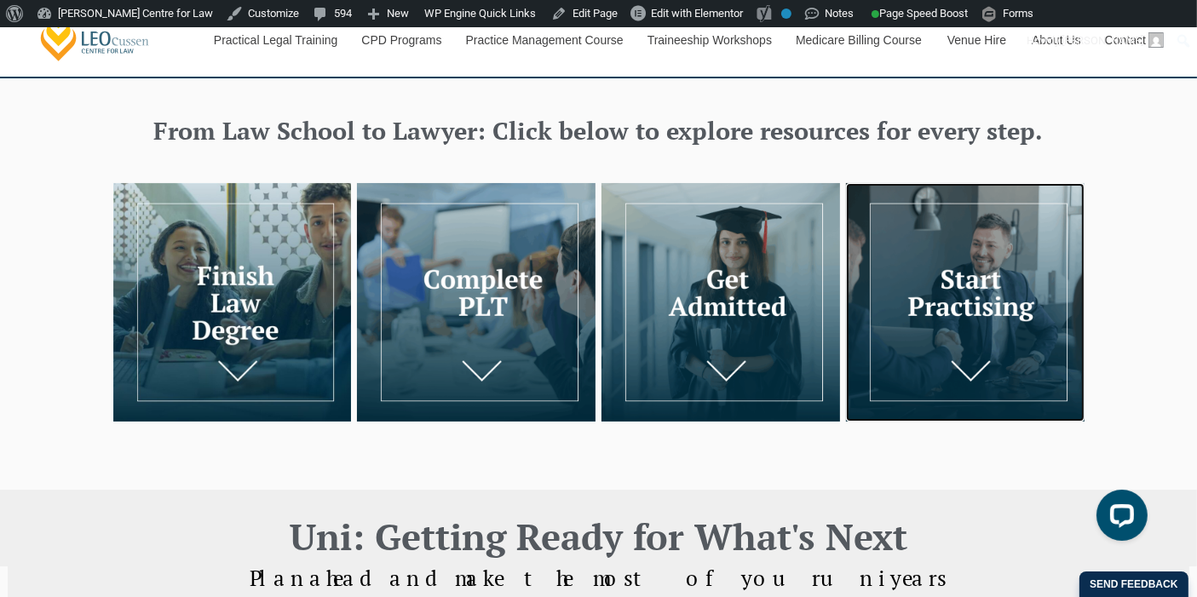
drag, startPoint x: 1078, startPoint y: 278, endPoint x: 923, endPoint y: 428, distance: 215.7
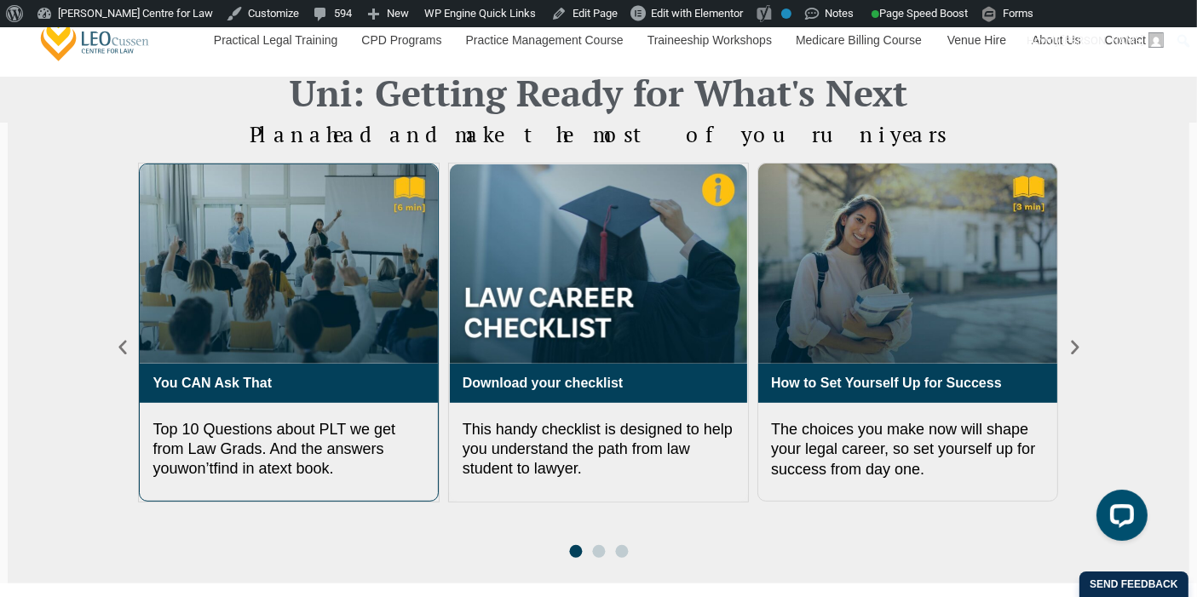
scroll to position [686, 0]
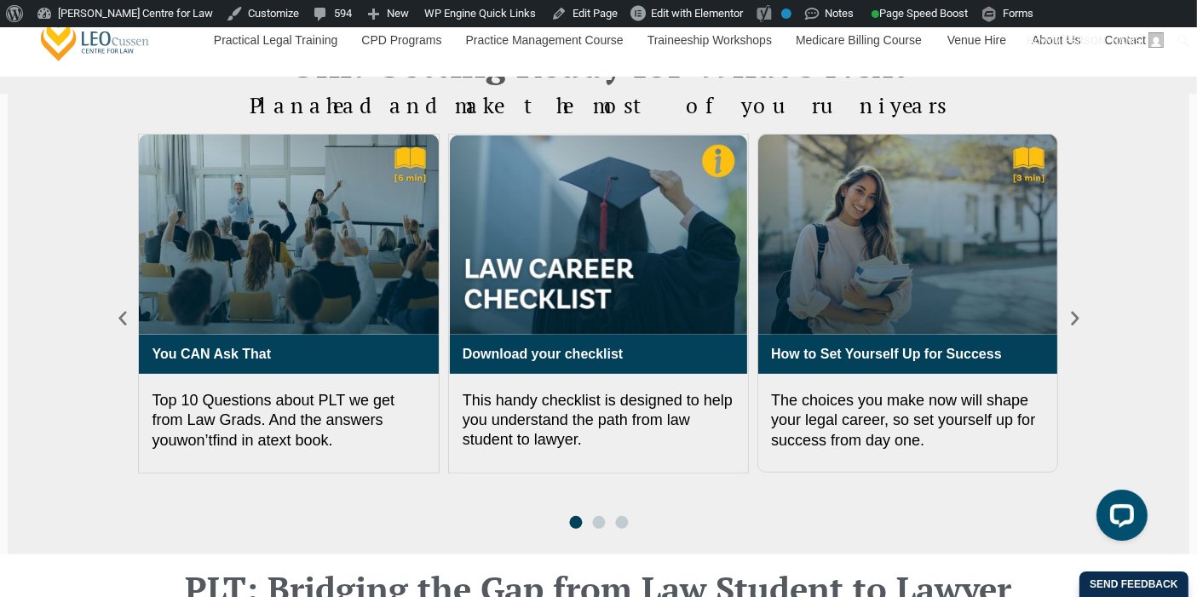
click at [593, 526] on div "You CAN Ask That Top 10 Questions about PLT we get from Law Grads. And the answ…" at bounding box center [598, 330] width 971 height 411
click at [601, 524] on span "Go to slide 2" at bounding box center [598, 522] width 13 height 13
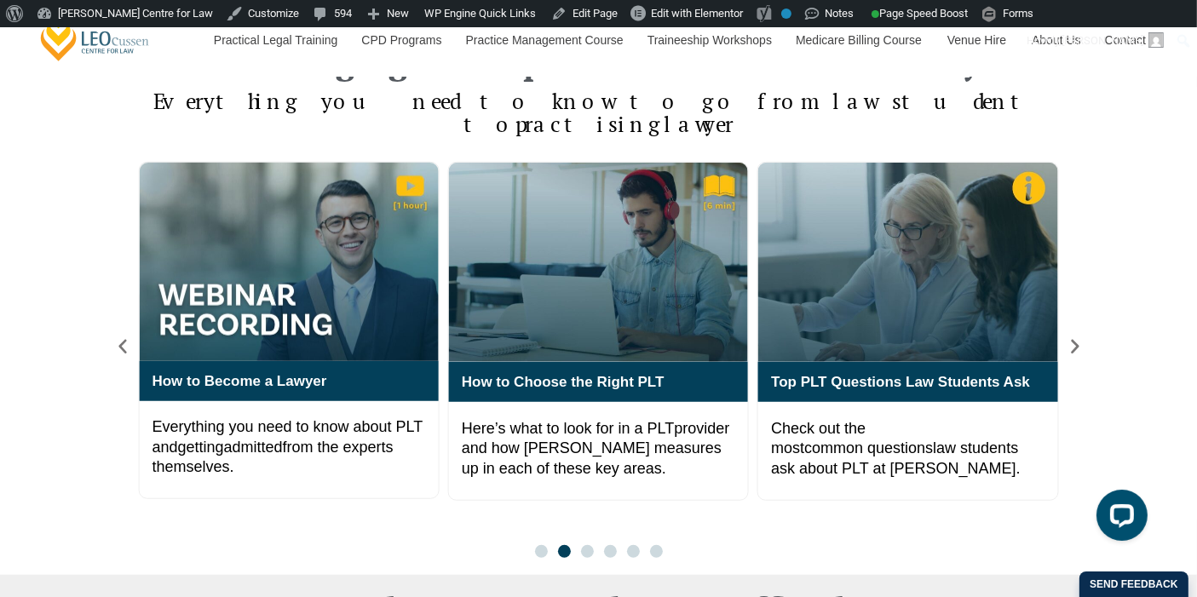
scroll to position [1254, 0]
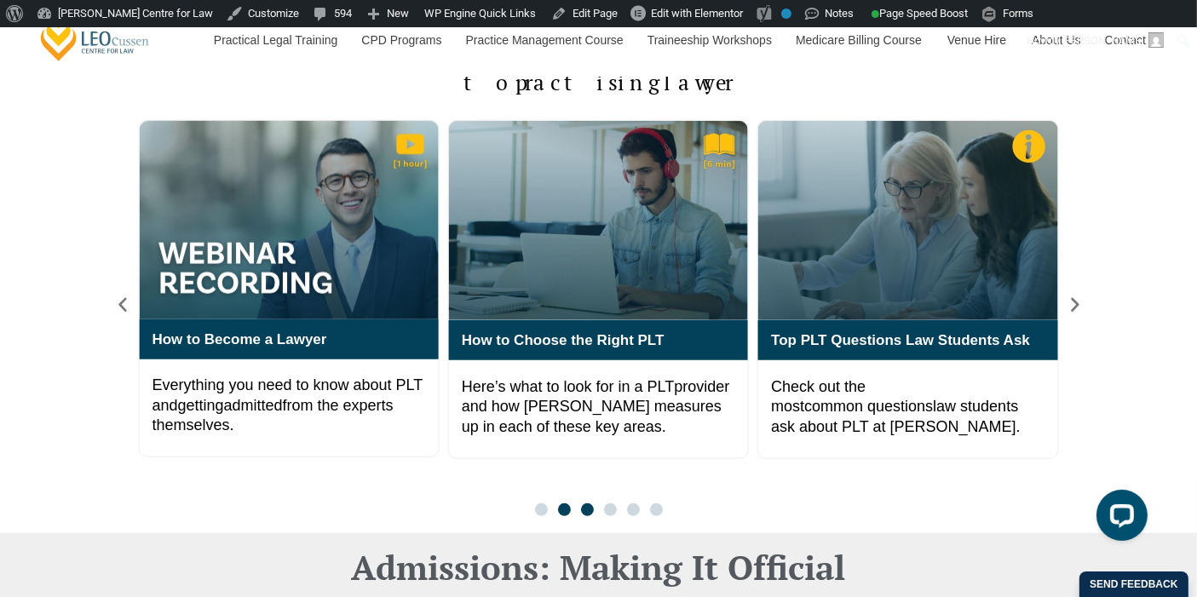
click at [586, 503] on span "Go to slide 3" at bounding box center [587, 509] width 13 height 13
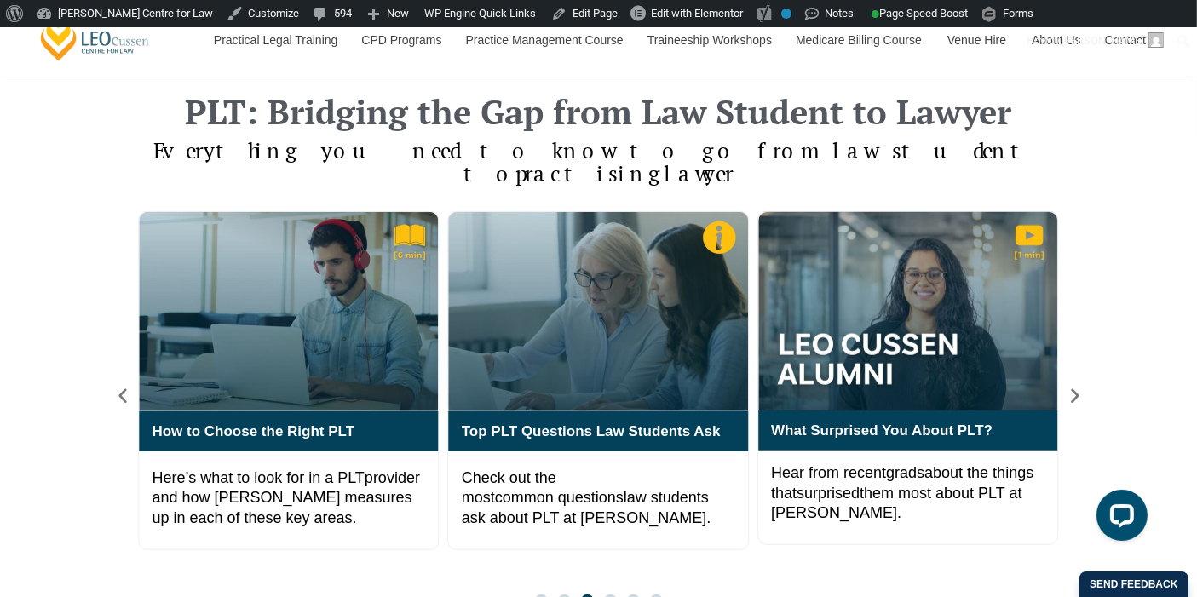
scroll to position [1159, 0]
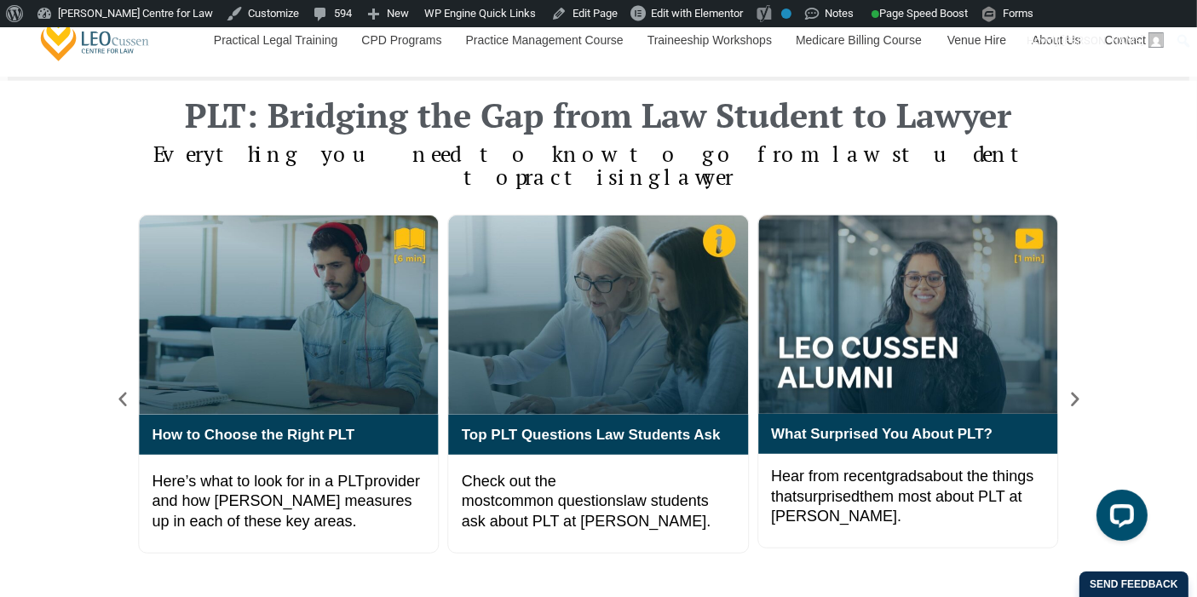
click at [564, 596] on span "Go to slide 2" at bounding box center [564, 604] width 13 height 13
click at [129, 390] on icon "Previous slide" at bounding box center [122, 399] width 19 height 19
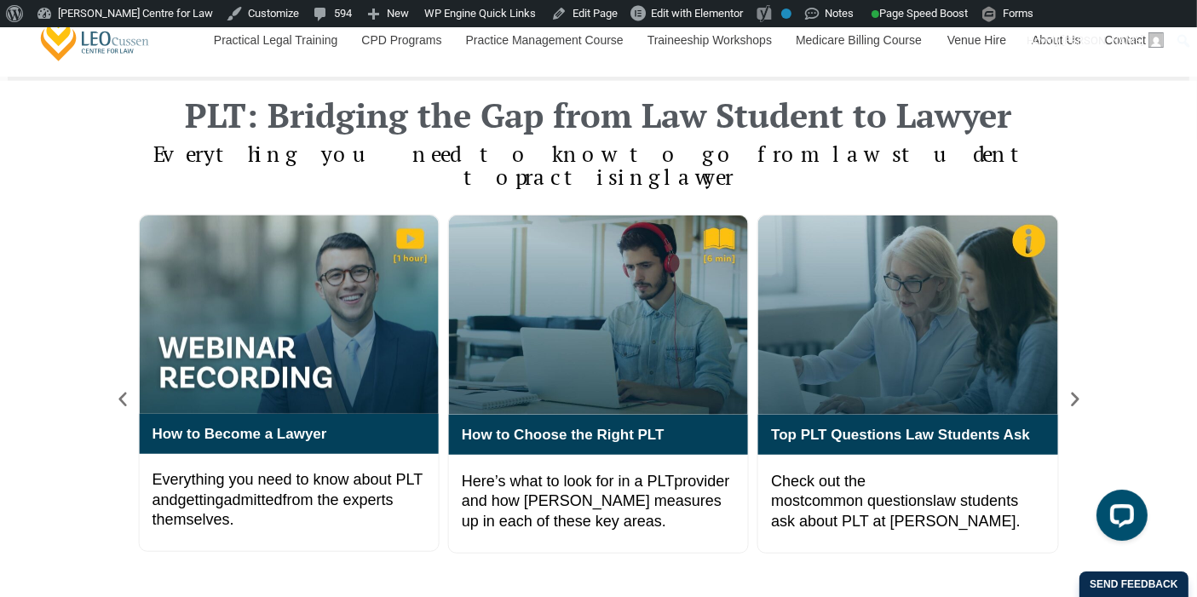
click at [592, 596] on span "Go to slide 3" at bounding box center [587, 604] width 13 height 13
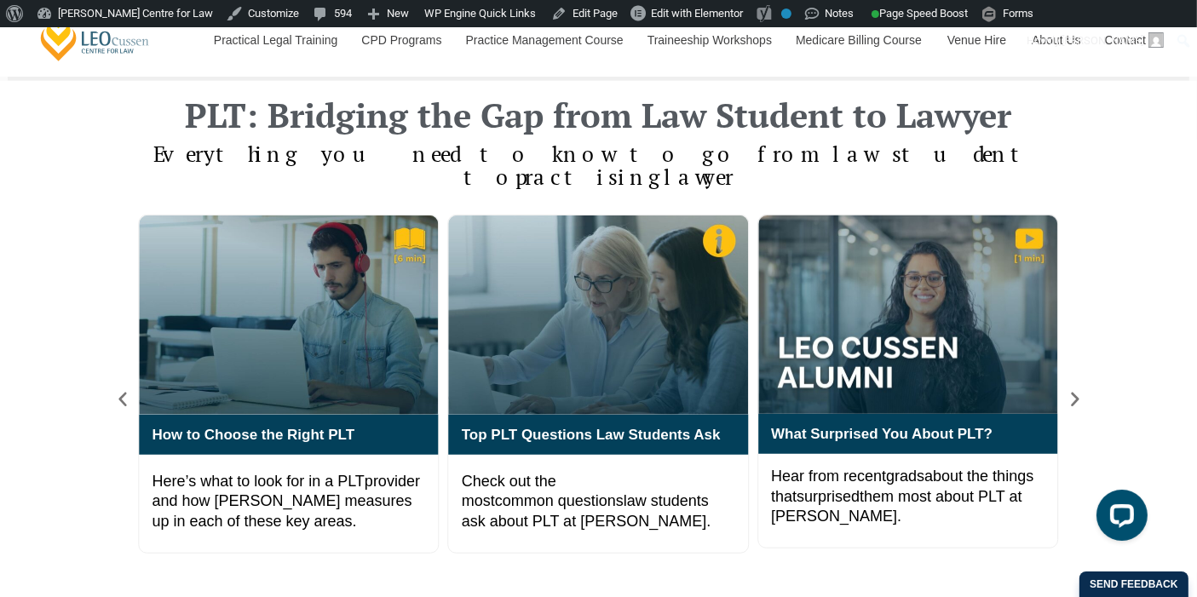
click at [614, 596] on span "Go to slide 4" at bounding box center [610, 604] width 13 height 13
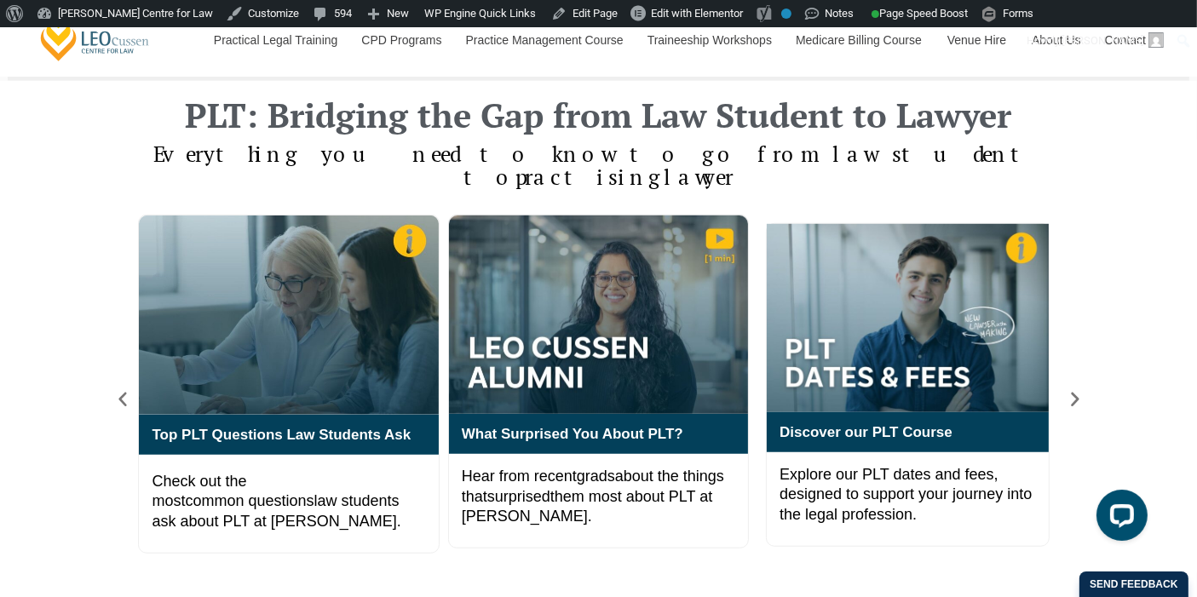
click at [622, 596] on div at bounding box center [599, 604] width 138 height 13
click at [636, 596] on span "Go to slide 5" at bounding box center [633, 604] width 13 height 13
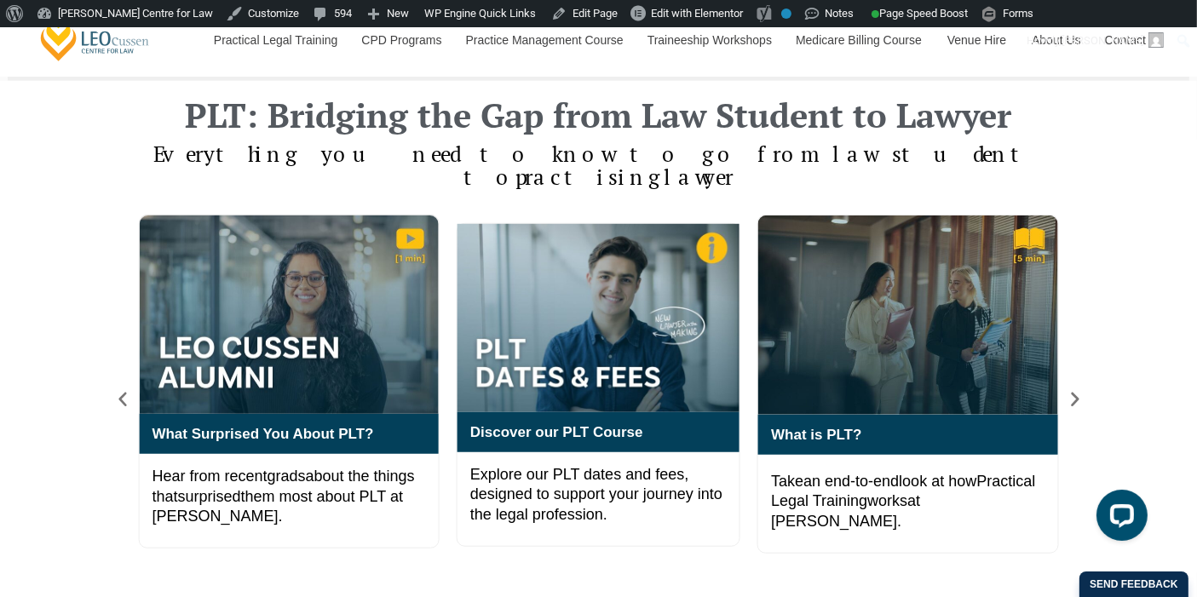
click at [653, 596] on span "Go to slide 6" at bounding box center [656, 604] width 13 height 13
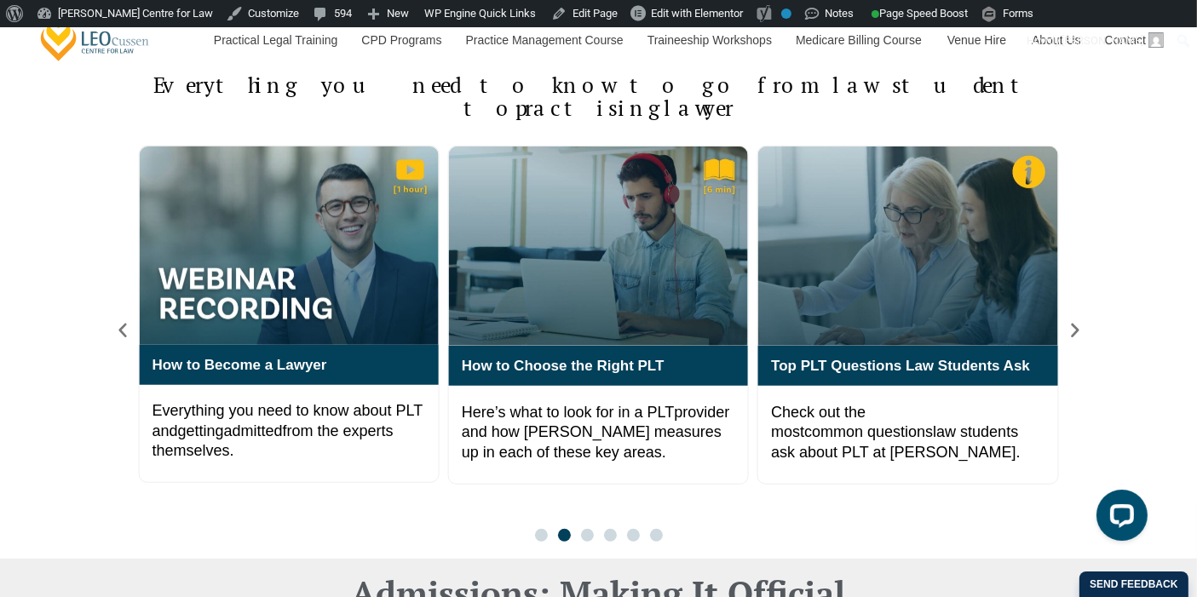
scroll to position [1217, 0]
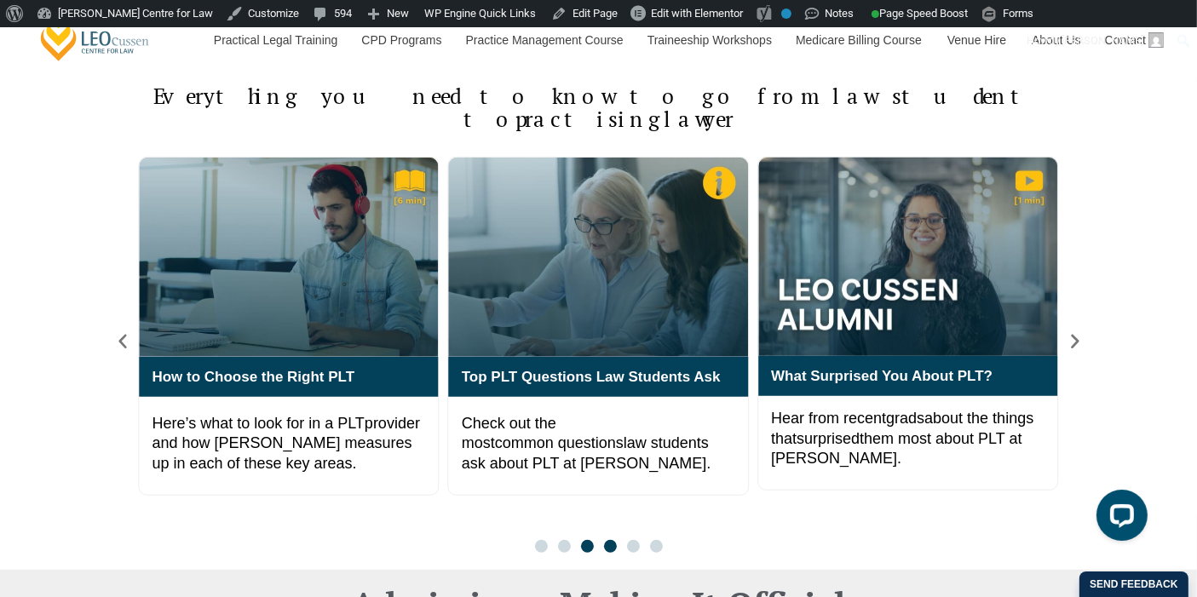
click at [605, 540] on span "Go to slide 4" at bounding box center [610, 546] width 13 height 13
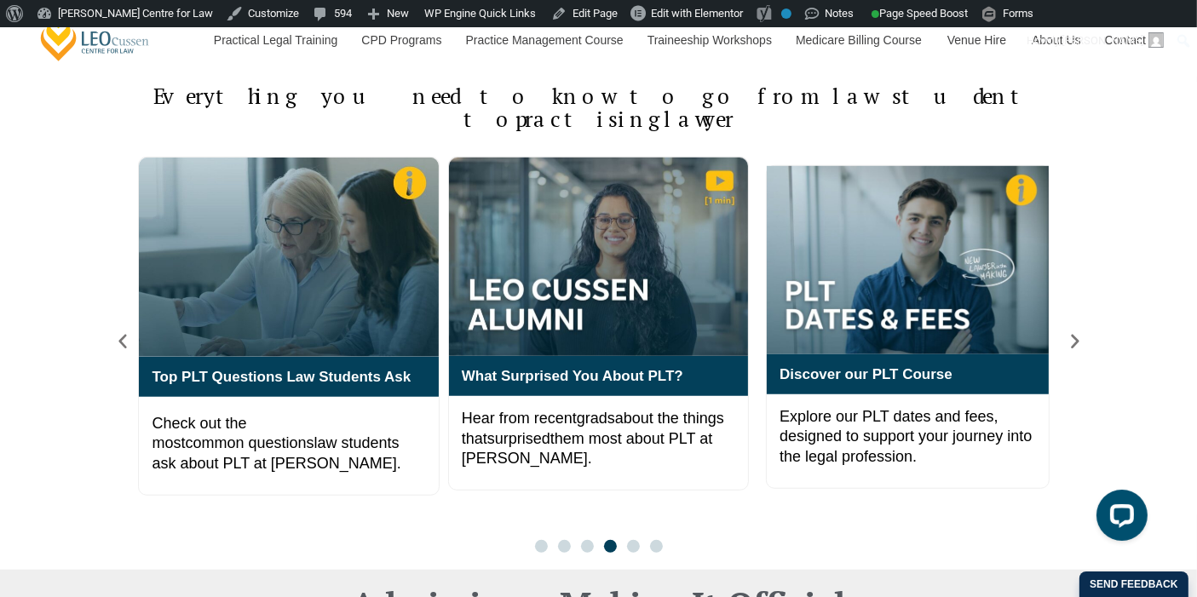
click at [628, 540] on div at bounding box center [599, 546] width 138 height 13
click at [630, 540] on span "Go to slide 5" at bounding box center [633, 546] width 13 height 13
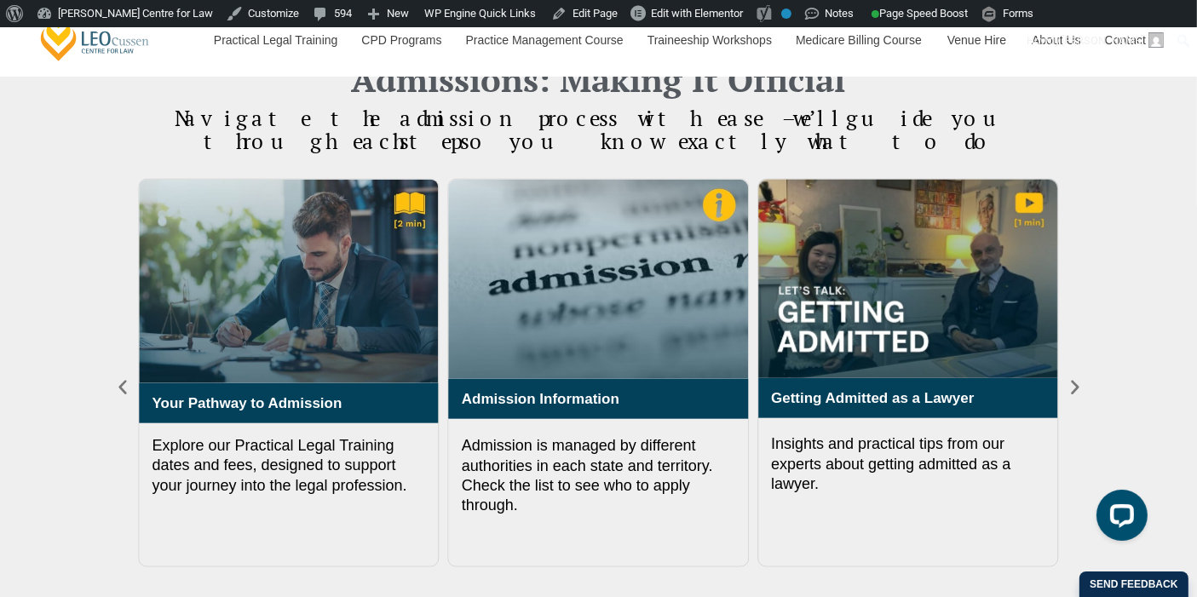
scroll to position [1782, 0]
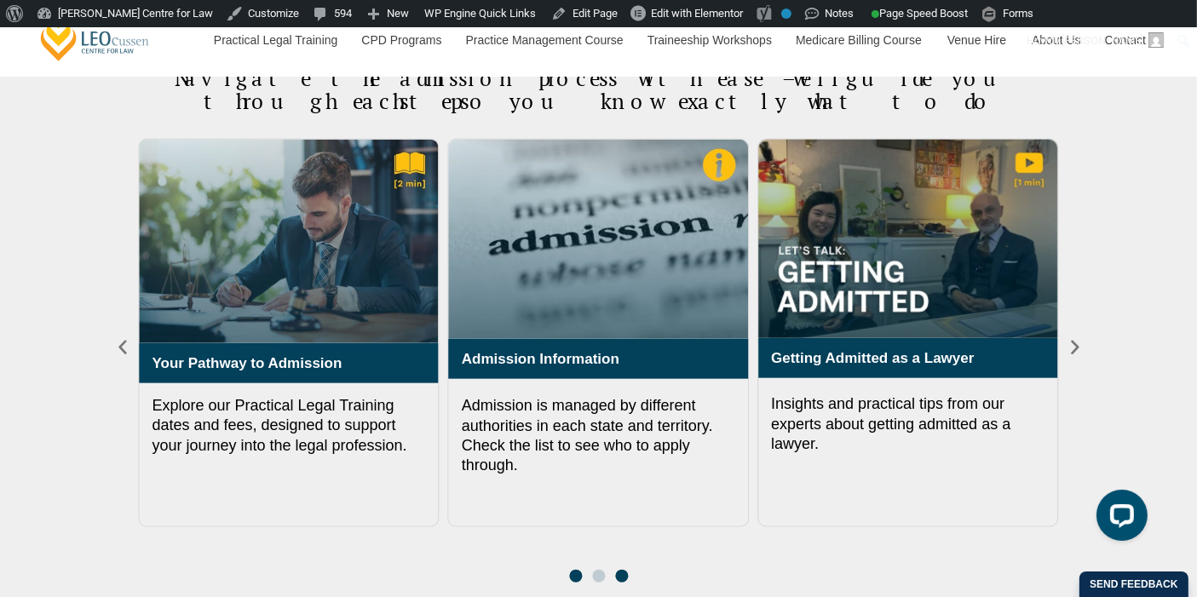
click at [569, 570] on span "Go to slide 1" at bounding box center [575, 576] width 13 height 13
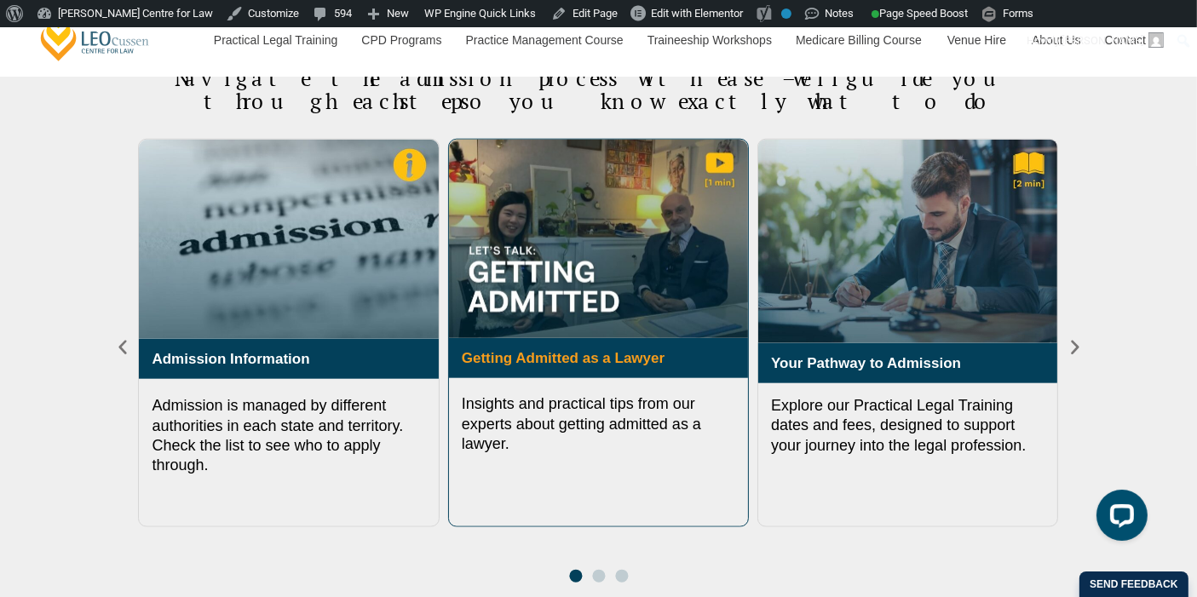
drag, startPoint x: 624, startPoint y: 220, endPoint x: 528, endPoint y: 332, distance: 147.5
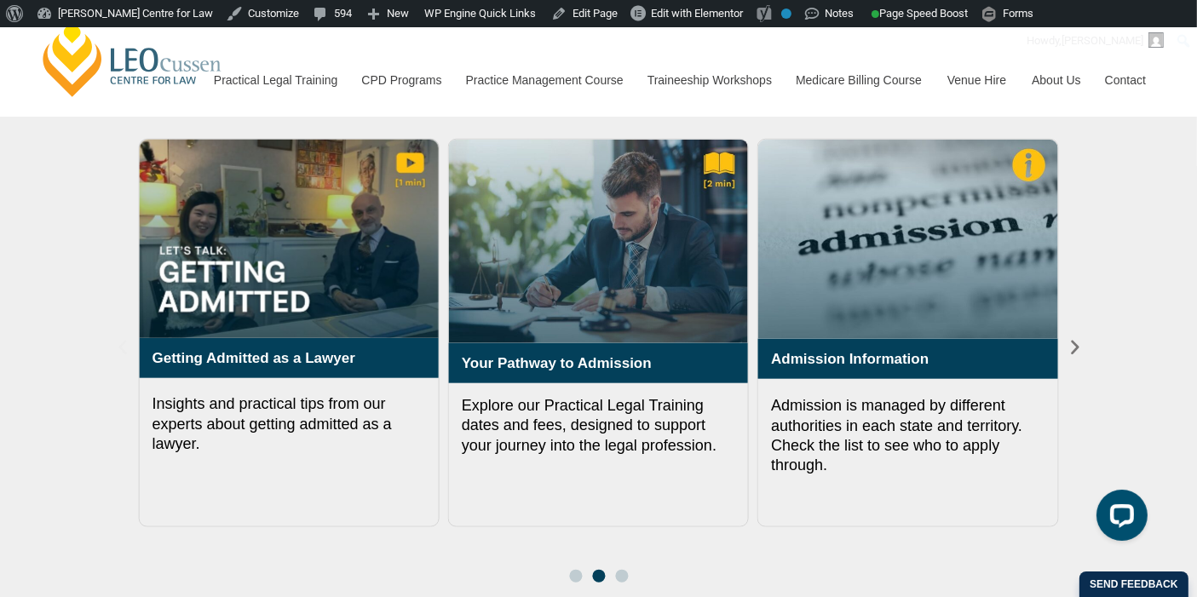
click at [124, 341] on icon "Previous slide" at bounding box center [122, 348] width 8 height 14
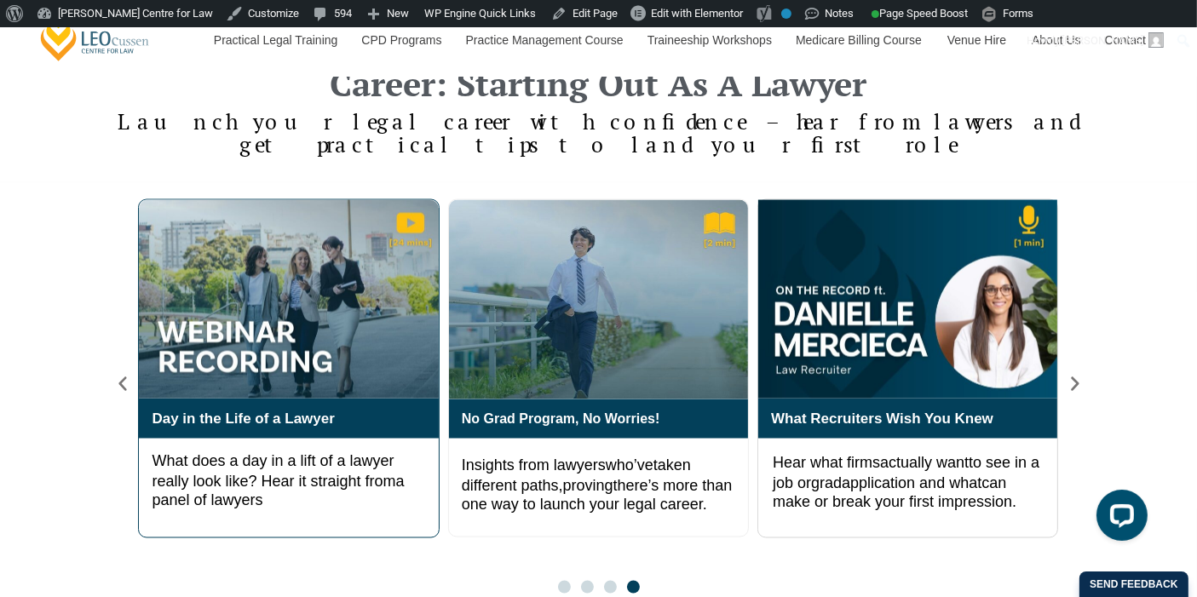
scroll to position [2781, 0]
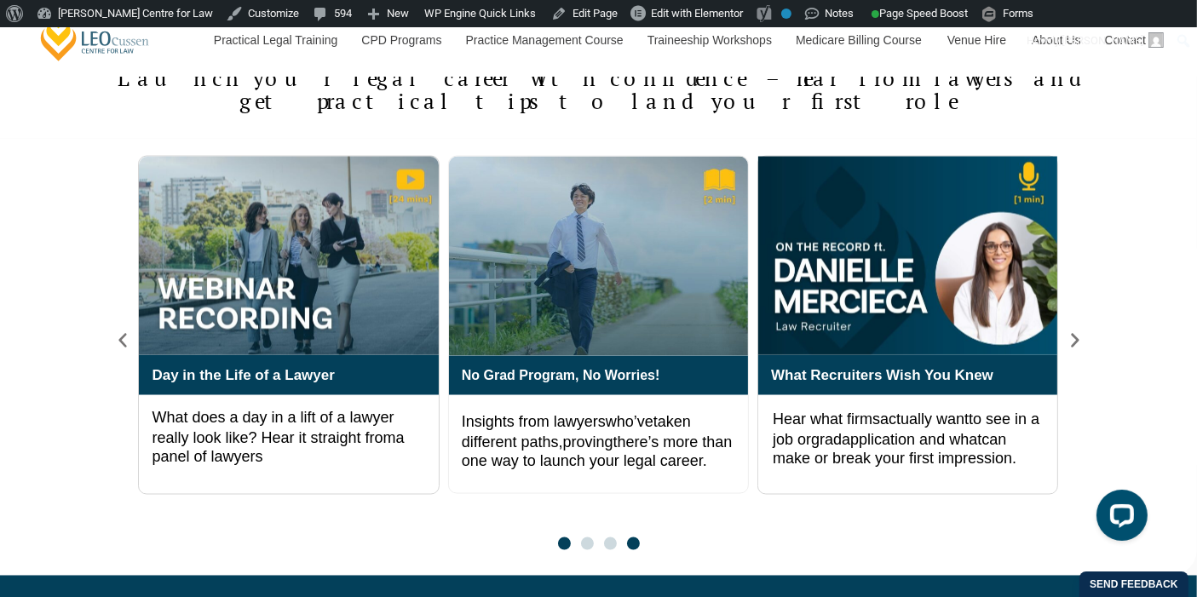
click at [560, 544] on span "Go to slide 1" at bounding box center [564, 544] width 13 height 13
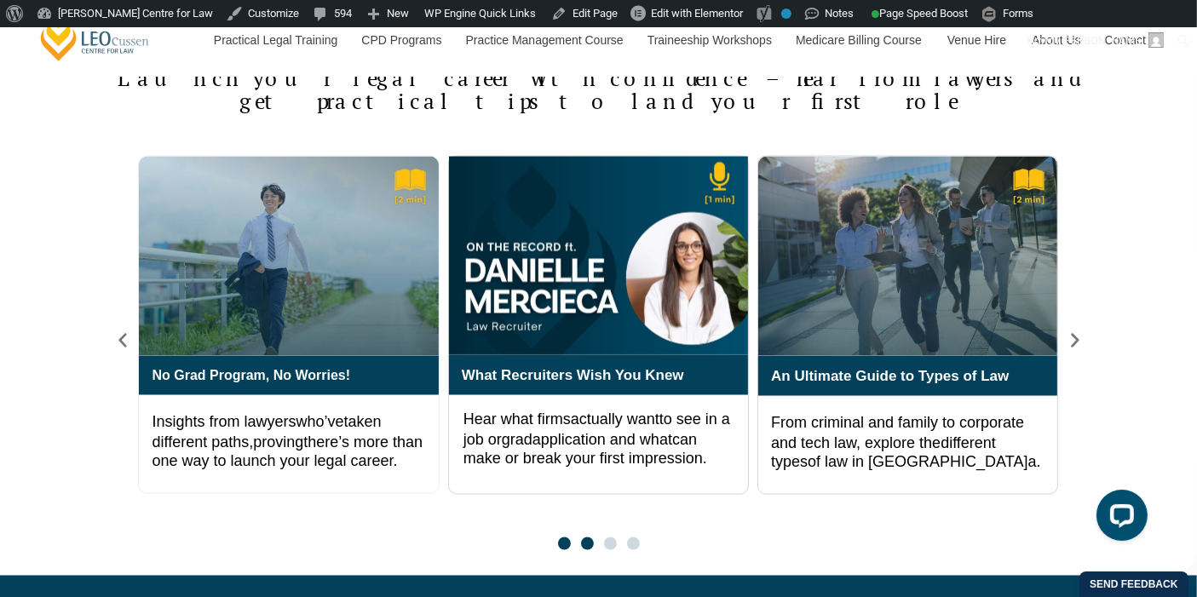
click at [587, 538] on span "Go to slide 2" at bounding box center [587, 544] width 13 height 13
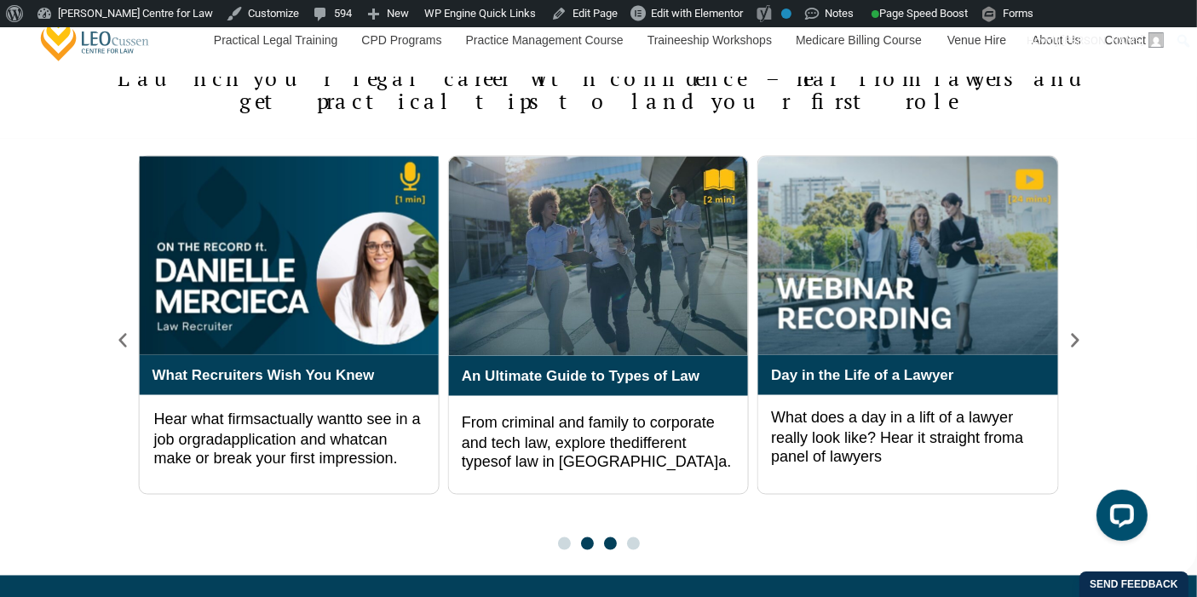
click at [609, 542] on span "Go to slide 3" at bounding box center [610, 544] width 13 height 13
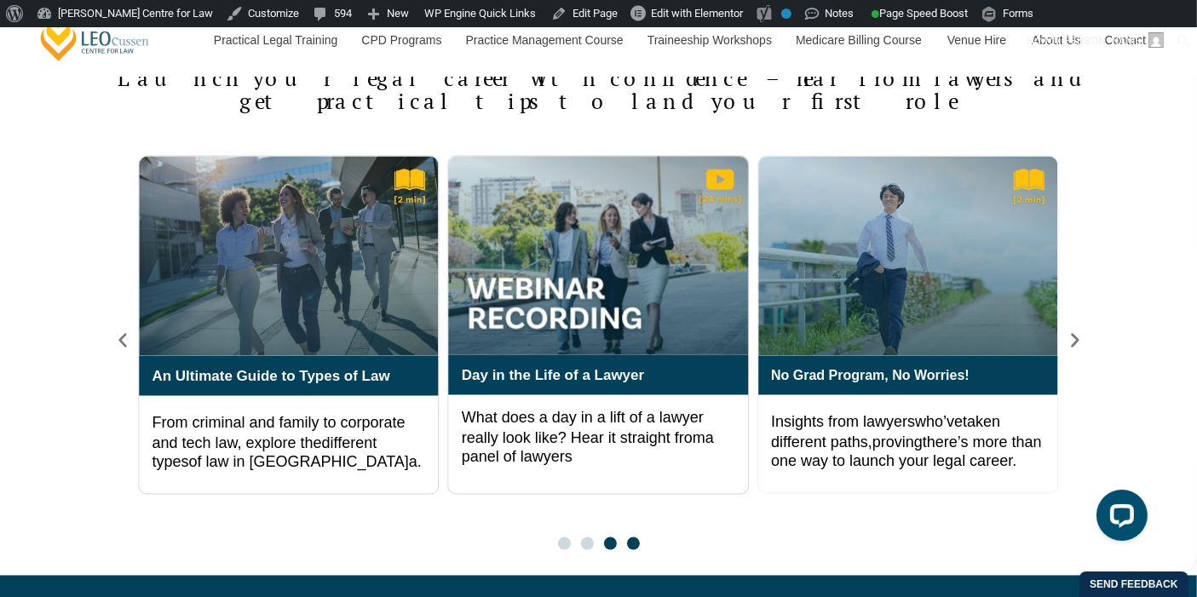
click at [630, 539] on span "Go to slide 4" at bounding box center [633, 544] width 13 height 13
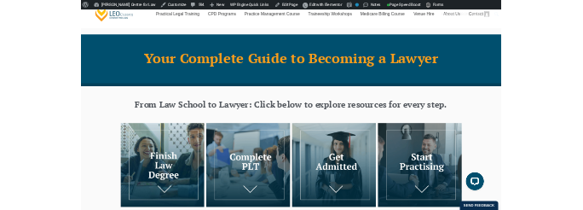
scroll to position [36, 0]
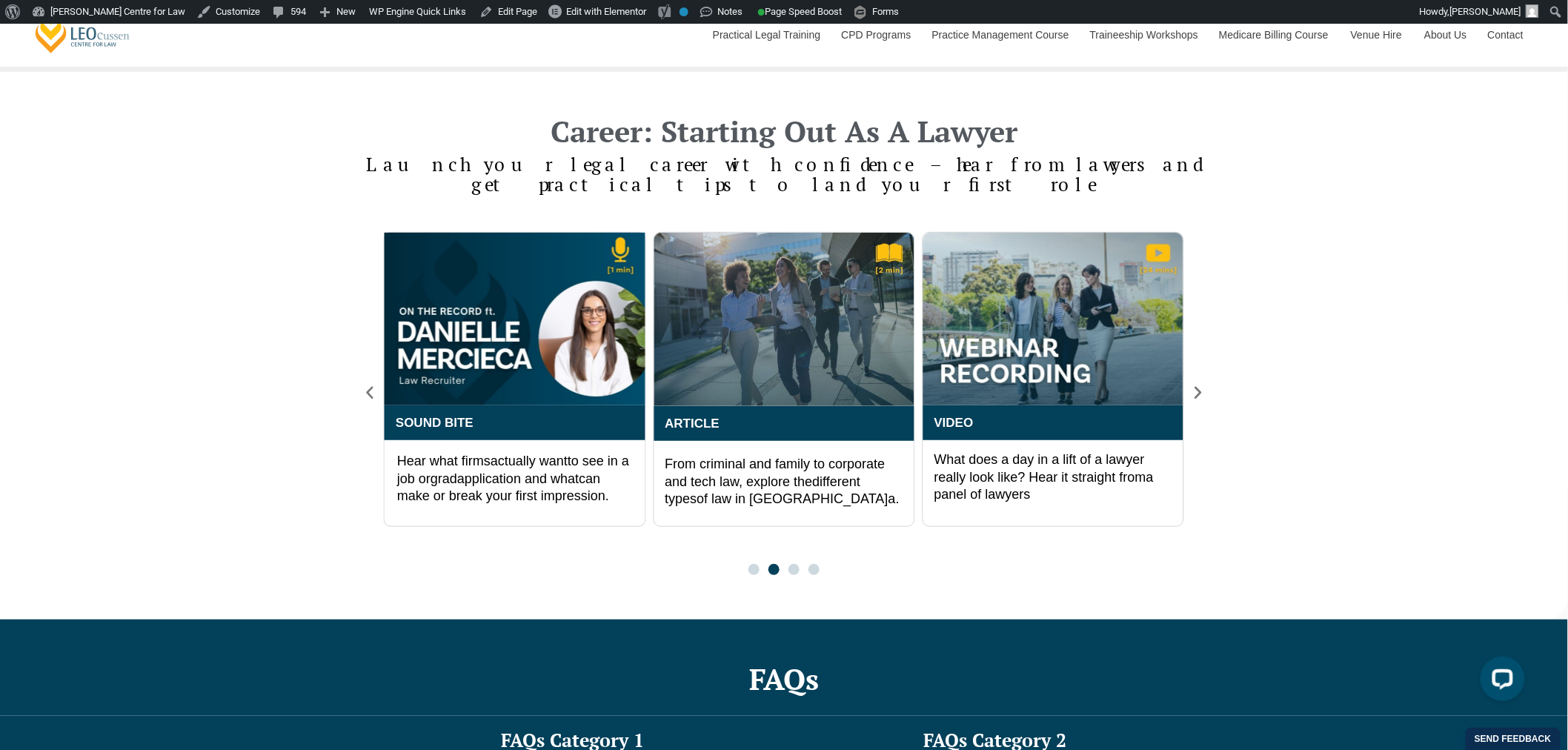
scroll to position [2553, 0]
